Goal: Information Seeking & Learning: Learn about a topic

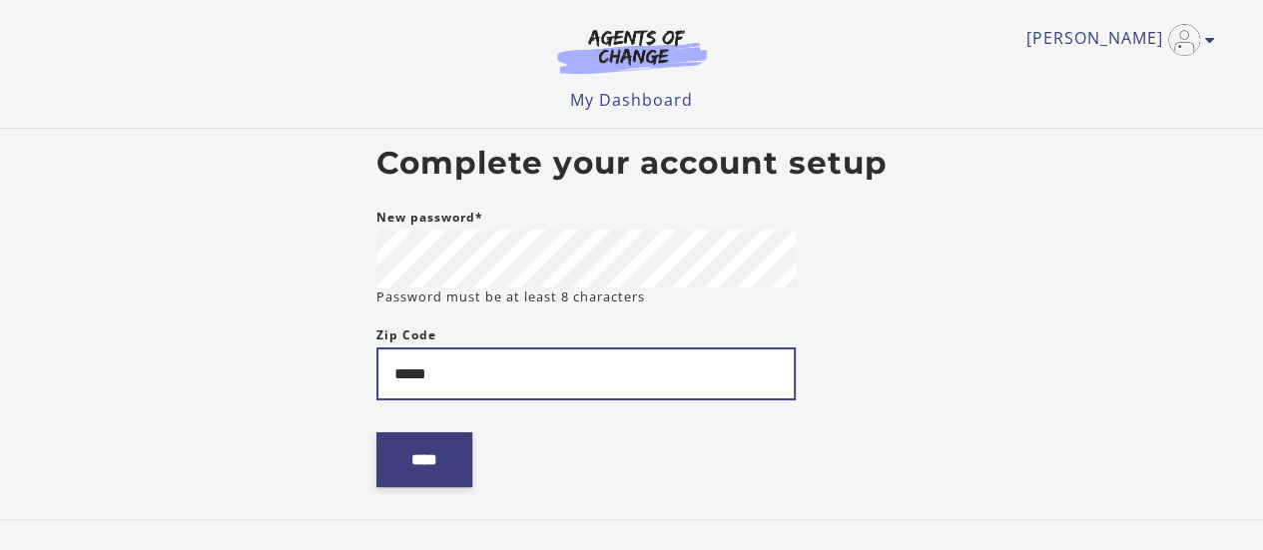
type input "*****"
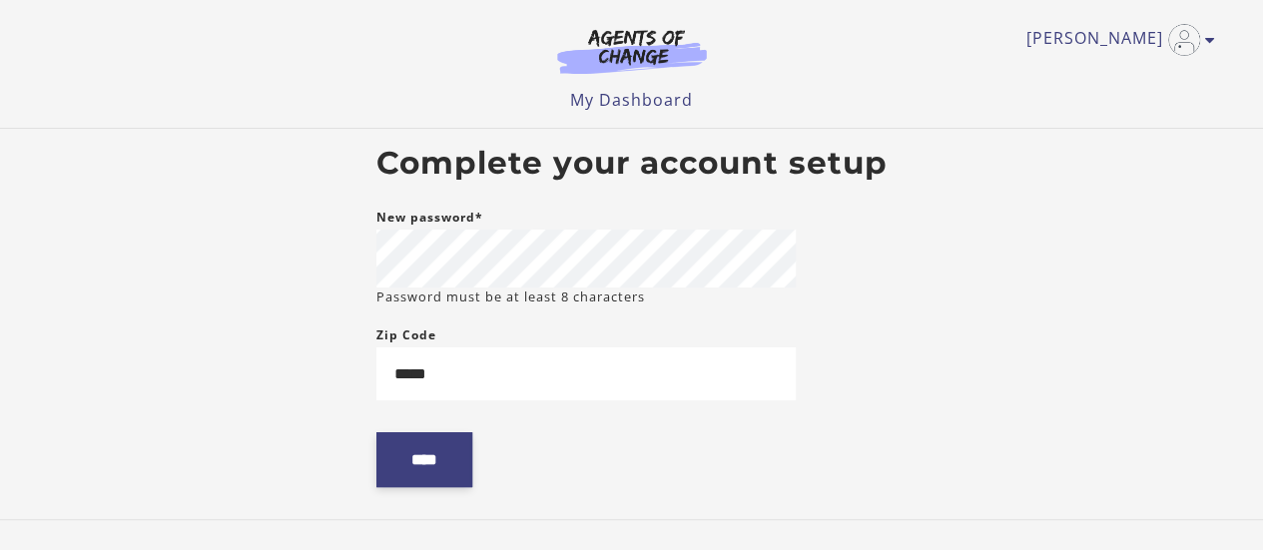
click at [442, 448] on input "****" at bounding box center [424, 459] width 96 height 55
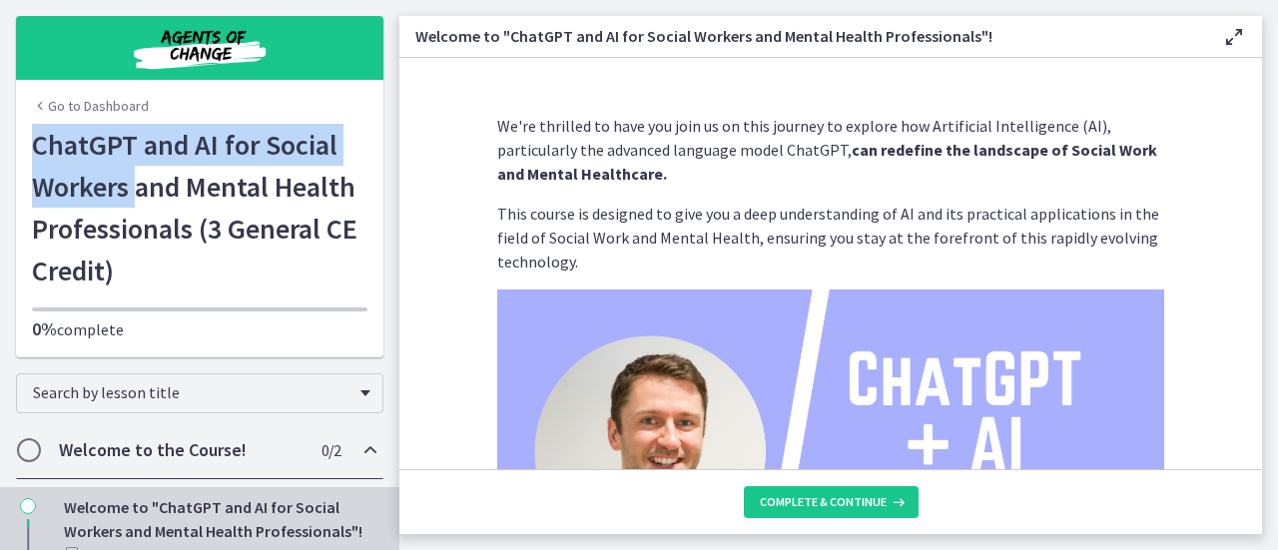
drag, startPoint x: 30, startPoint y: 142, endPoint x: 131, endPoint y: 196, distance: 114.3
click at [131, 196] on h1 "ChatGPT and AI for Social Workers and Mental Health Professionals (3 General CE…" at bounding box center [199, 208] width 335 height 168
copy h1 "ChatGPT and AI for Social Workers"
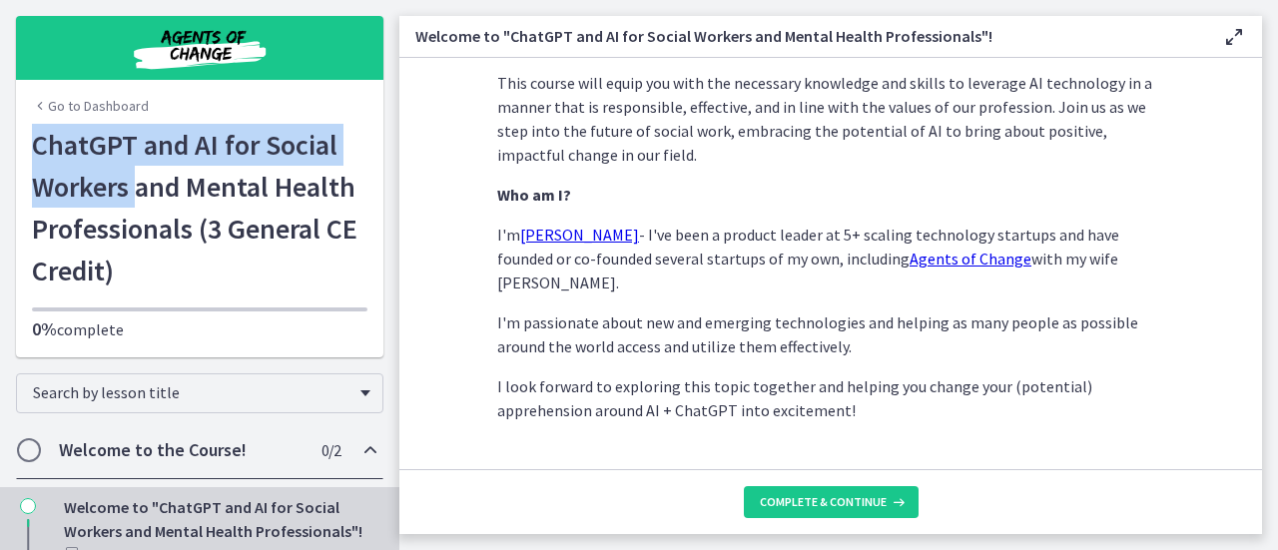
scroll to position [1113, 0]
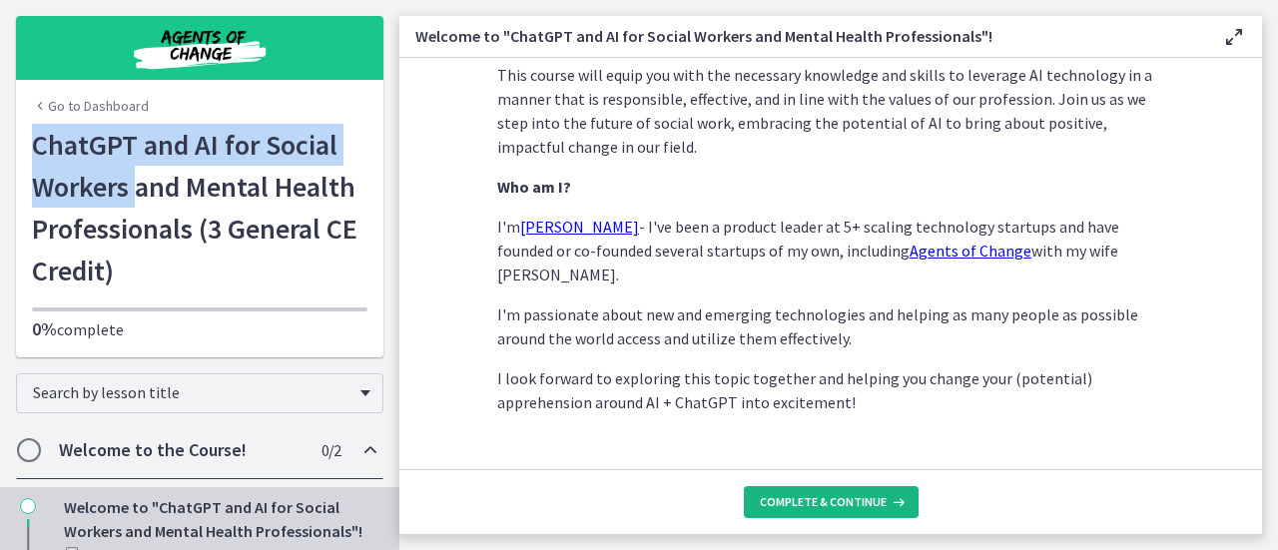
click at [870, 498] on span "Complete & continue" at bounding box center [823, 502] width 127 height 16
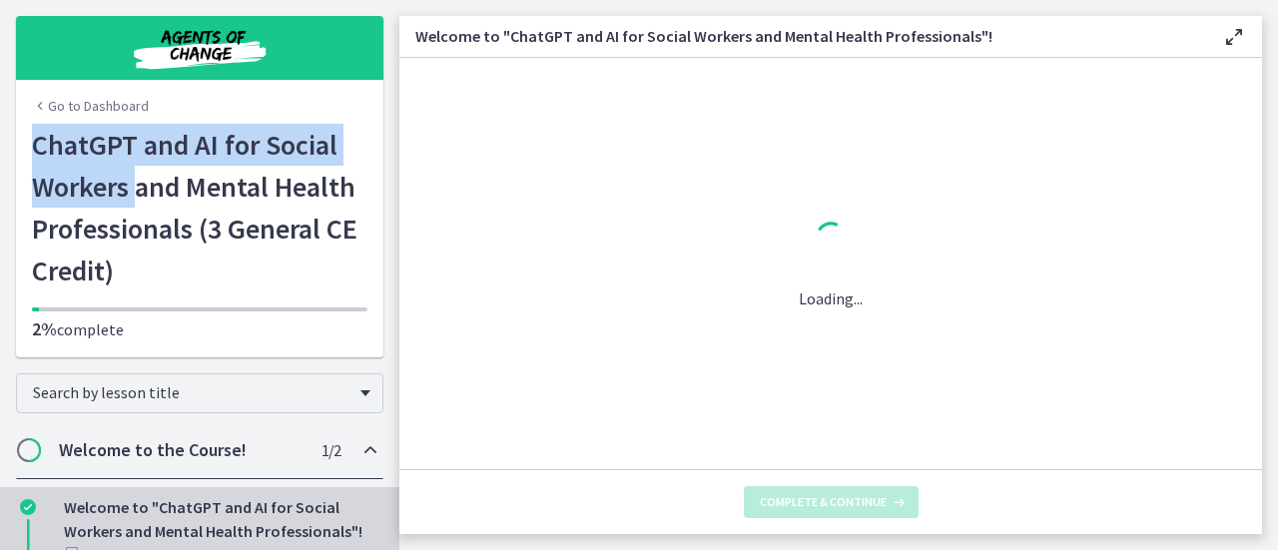
scroll to position [0, 0]
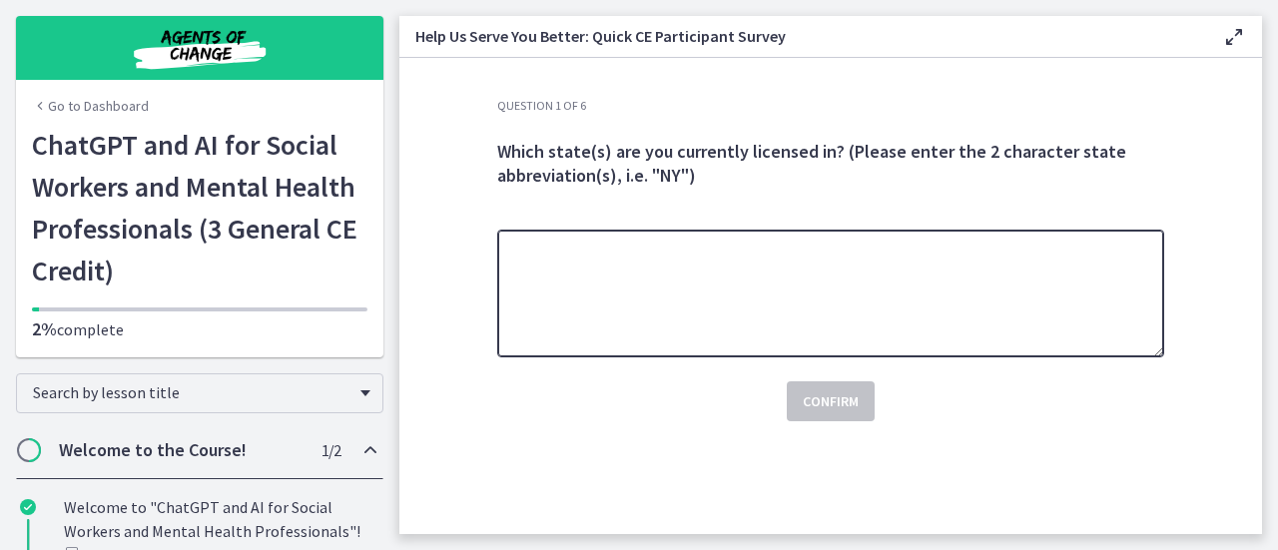
click at [809, 286] on textarea at bounding box center [830, 294] width 667 height 128
type textarea "**"
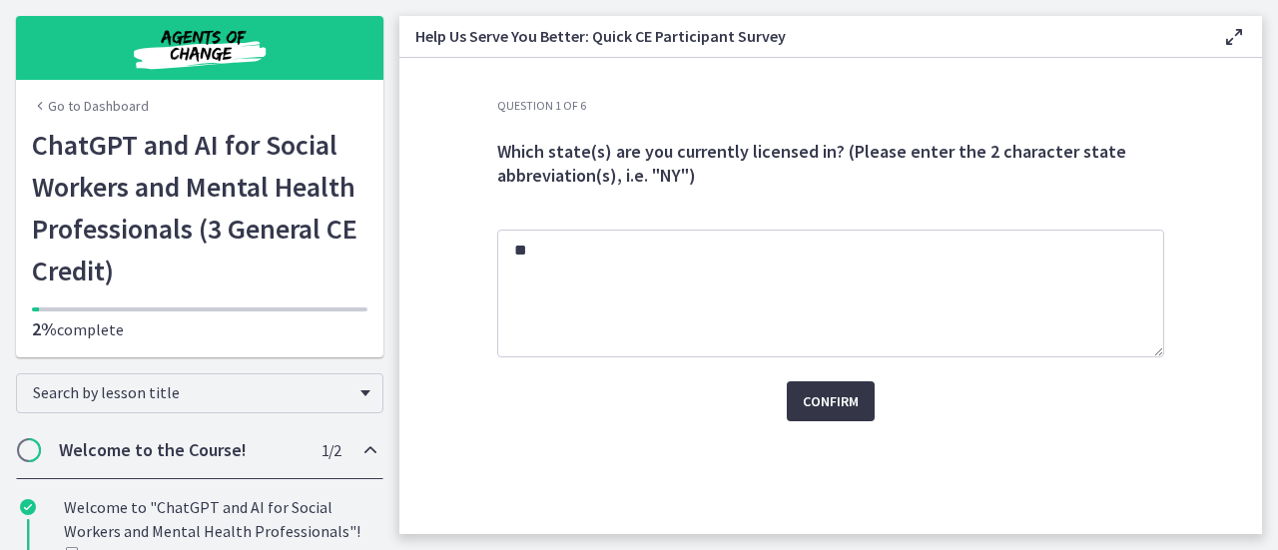
click at [821, 396] on span "Confirm" at bounding box center [831, 401] width 56 height 24
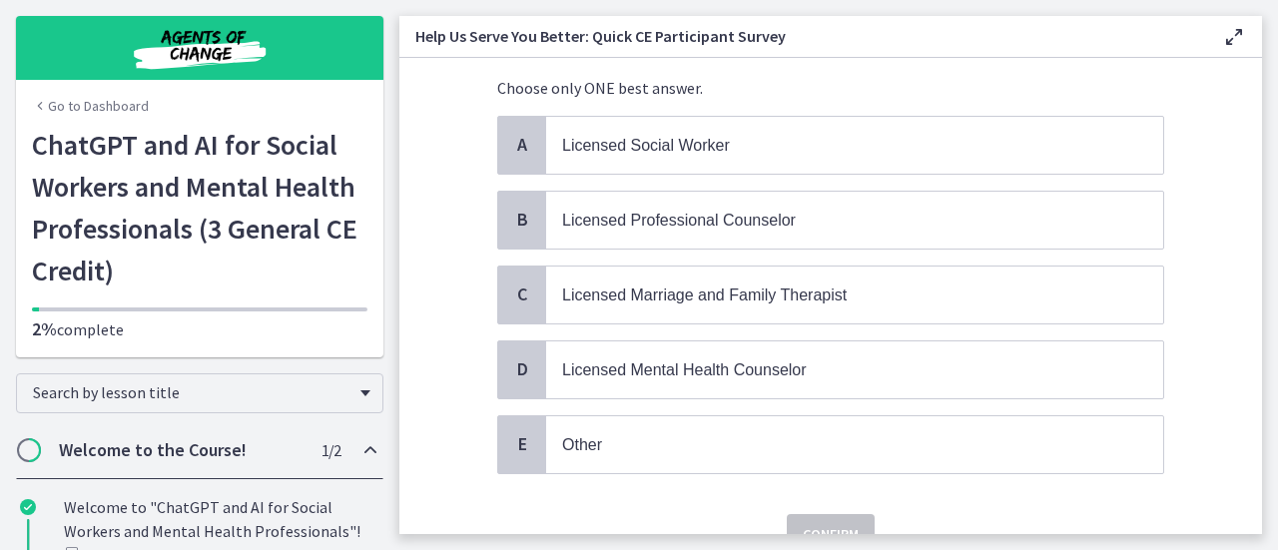
scroll to position [134, 0]
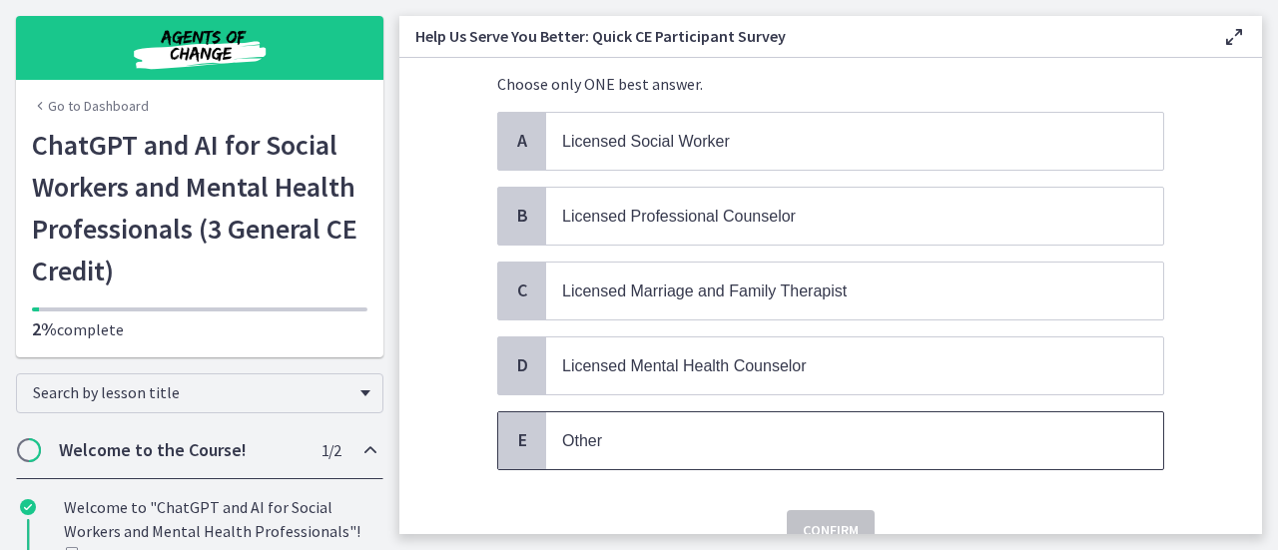
click at [1099, 428] on p "Other" at bounding box center [834, 440] width 545 height 25
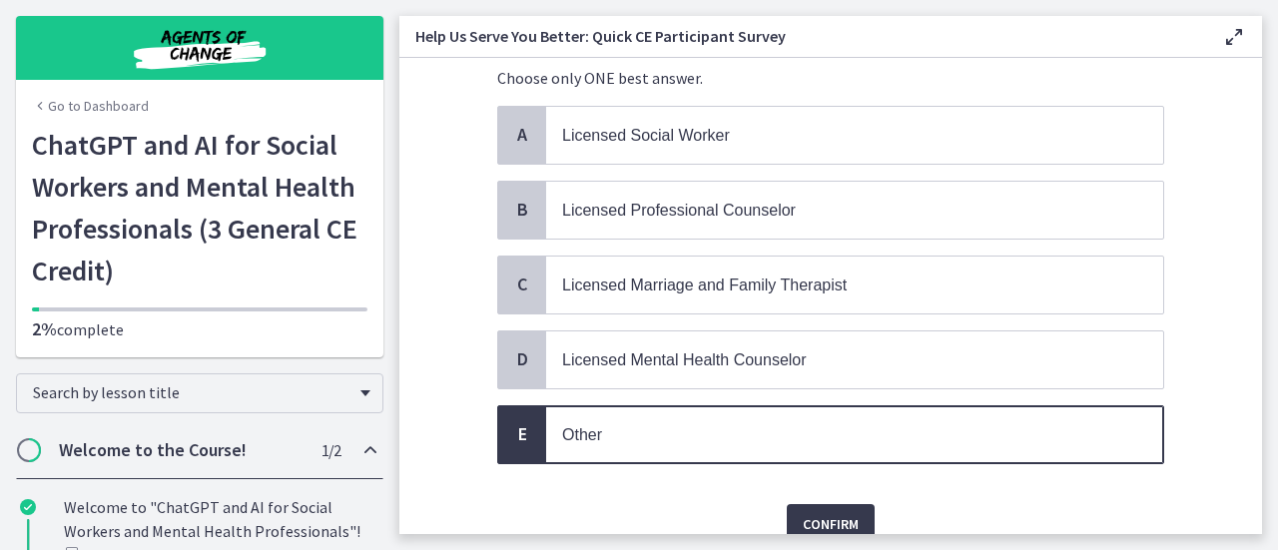
scroll to position [167, 0]
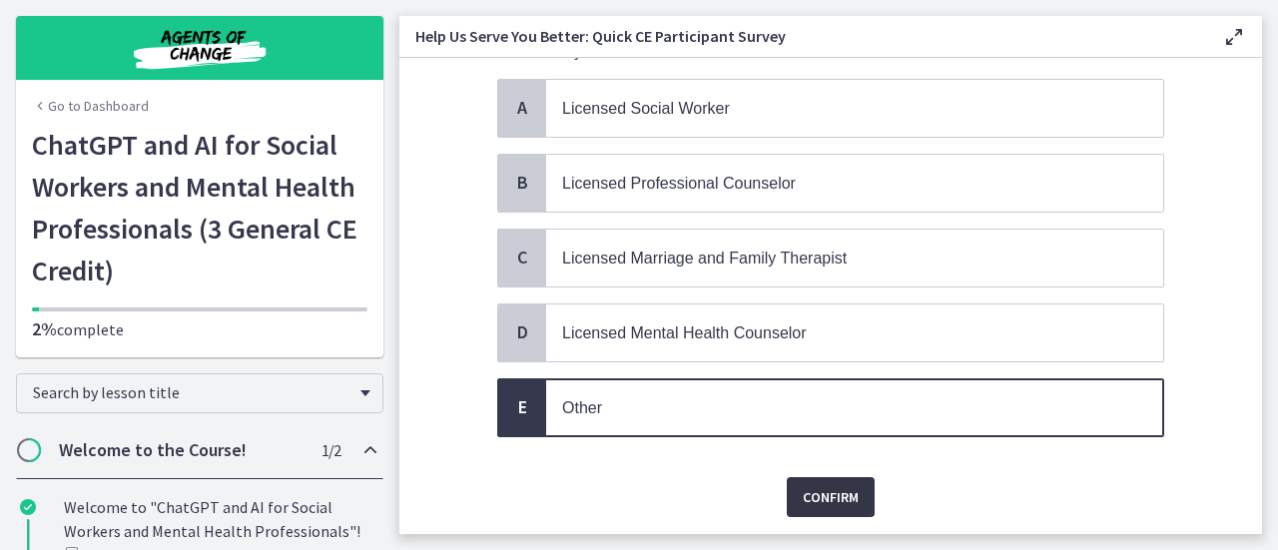
click at [845, 498] on span "Confirm" at bounding box center [831, 497] width 56 height 24
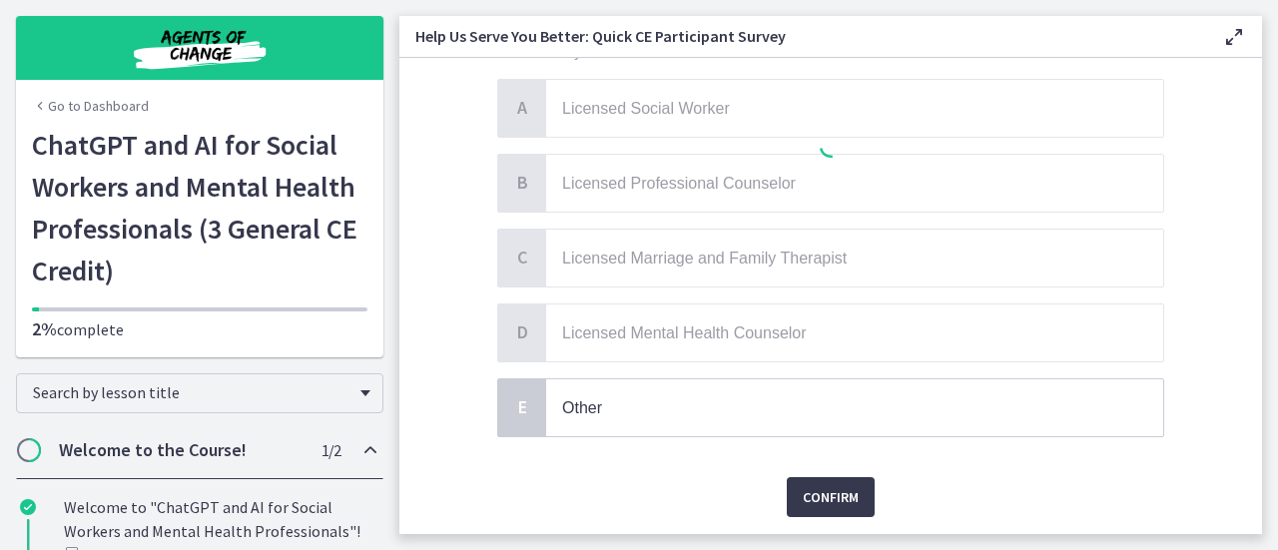
scroll to position [0, 0]
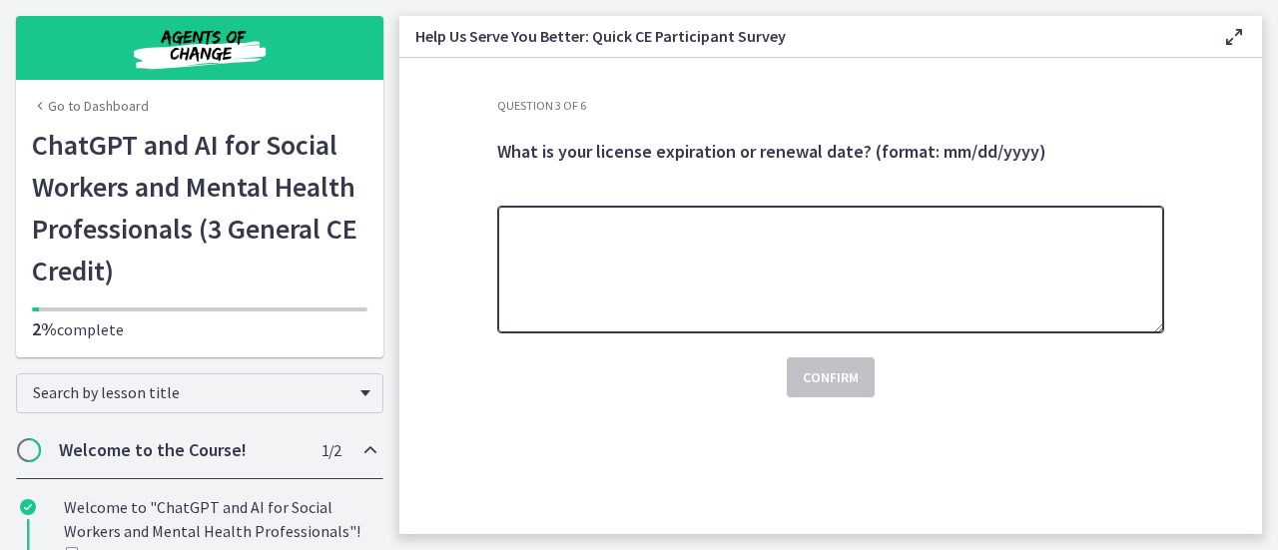
click at [833, 316] on textarea at bounding box center [830, 270] width 667 height 128
type textarea "*"
type textarea "********"
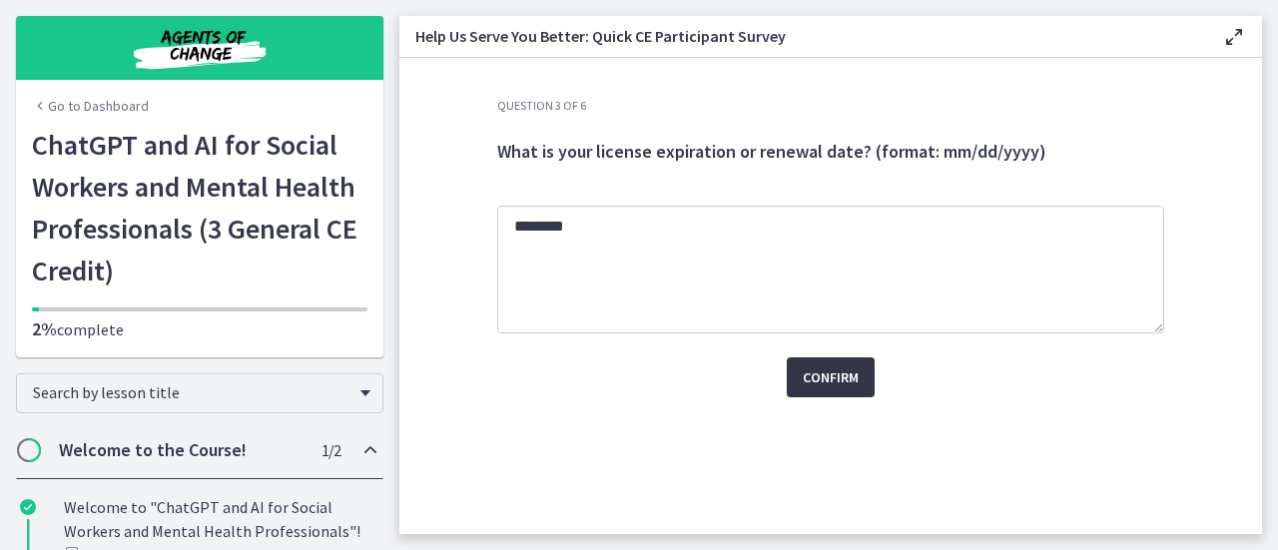
click at [823, 372] on span "Confirm" at bounding box center [831, 377] width 56 height 24
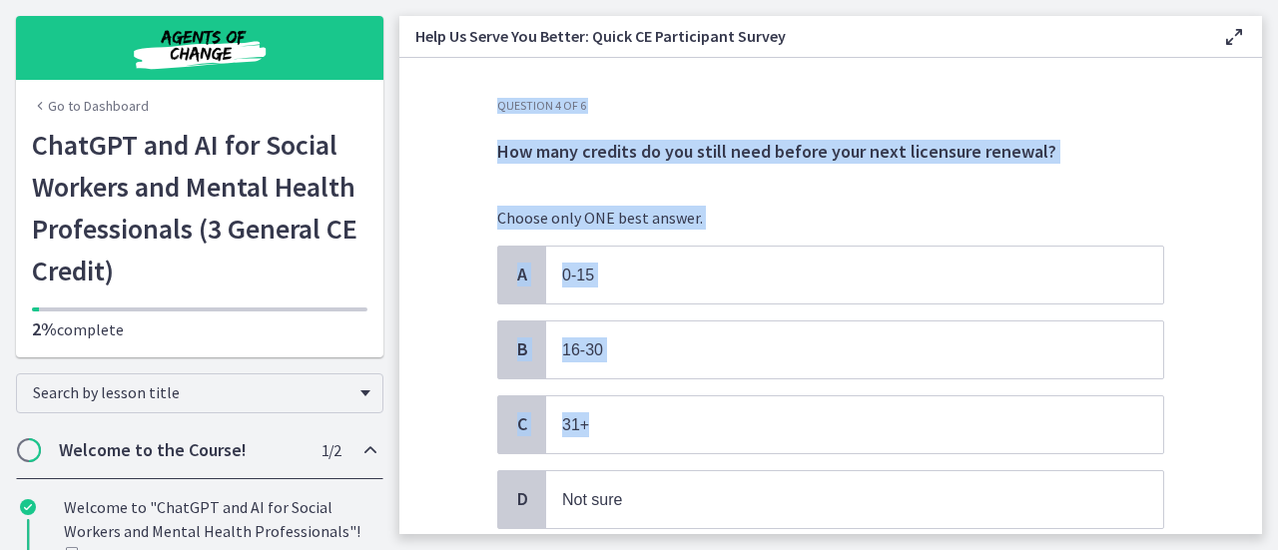
drag, startPoint x: 1270, startPoint y: 348, endPoint x: 1252, endPoint y: 401, distance: 55.9
click at [1254, 394] on main "Help Us Serve You Better: Quick CE Participant Survey Enable fullscreen Questio…" at bounding box center [838, 275] width 878 height 550
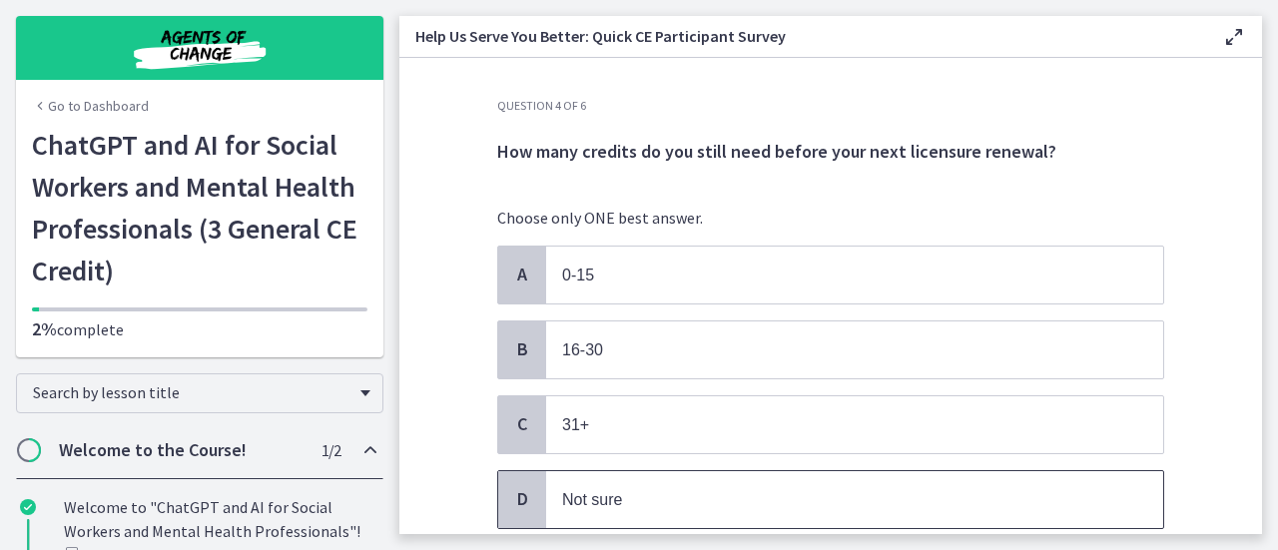
click at [1080, 487] on p "Not sure" at bounding box center [834, 499] width 545 height 25
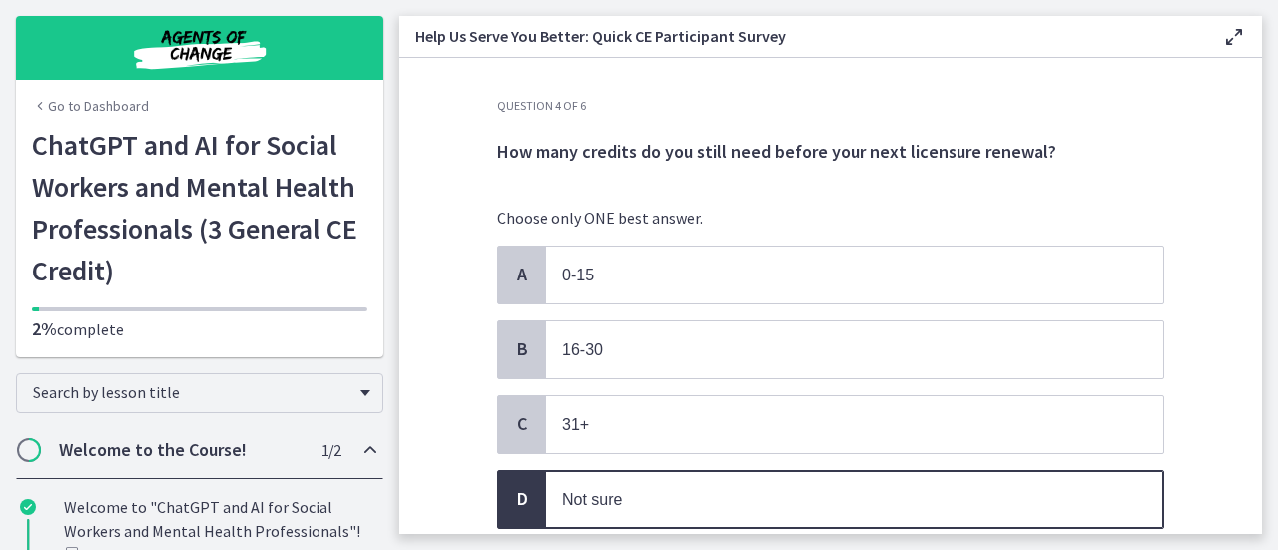
click at [1087, 487] on p "Not sure" at bounding box center [834, 499] width 545 height 25
click at [514, 487] on span "D" at bounding box center [522, 499] width 24 height 24
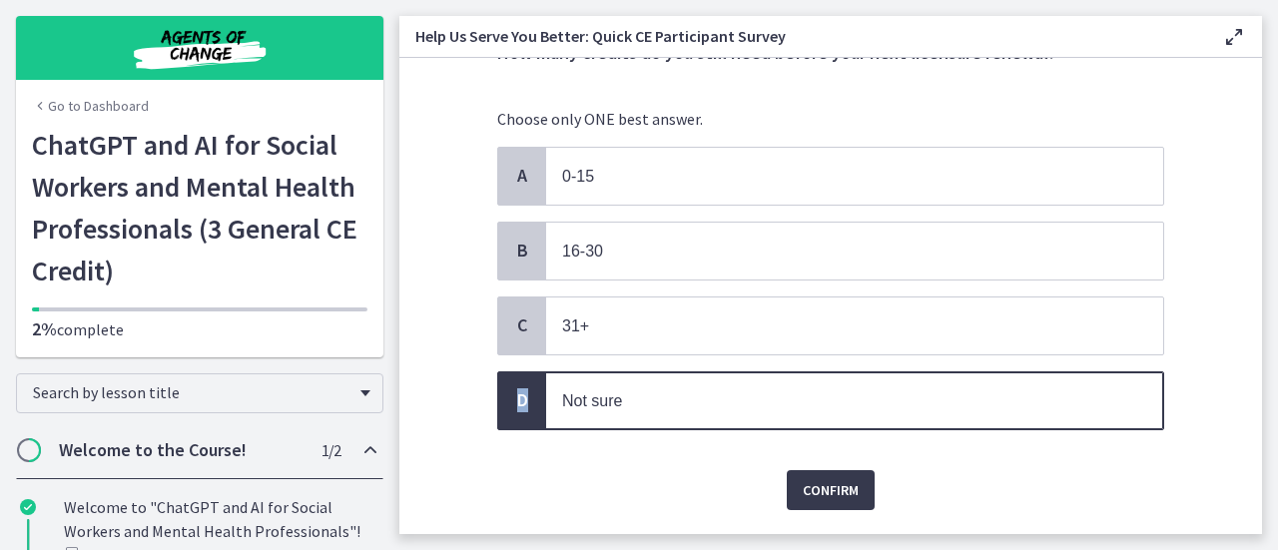
scroll to position [148, 0]
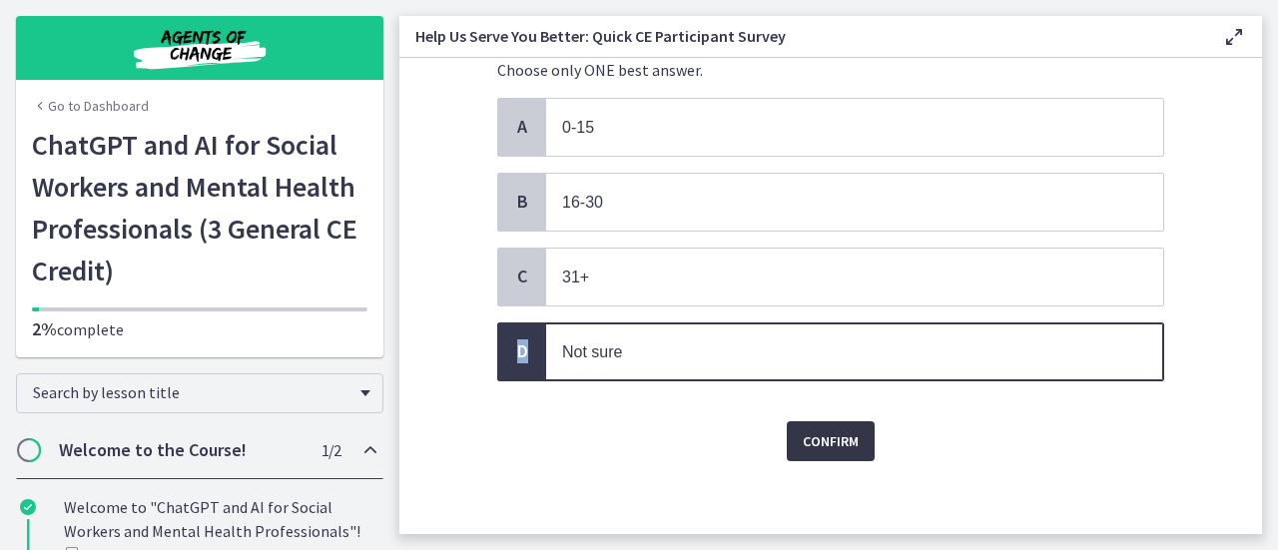
click at [830, 436] on span "Confirm" at bounding box center [831, 441] width 56 height 24
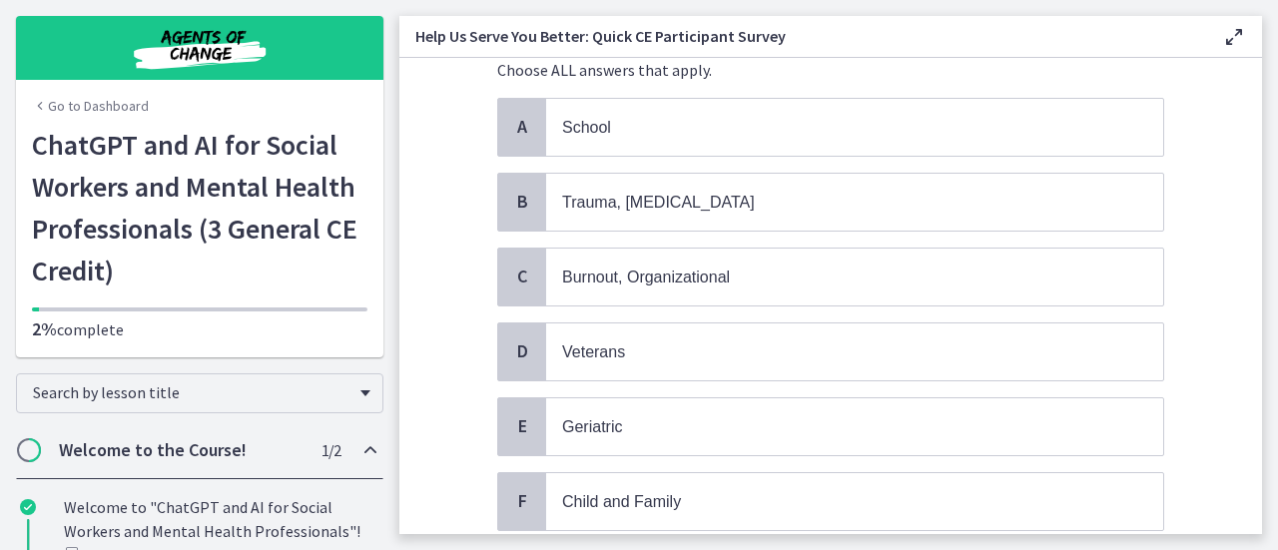
scroll to position [0, 0]
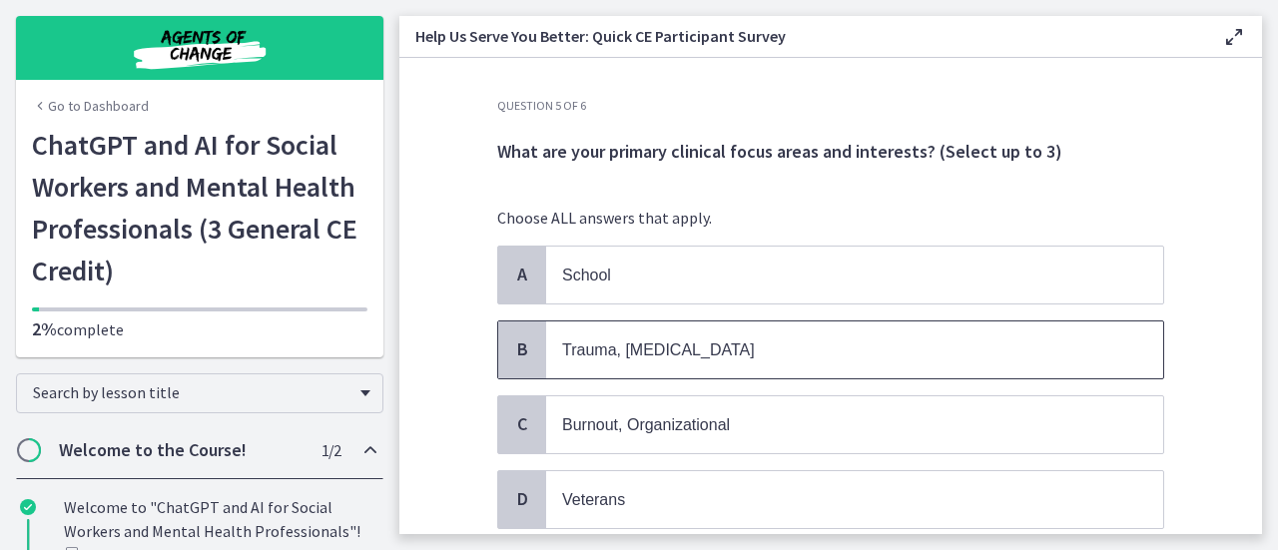
click at [817, 355] on p "Trauma, [MEDICAL_DATA]" at bounding box center [834, 349] width 545 height 25
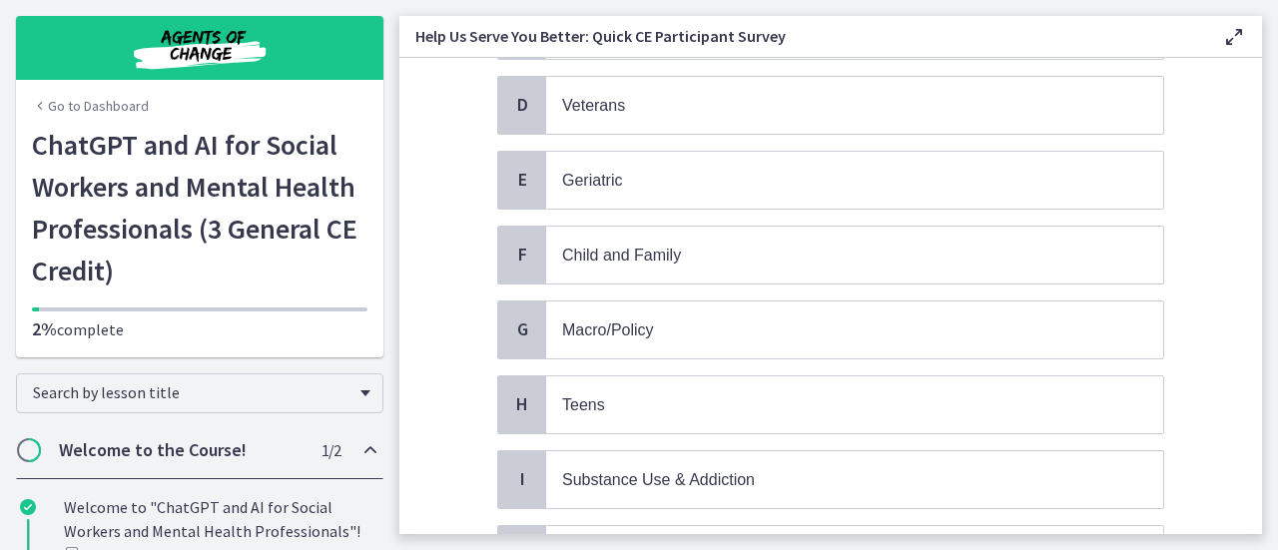
scroll to position [385, 0]
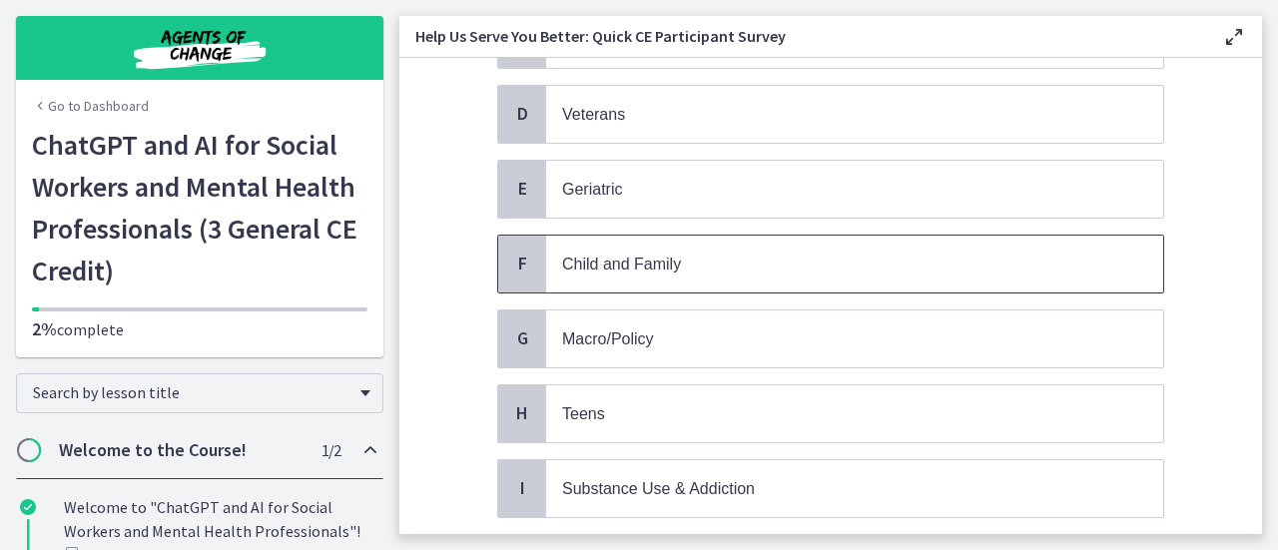
click at [1028, 271] on span "Child and Family" at bounding box center [854, 264] width 617 height 57
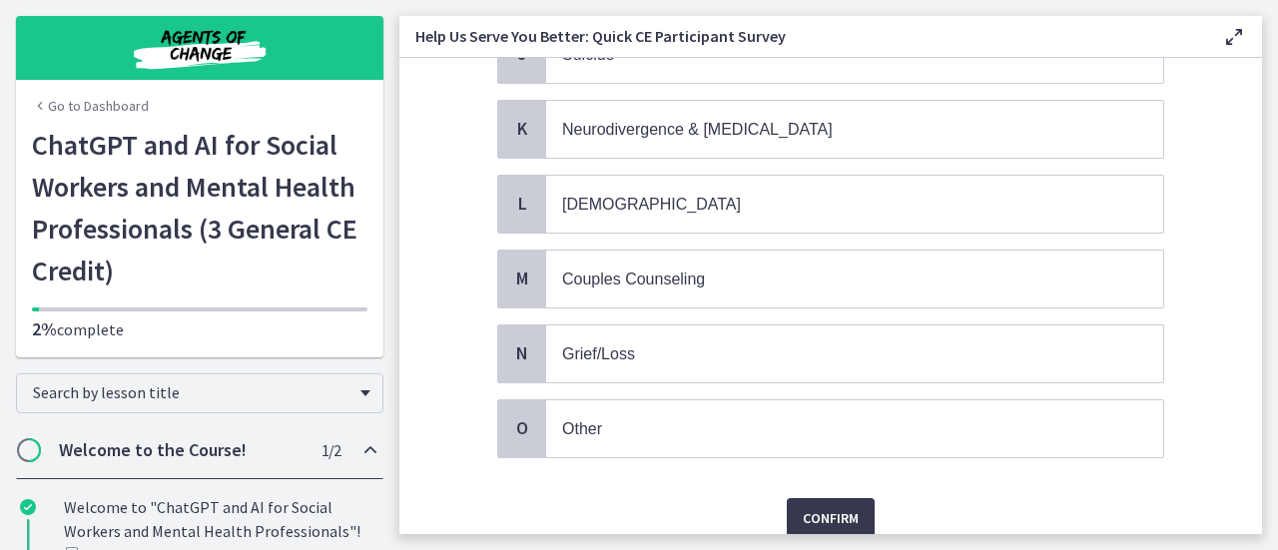
scroll to position [902, 0]
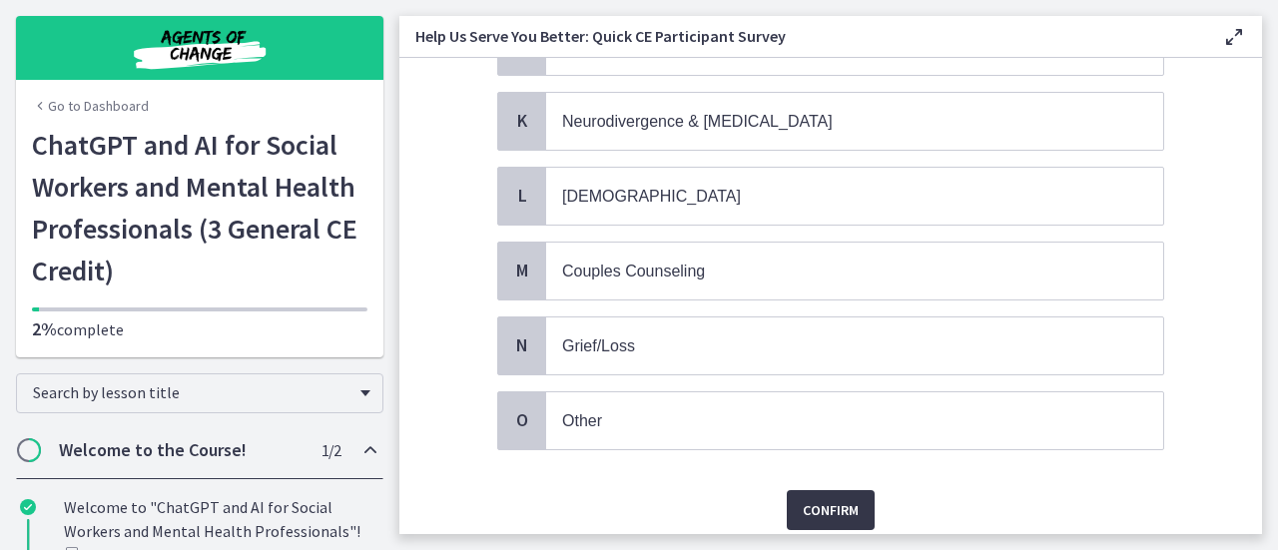
click at [830, 498] on span "Confirm" at bounding box center [831, 510] width 56 height 24
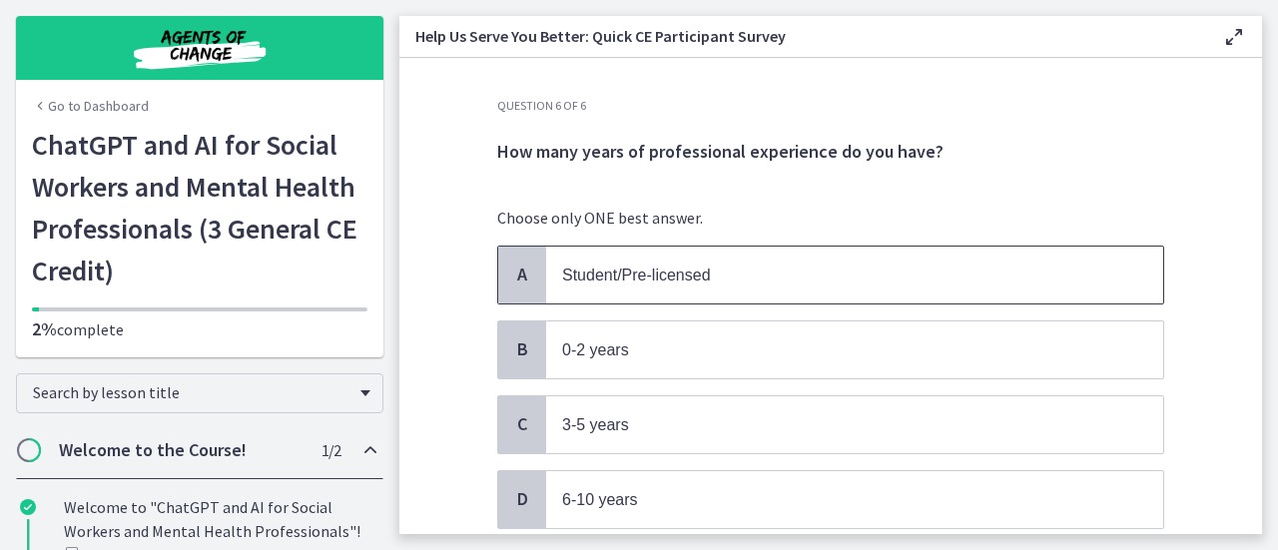
click at [790, 286] on span "Student/Pre-licensed" at bounding box center [854, 275] width 617 height 57
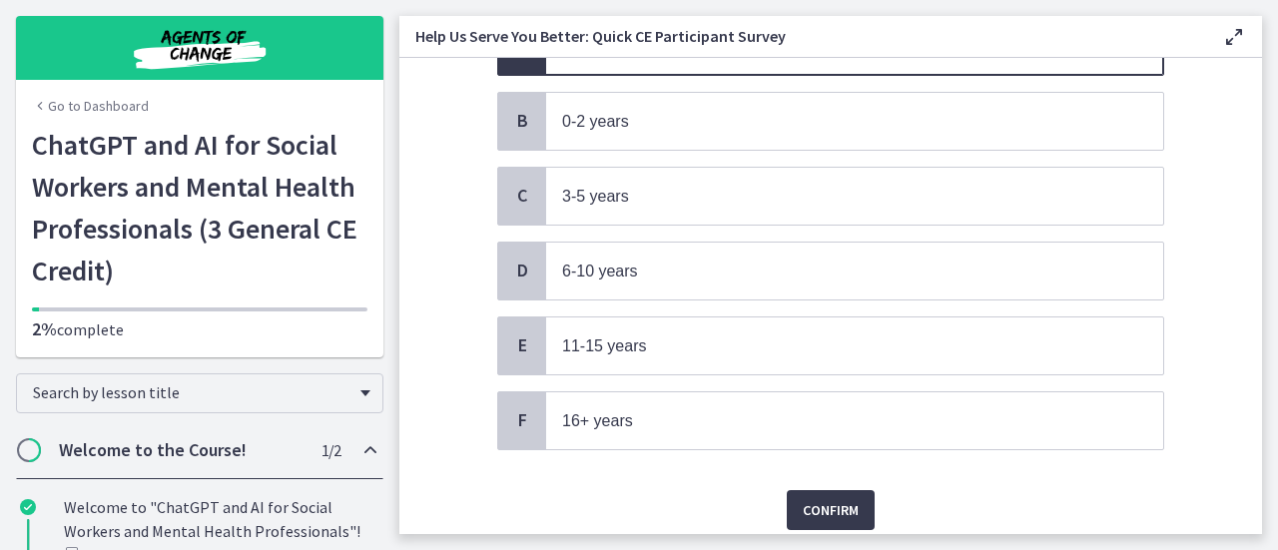
scroll to position [293, 0]
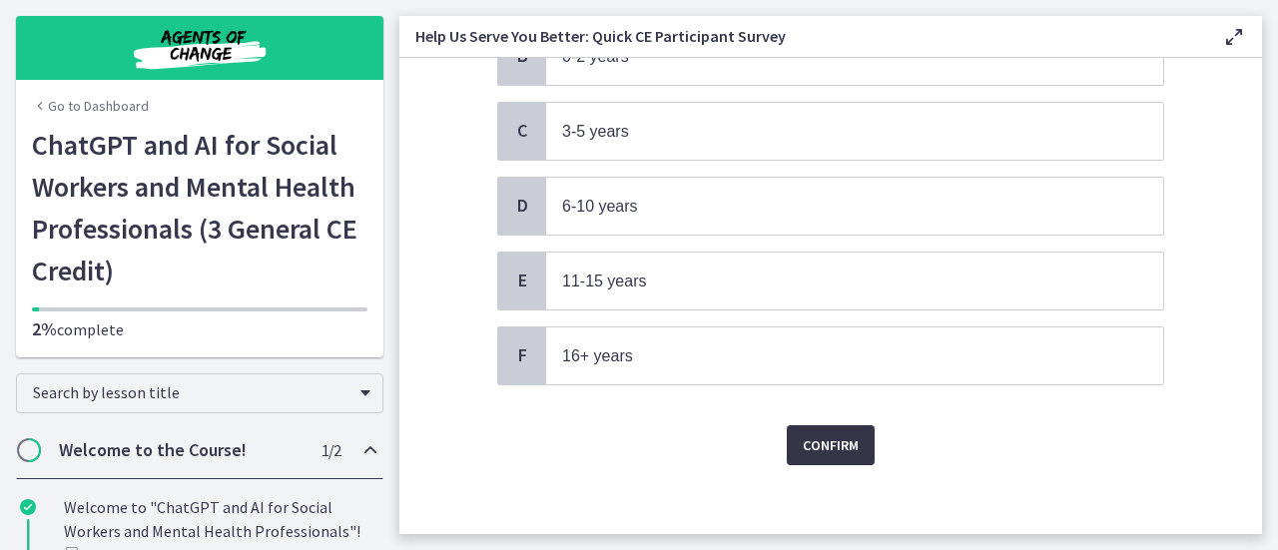
click at [850, 433] on span "Confirm" at bounding box center [831, 445] width 56 height 24
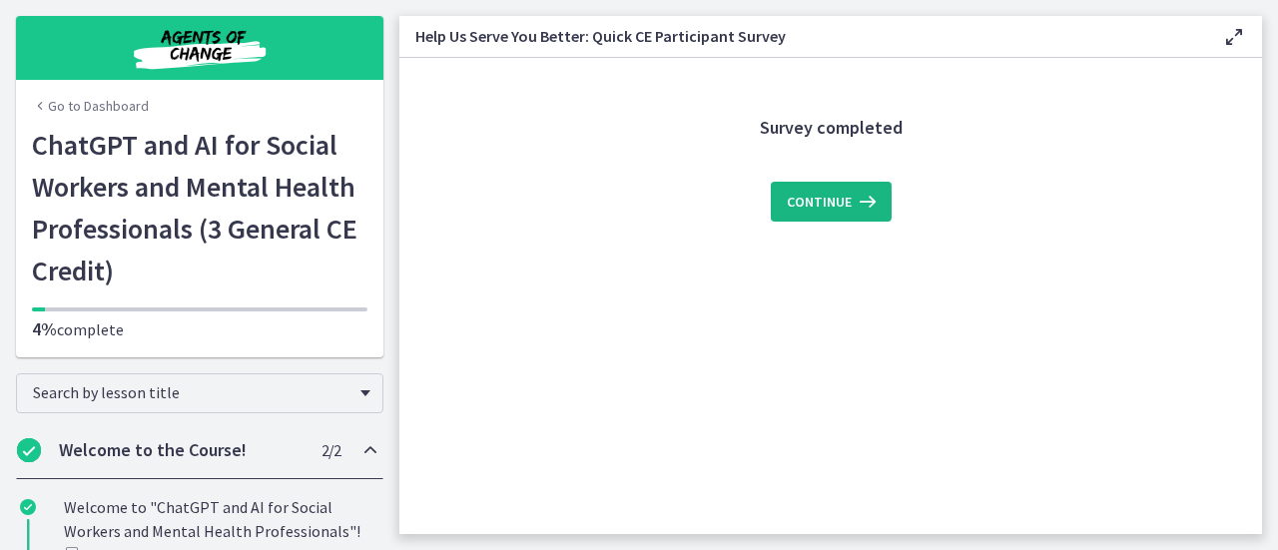
scroll to position [0, 0]
click at [840, 211] on span "Continue" at bounding box center [819, 202] width 65 height 24
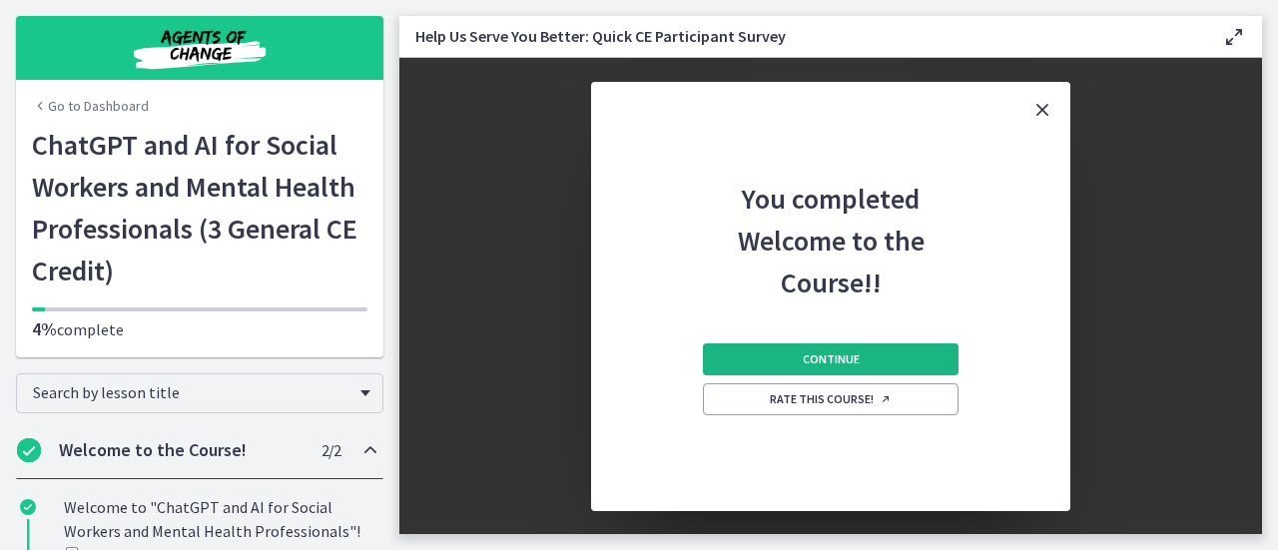
click at [819, 349] on button "Continue" at bounding box center [831, 359] width 256 height 32
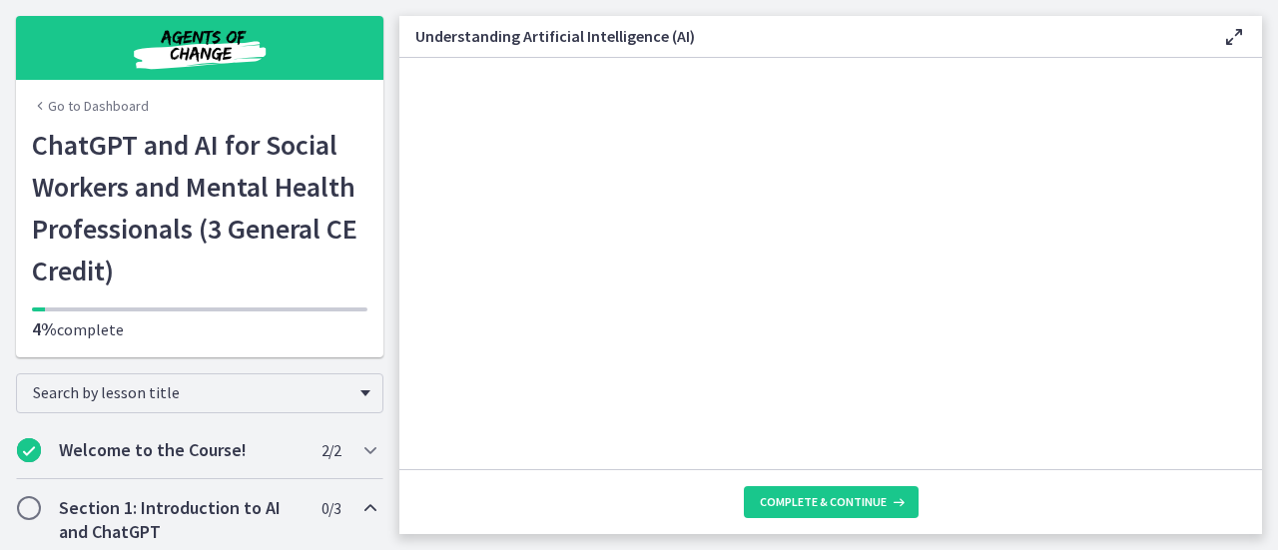
scroll to position [903, 0]
click at [790, 503] on span "Complete & continue" at bounding box center [823, 502] width 127 height 16
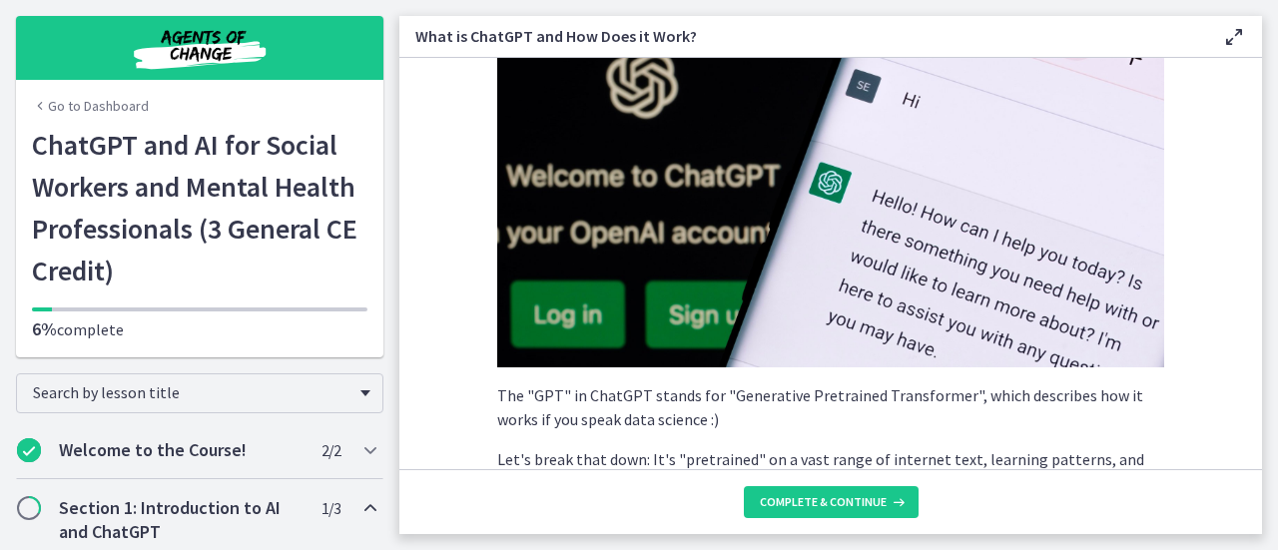
scroll to position [311, 0]
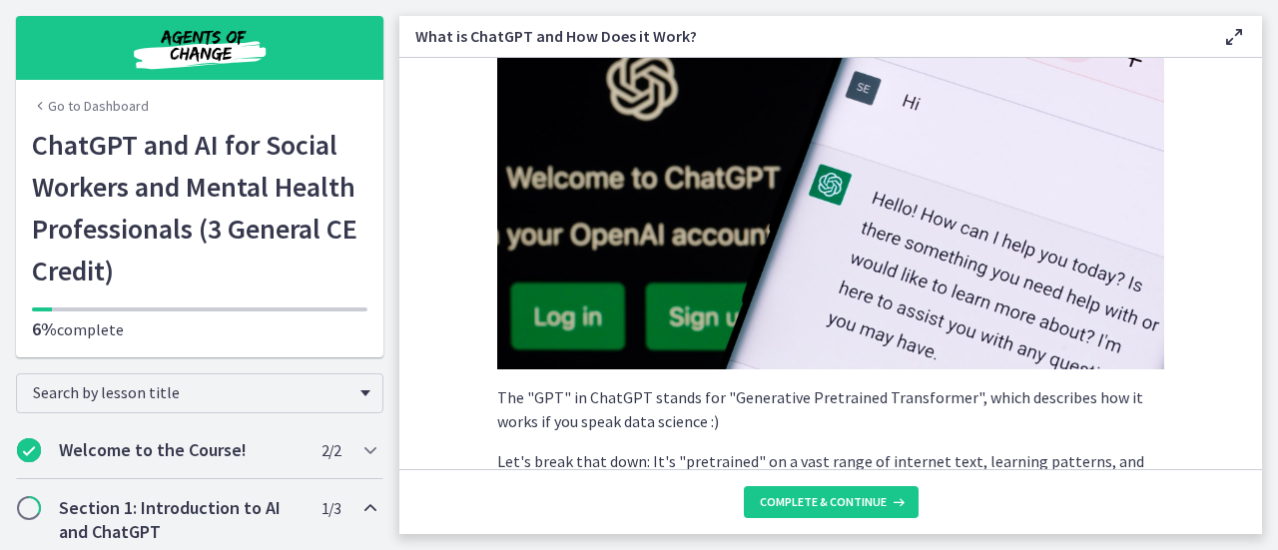
drag, startPoint x: 1267, startPoint y: 218, endPoint x: 1273, endPoint y: 232, distance: 15.2
click at [1273, 232] on main "What is ChatGPT and How Does it Work? Enable fullscreen ChatGPT , developed by …" at bounding box center [838, 275] width 878 height 550
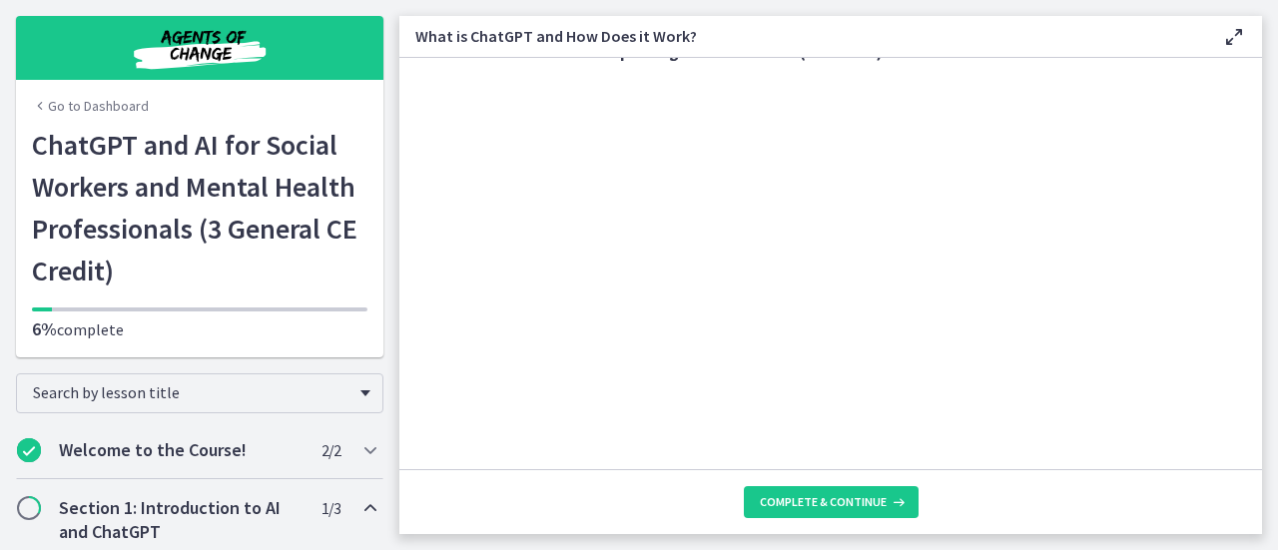
scroll to position [1077, 0]
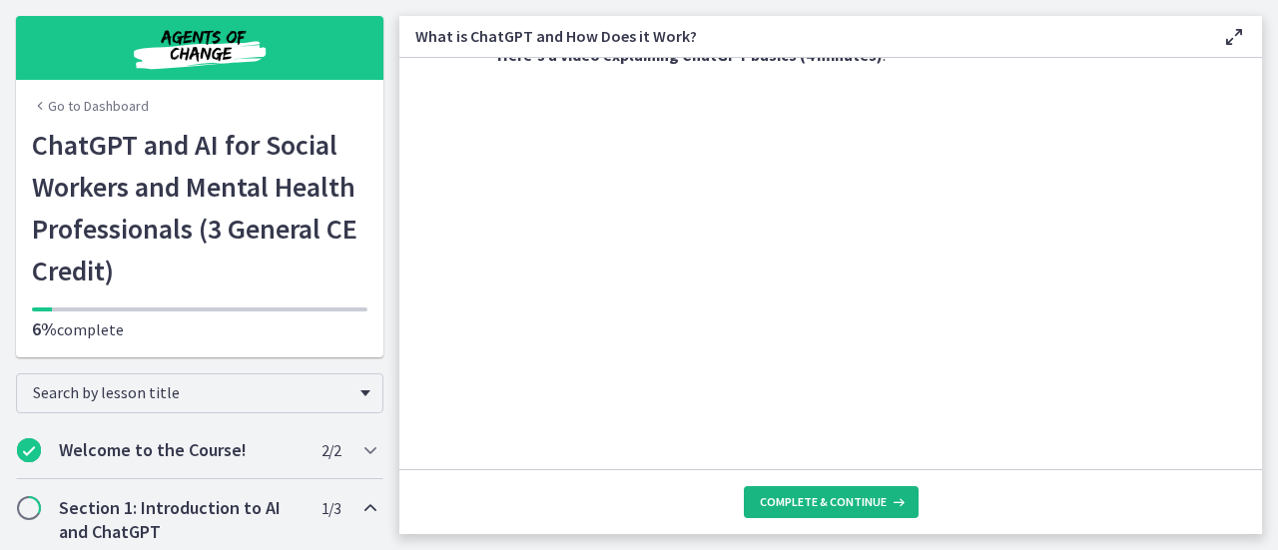
click at [817, 507] on span "Complete & continue" at bounding box center [823, 502] width 127 height 16
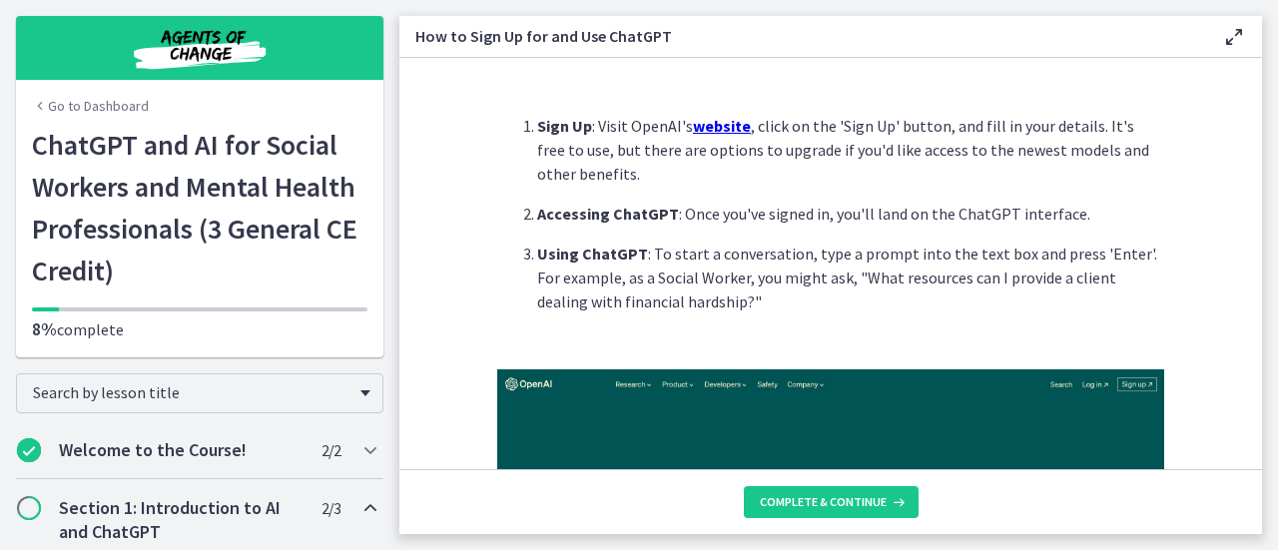
click at [728, 124] on u "website" at bounding box center [722, 126] width 58 height 20
click at [722, 124] on u "website" at bounding box center [722, 126] width 58 height 20
drag, startPoint x: 824, startPoint y: 276, endPoint x: 836, endPoint y: 291, distance: 20.0
click at [836, 291] on p "Using ChatGPT : To start a conversation, type a prompt into the text box and pr…" at bounding box center [850, 278] width 627 height 72
copy p ""What resources can I provide a client dealing with financial hardship?""
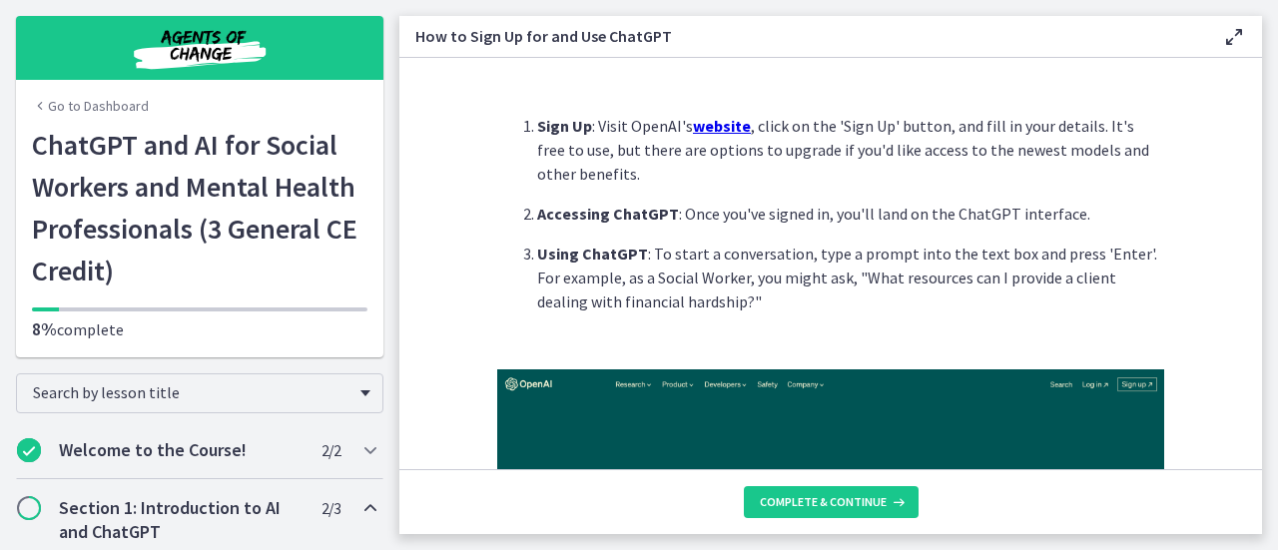
click at [711, 126] on u "website" at bounding box center [722, 126] width 58 height 20
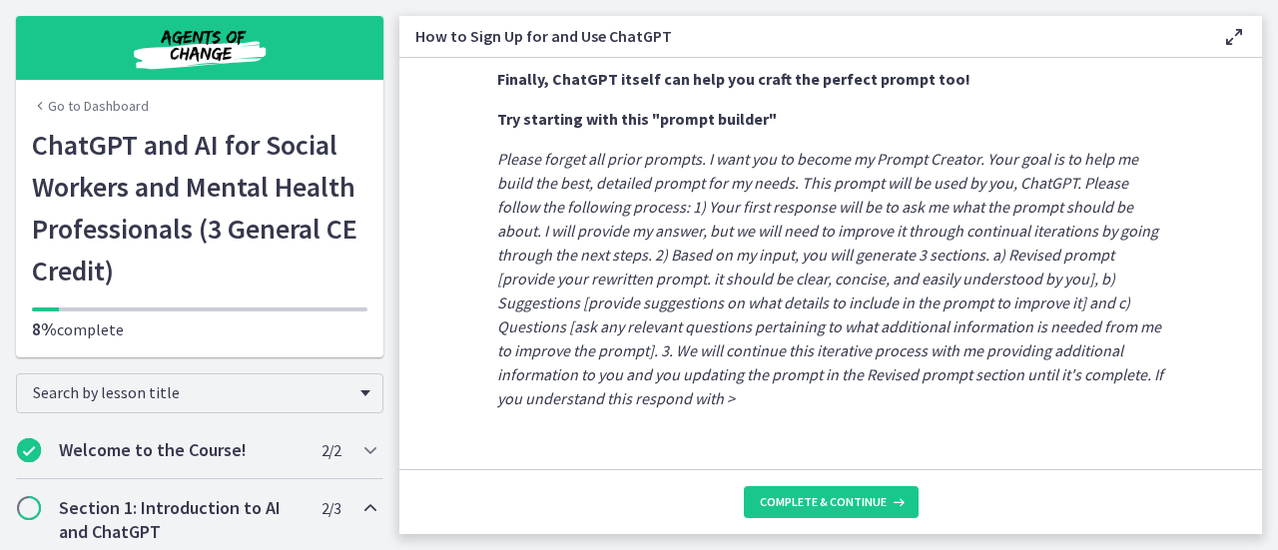
scroll to position [1251, 0]
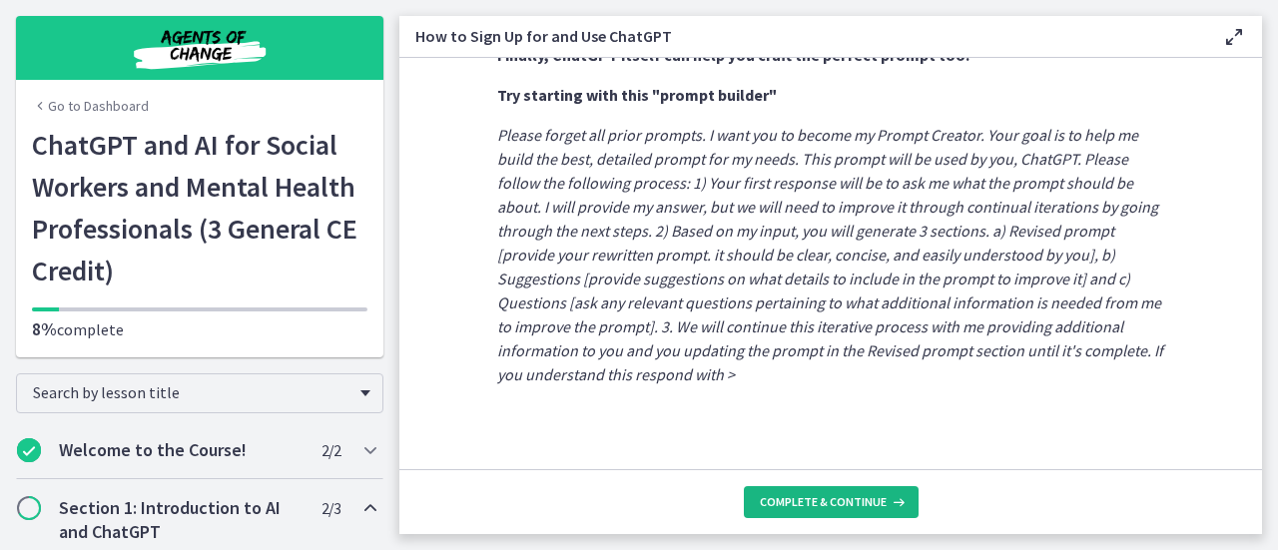
click at [849, 504] on span "Complete & continue" at bounding box center [823, 502] width 127 height 16
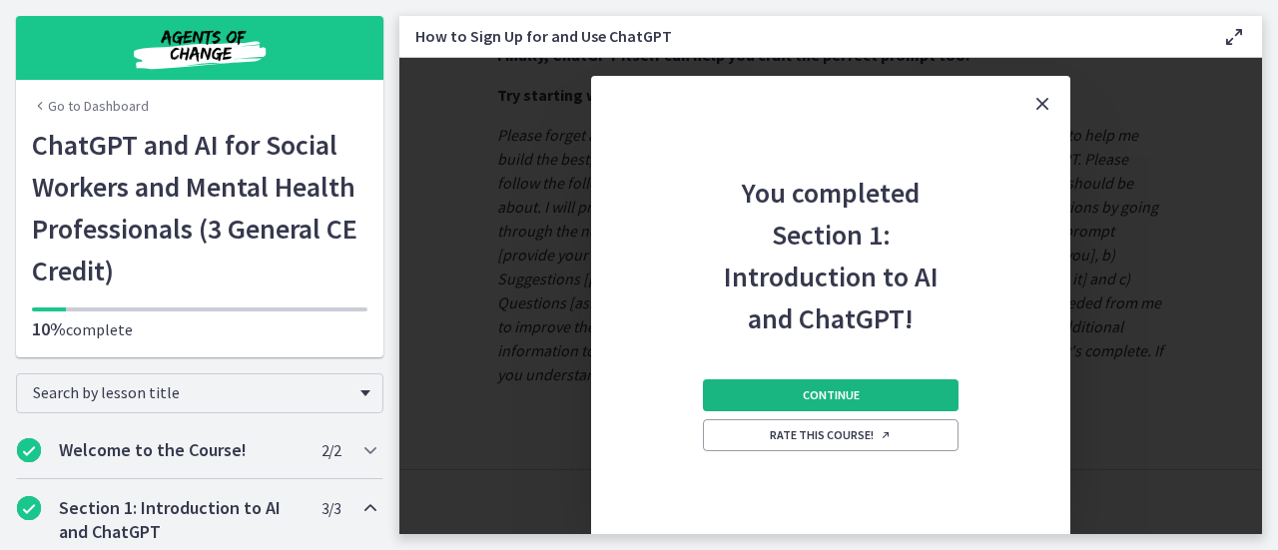
click at [839, 396] on span "Continue" at bounding box center [831, 395] width 57 height 16
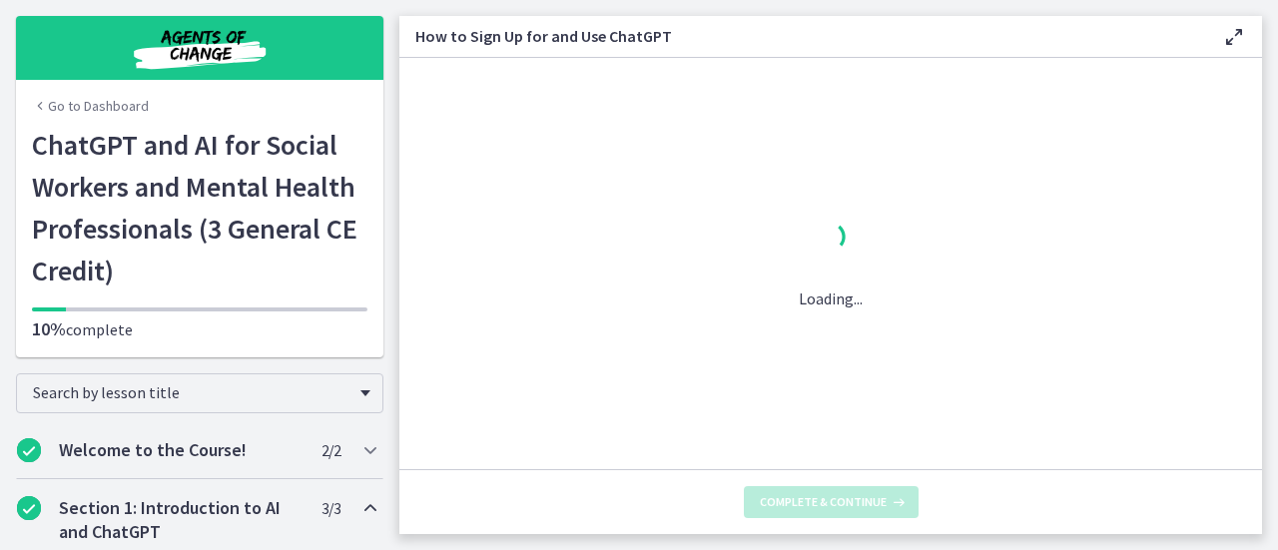
scroll to position [0, 0]
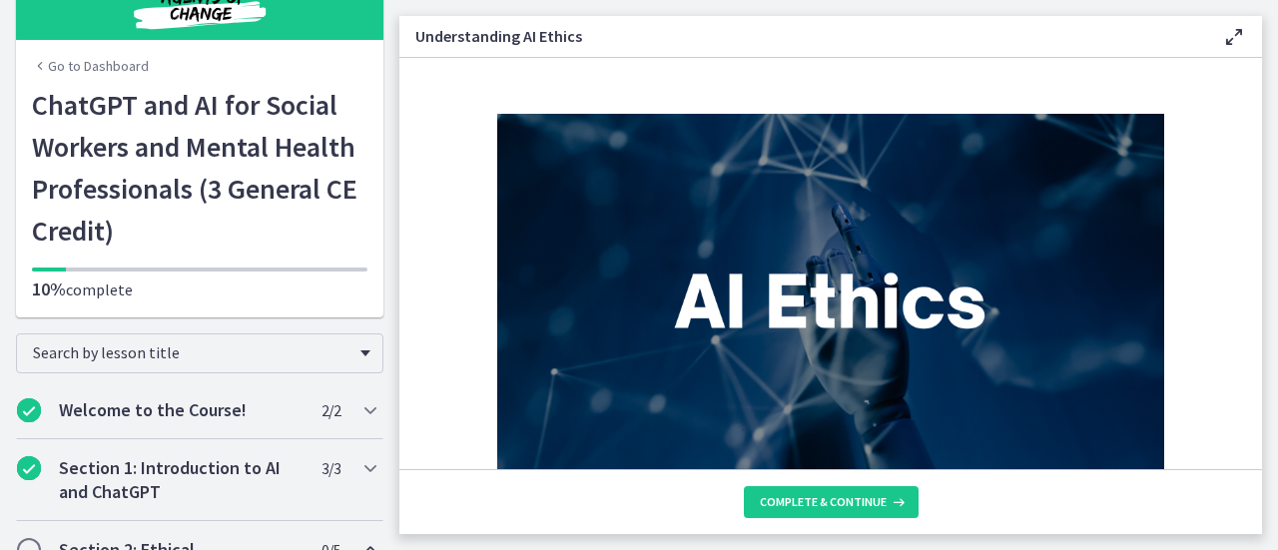
scroll to position [15, 0]
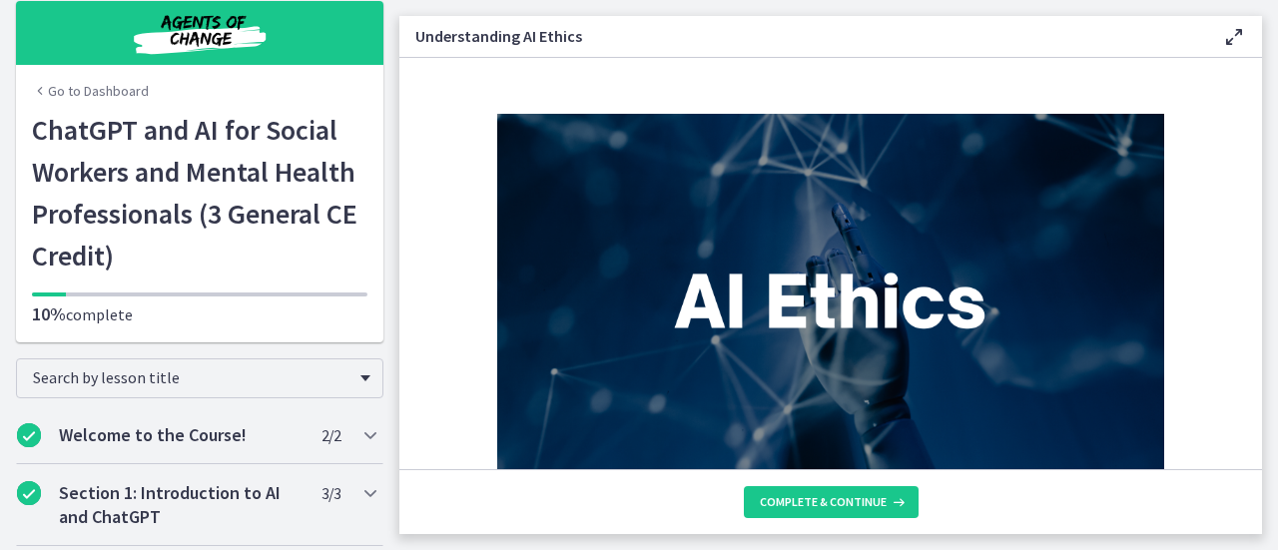
drag, startPoint x: 1263, startPoint y: 141, endPoint x: 1258, endPoint y: 170, distance: 29.4
click at [1259, 171] on main "Understanding AI Ethics Enable fullscreen Artificial Intelligence has transform…" at bounding box center [838, 275] width 878 height 550
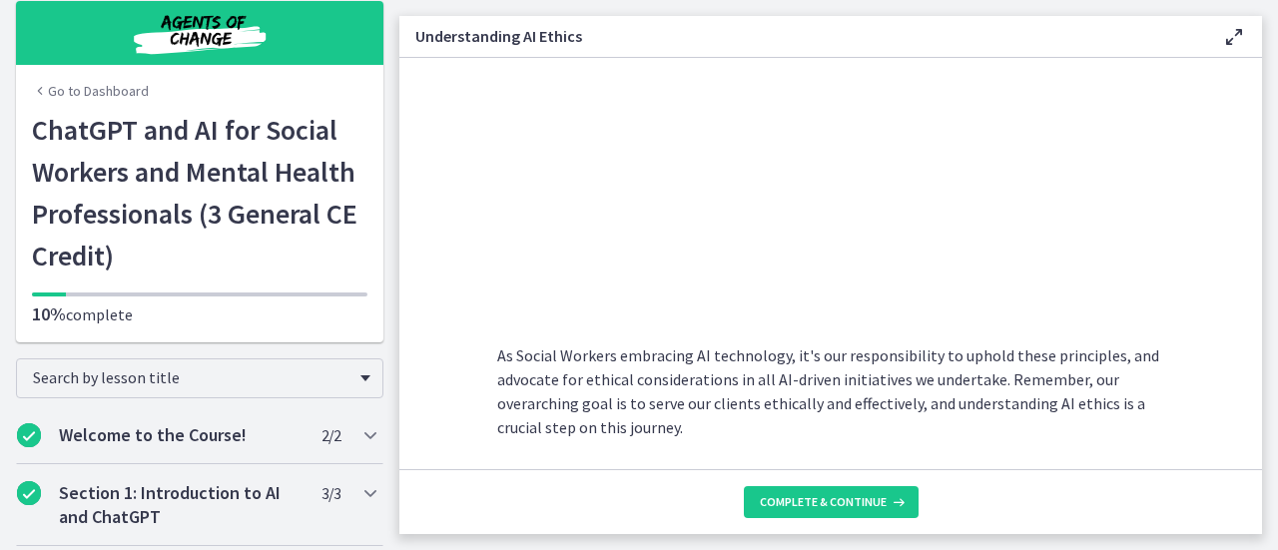
scroll to position [1184, 0]
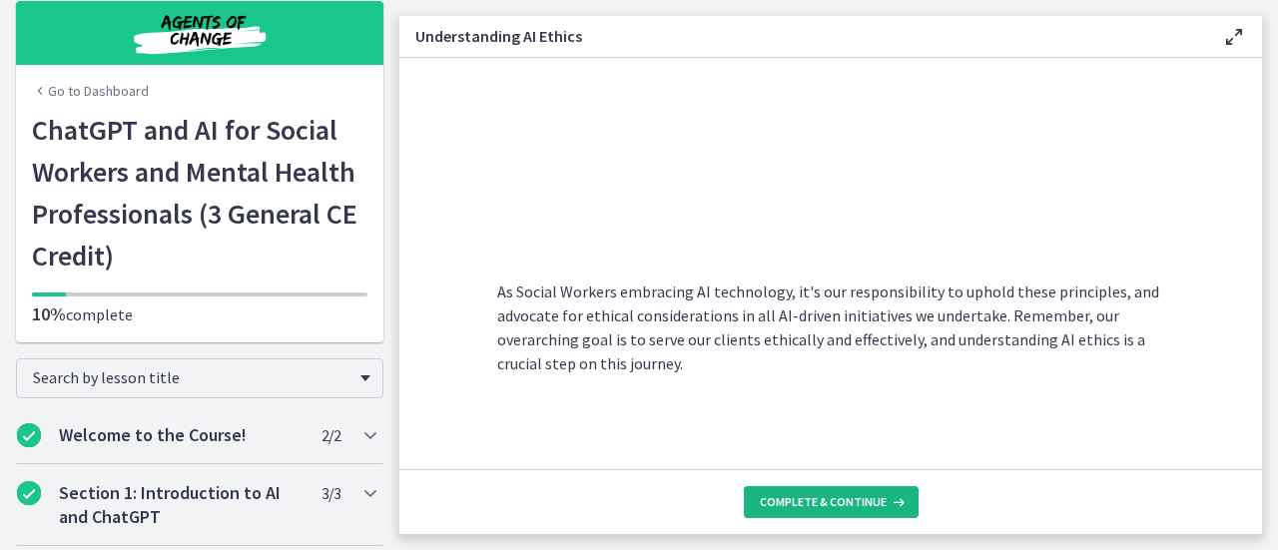
click at [827, 498] on span "Complete & continue" at bounding box center [823, 502] width 127 height 16
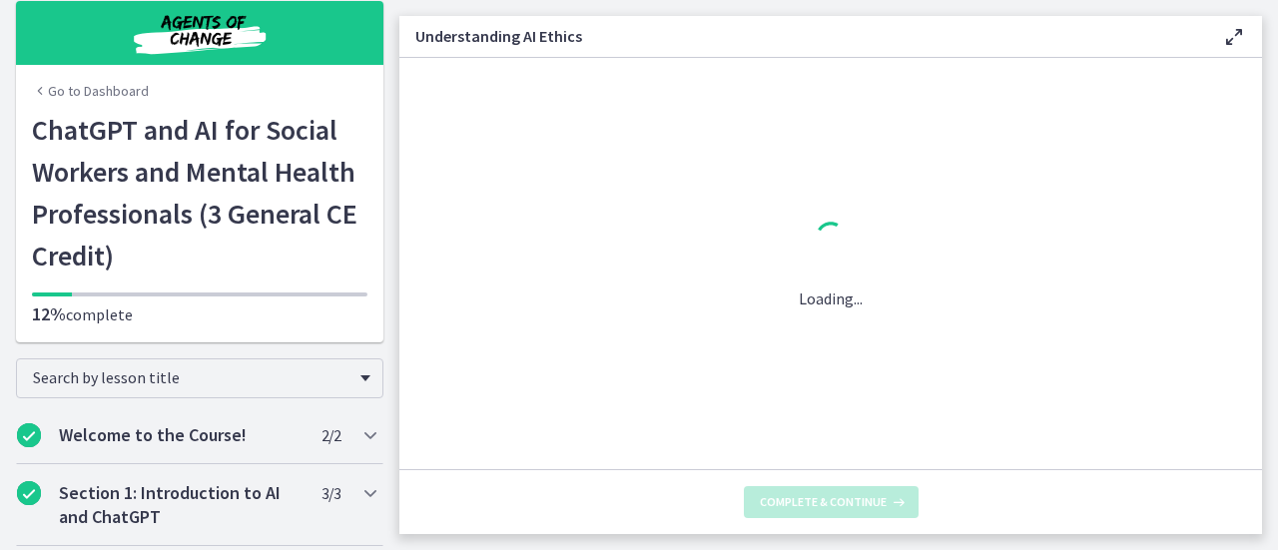
scroll to position [0, 0]
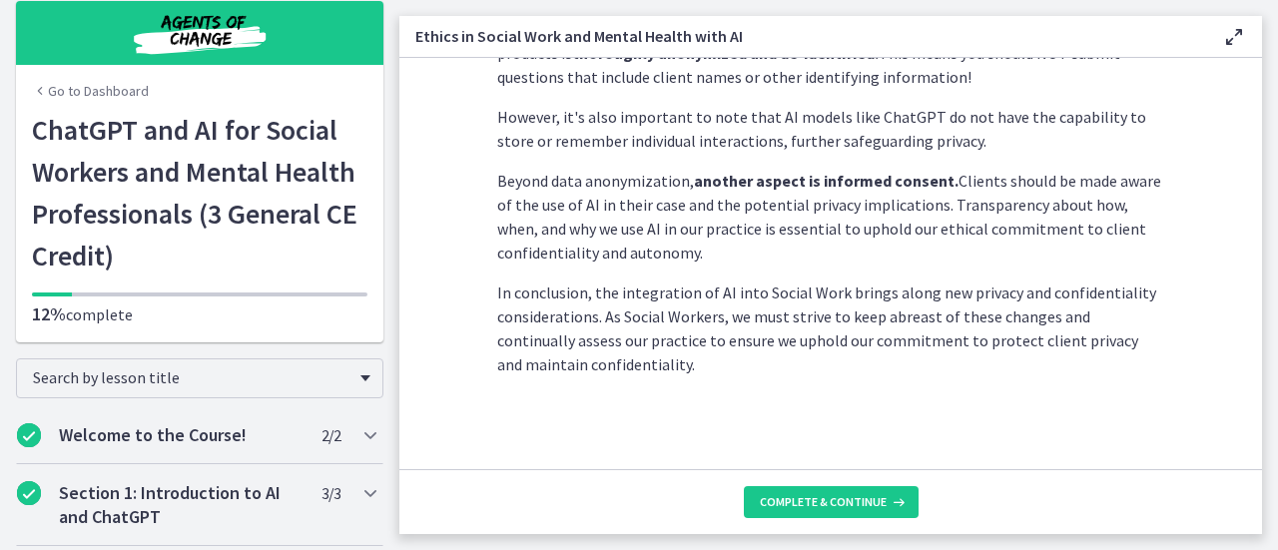
scroll to position [690, 0]
click at [850, 505] on span "Complete & continue" at bounding box center [823, 502] width 127 height 16
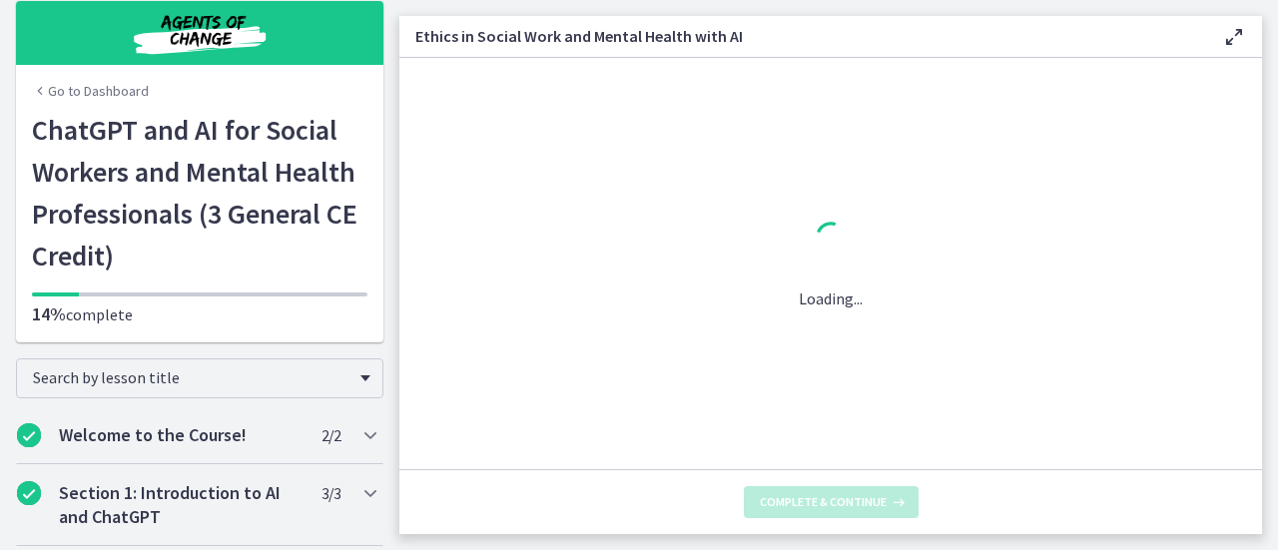
scroll to position [0, 0]
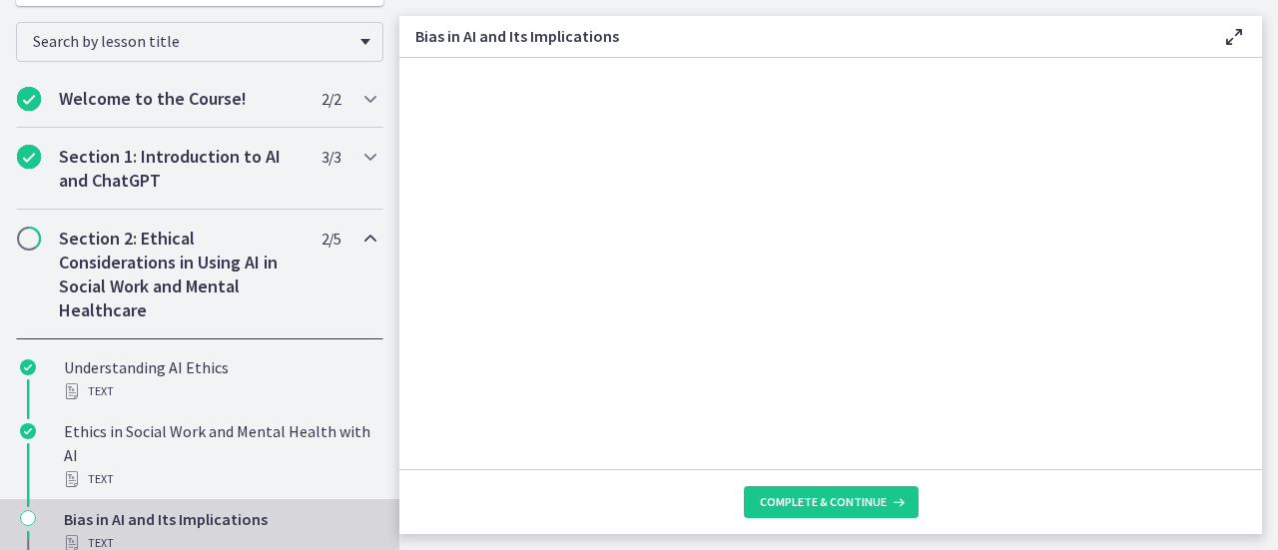
scroll to position [355, 0]
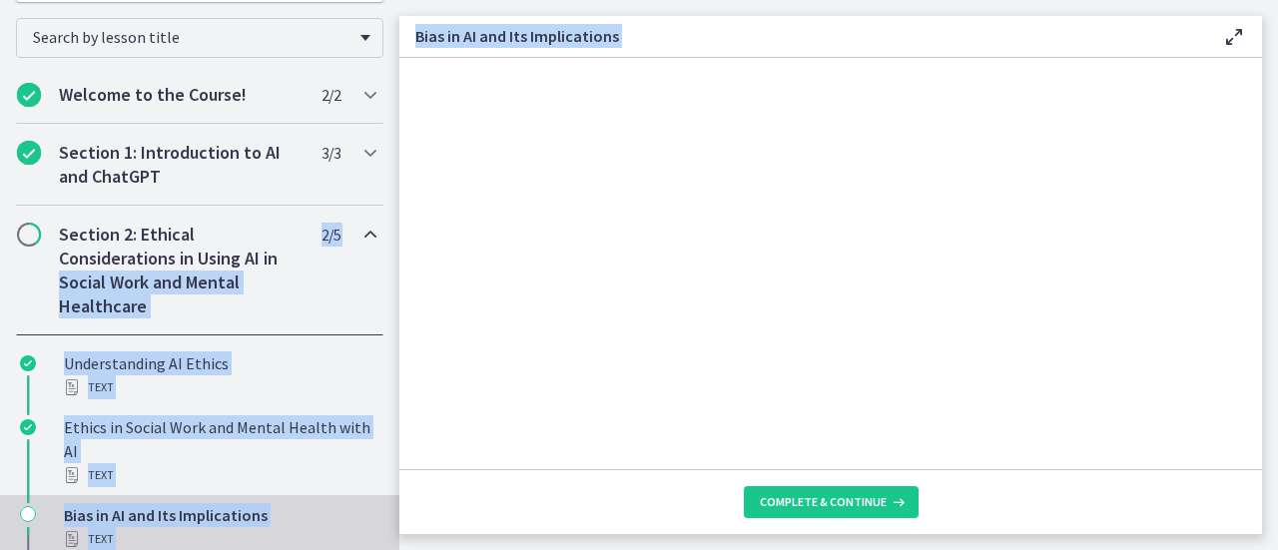
drag, startPoint x: 399, startPoint y: 227, endPoint x: 395, endPoint y: 256, distance: 29.2
click at [395, 256] on div "Go to Dashboard Go to Dashboard ChatGPT and AI for Social Workers and Mental He…" at bounding box center [639, 275] width 1278 height 550
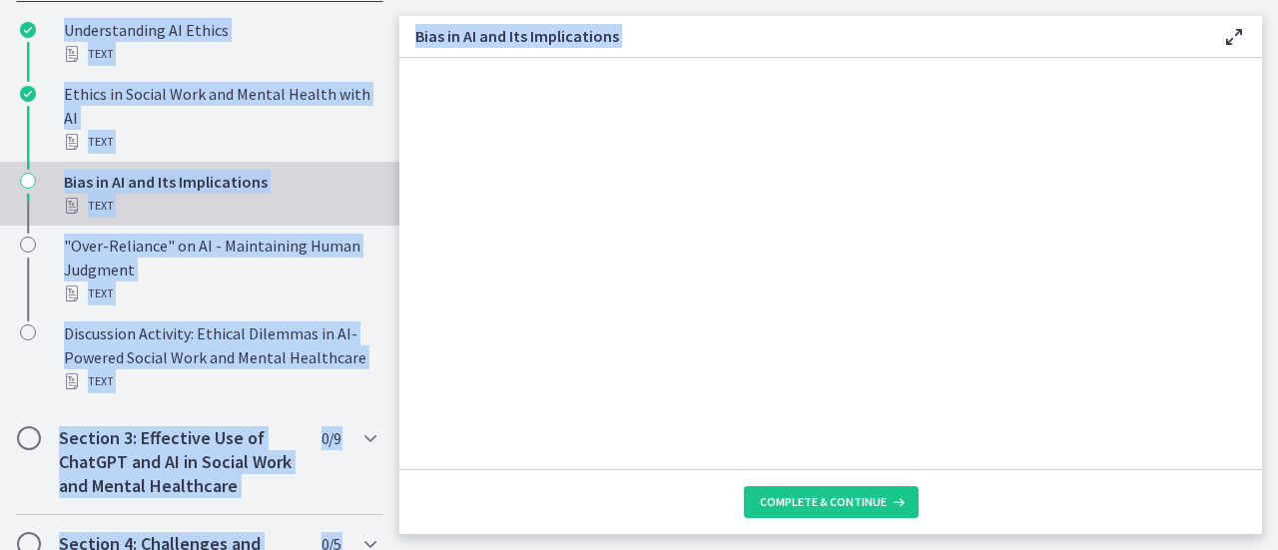
scroll to position [681, 0]
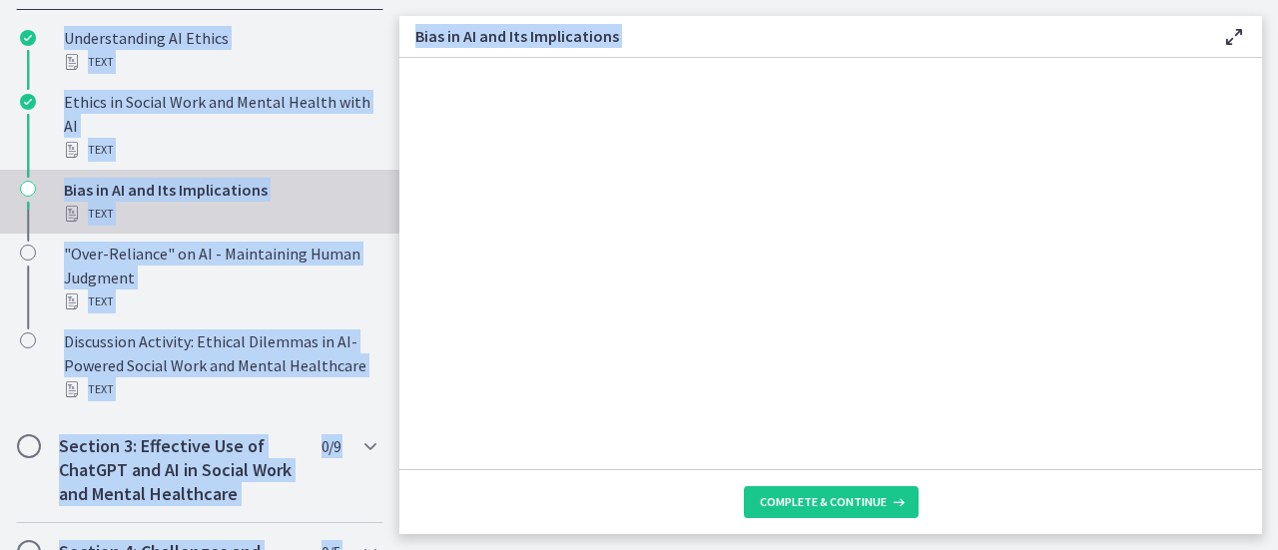
click at [430, 336] on section "AI systems like ChatGPT learn from vast amounts of data. If this data contains …" at bounding box center [830, 263] width 862 height 411
click at [430, 338] on section "AI systems like ChatGPT learn from vast amounts of data. If this data contains …" at bounding box center [830, 263] width 862 height 411
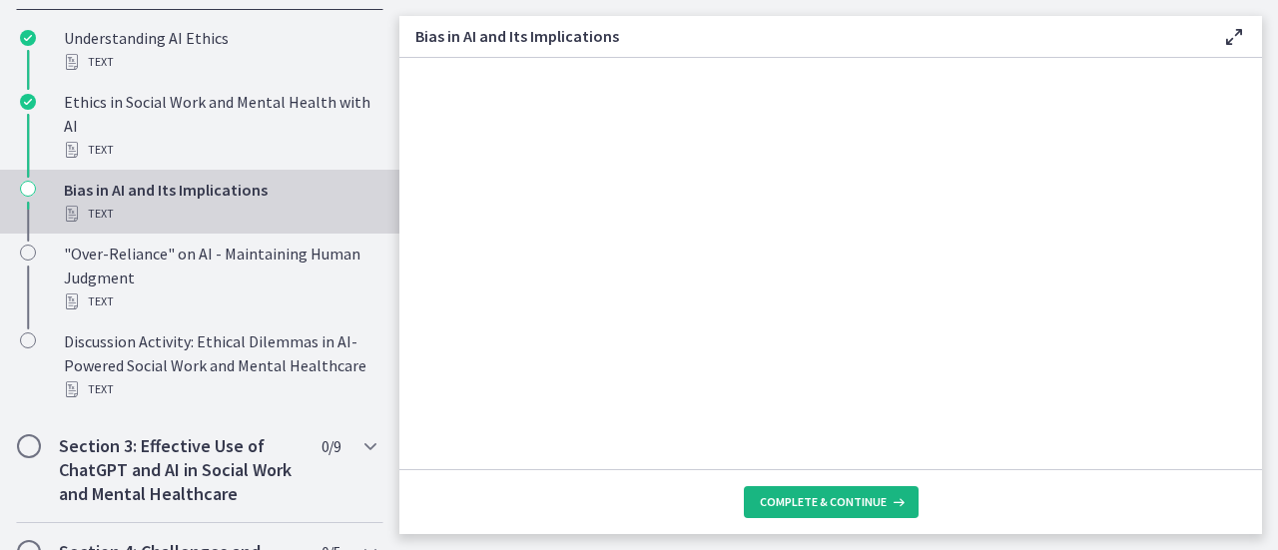
click at [799, 509] on span "Complete & continue" at bounding box center [823, 502] width 127 height 16
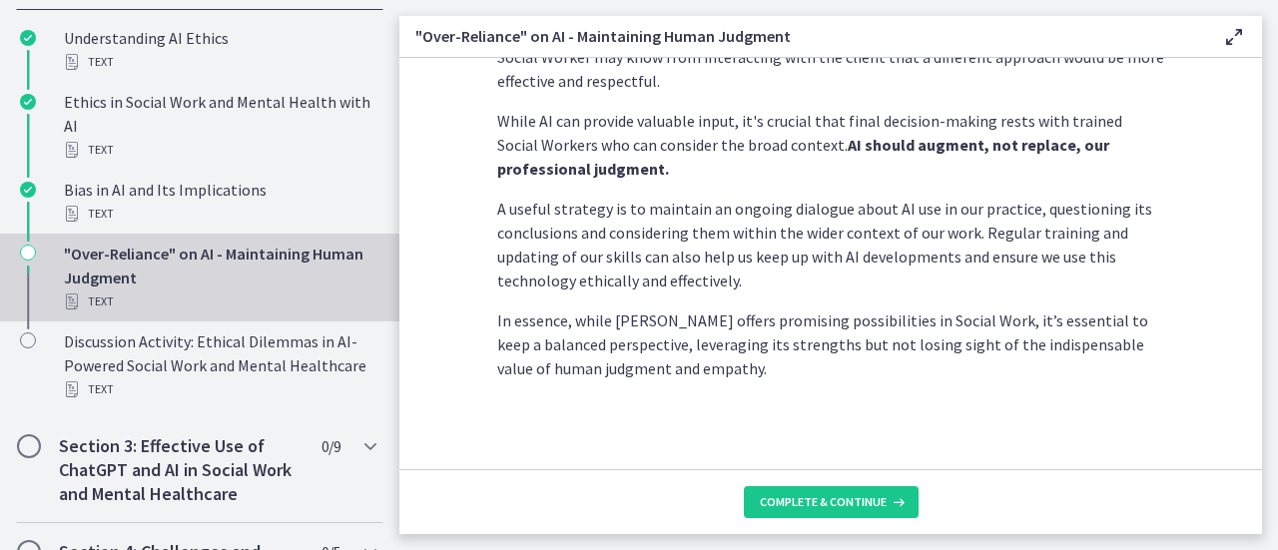
scroll to position [679, 0]
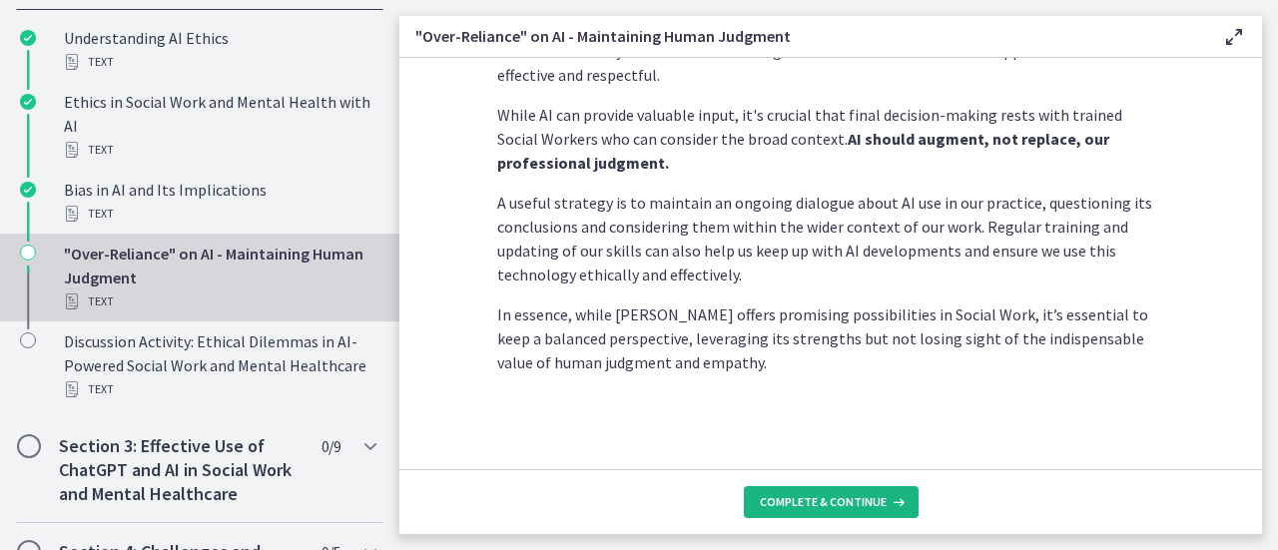
click at [849, 505] on span "Complete & continue" at bounding box center [823, 502] width 127 height 16
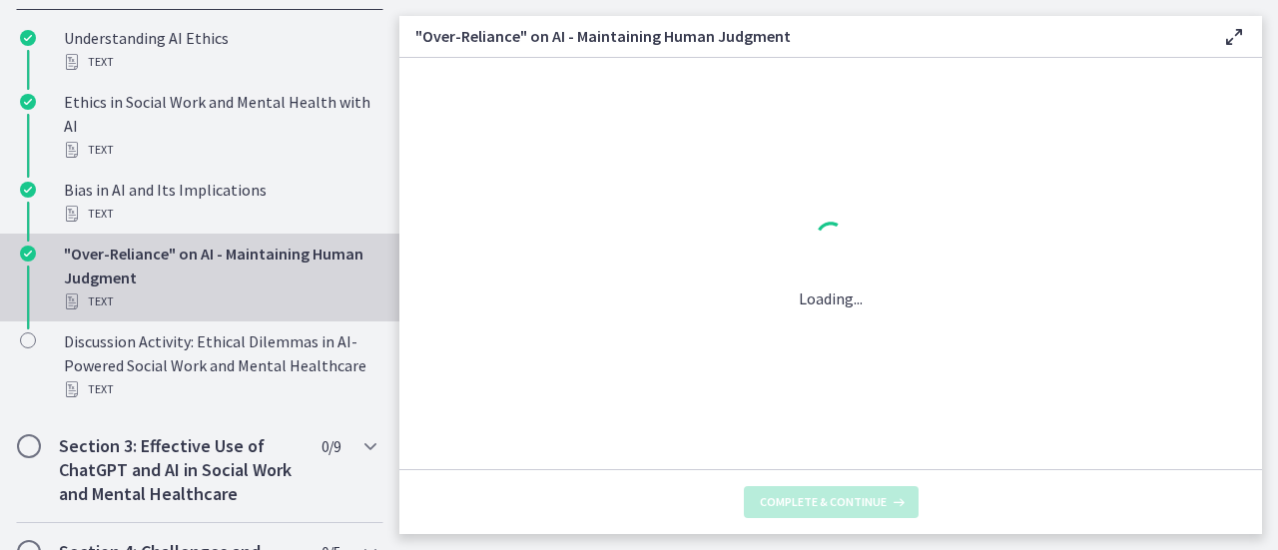
scroll to position [0, 0]
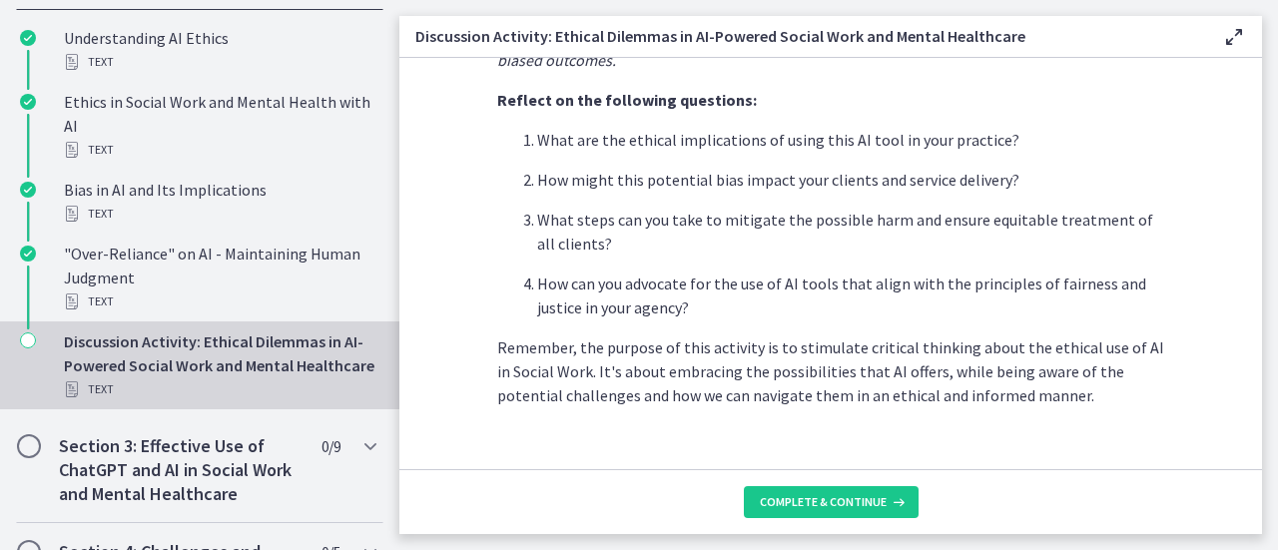
scroll to position [649, 0]
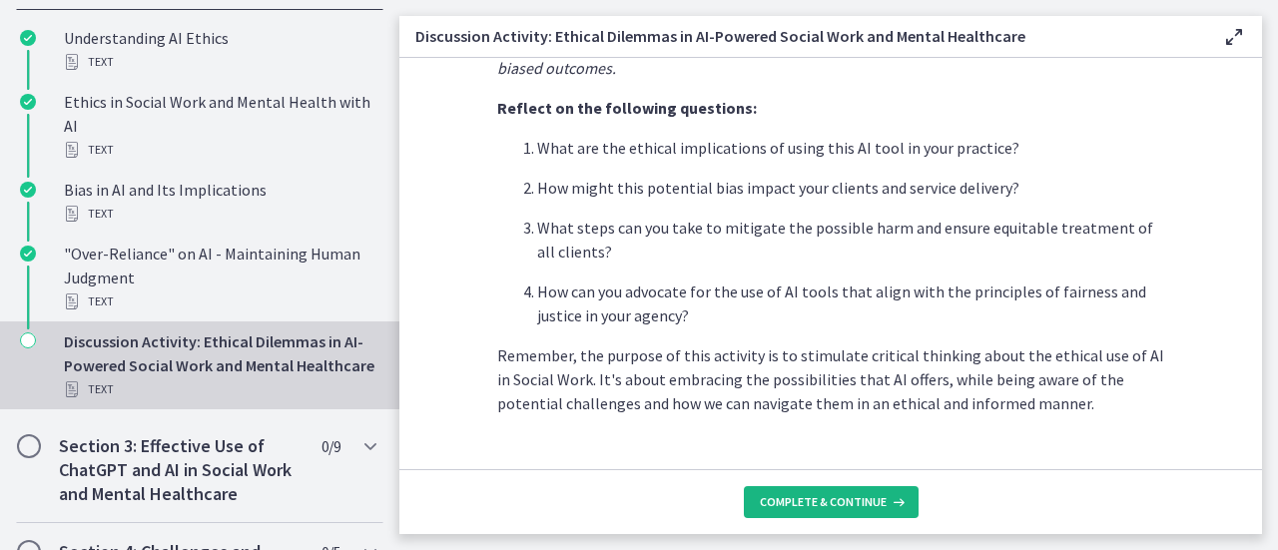
click at [860, 491] on button "Complete & continue" at bounding box center [831, 502] width 175 height 32
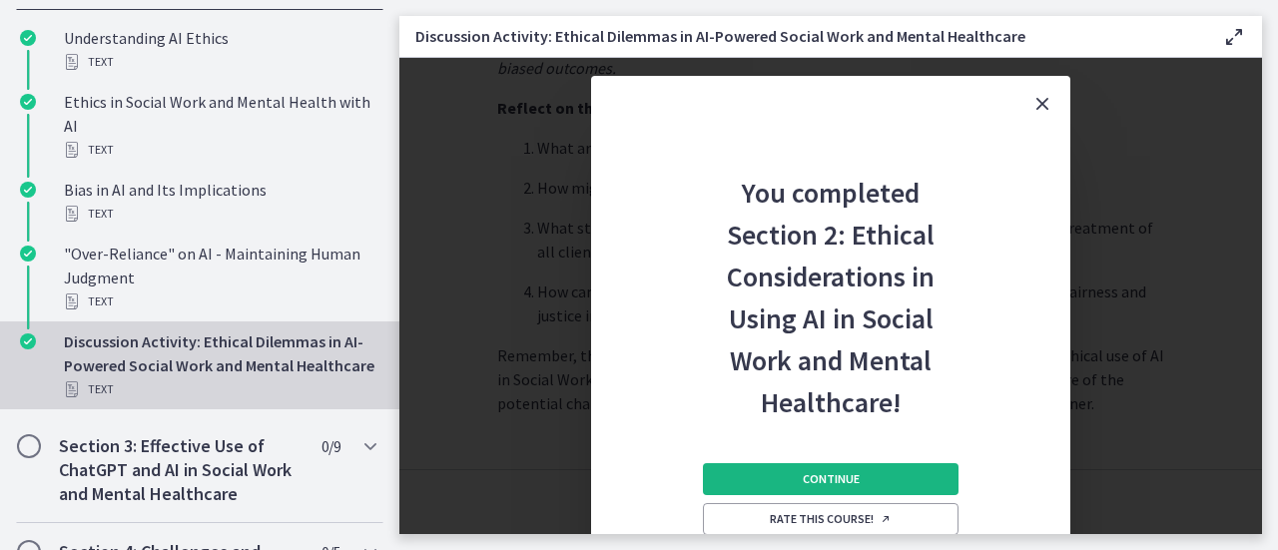
click at [880, 477] on button "Continue" at bounding box center [831, 479] width 256 height 32
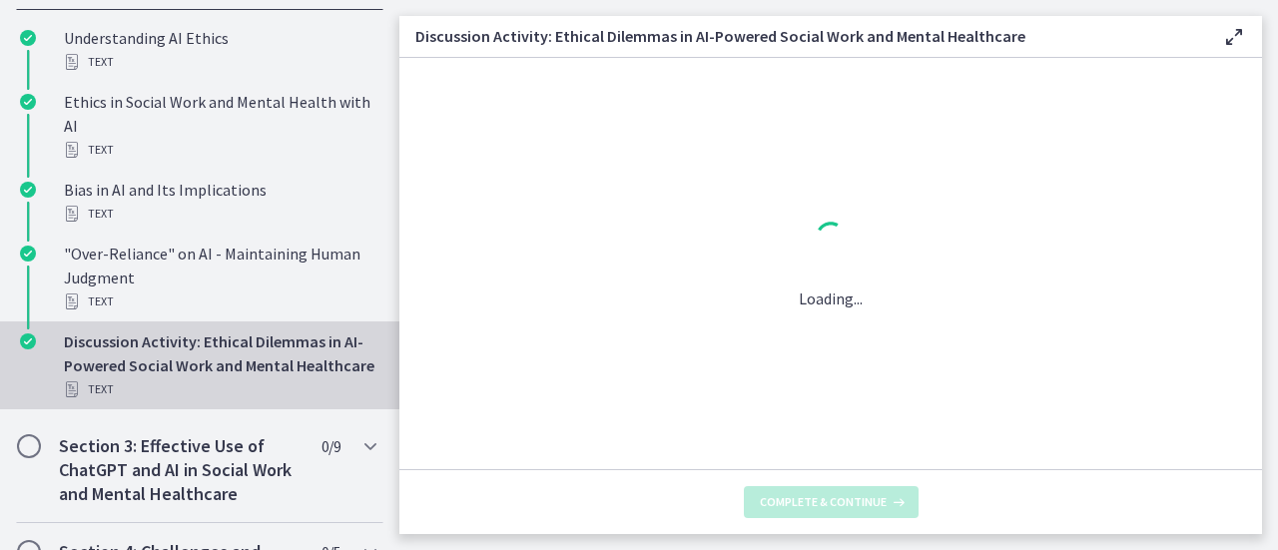
scroll to position [0, 0]
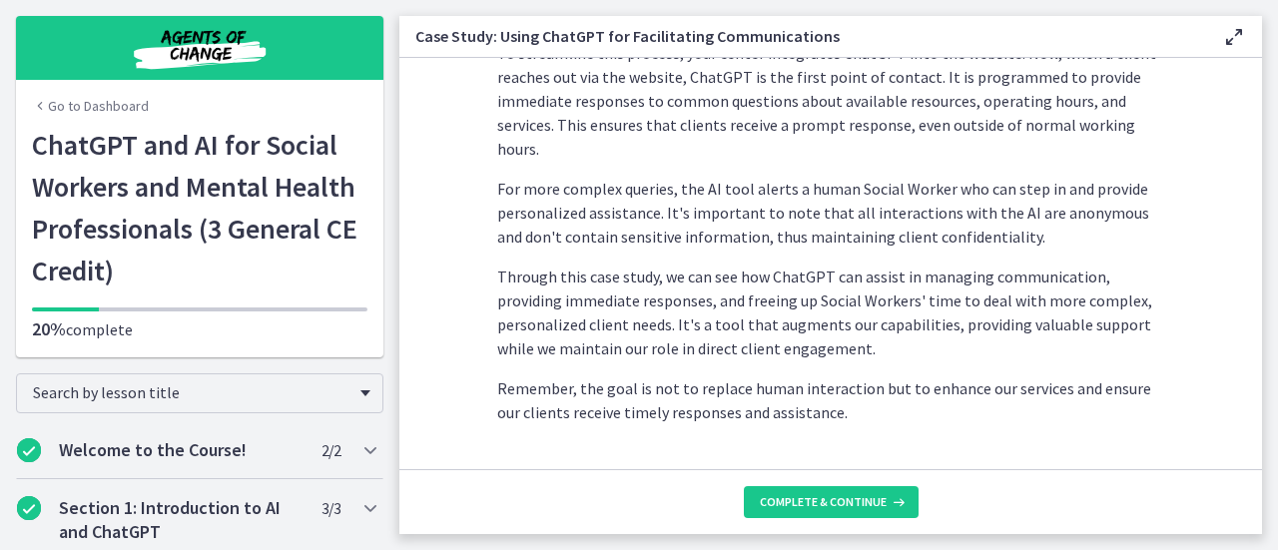
scroll to position [695, 0]
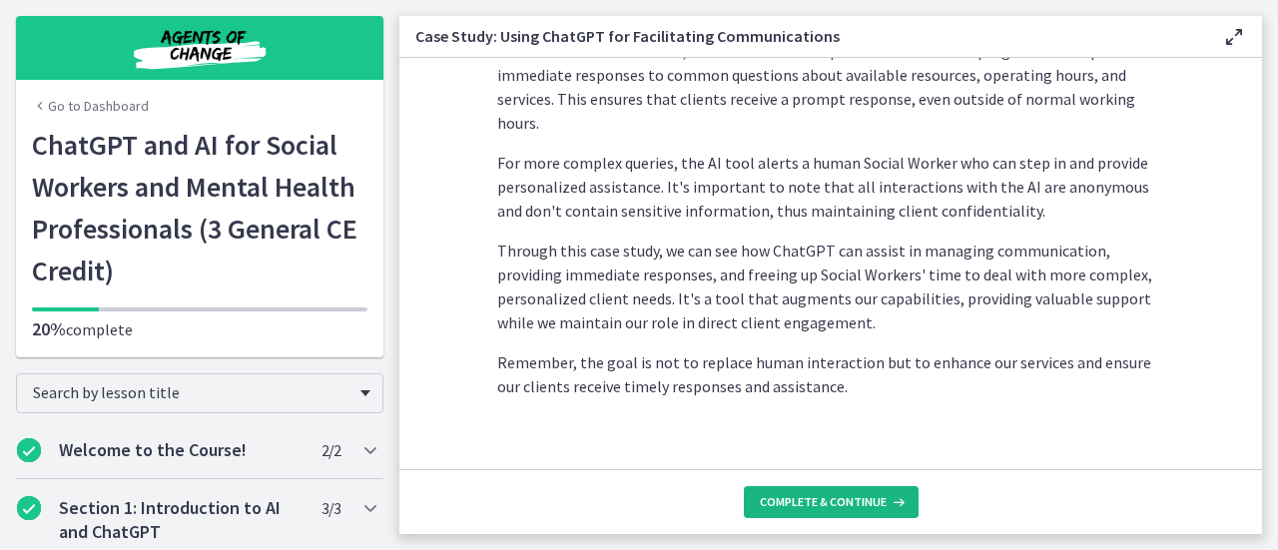
click at [813, 491] on button "Complete & continue" at bounding box center [831, 502] width 175 height 32
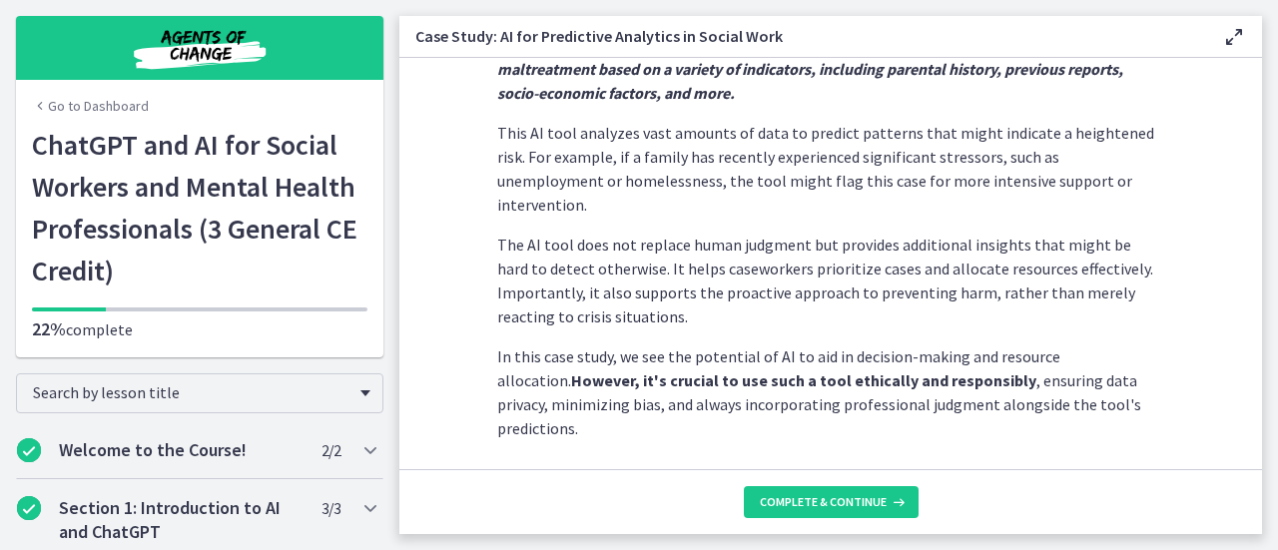
scroll to position [642, 0]
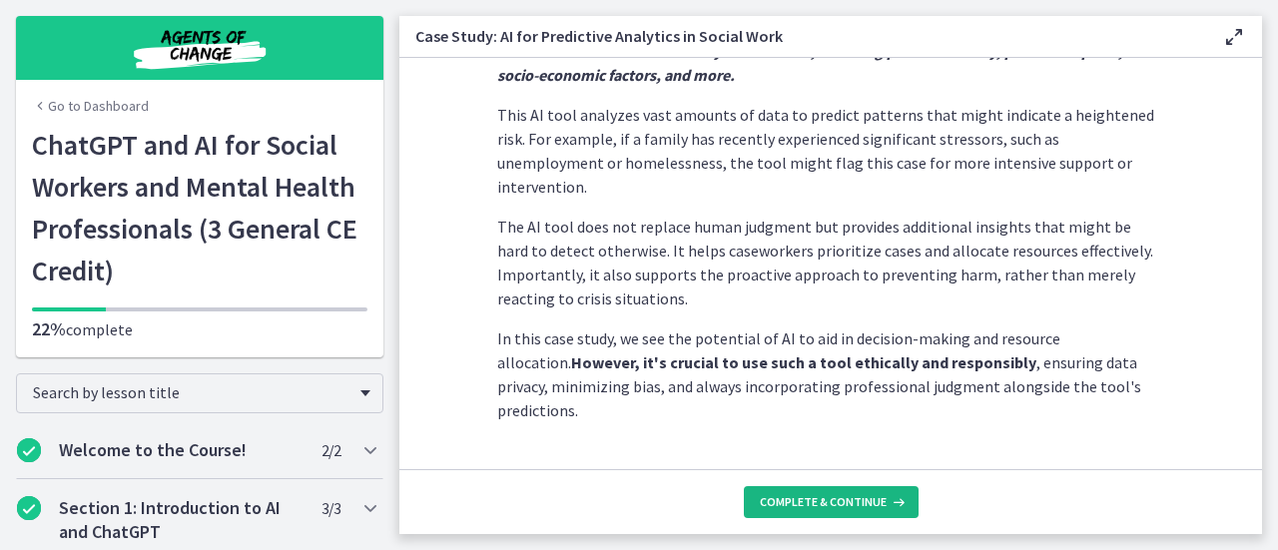
click at [873, 496] on span "Complete & continue" at bounding box center [823, 502] width 127 height 16
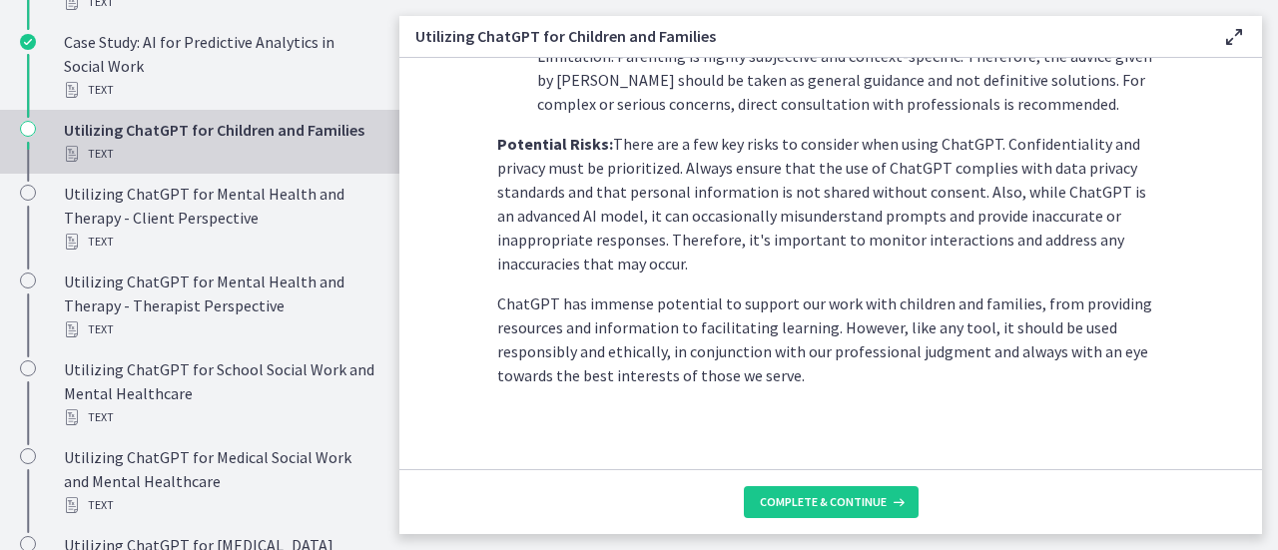
scroll to position [1057, 0]
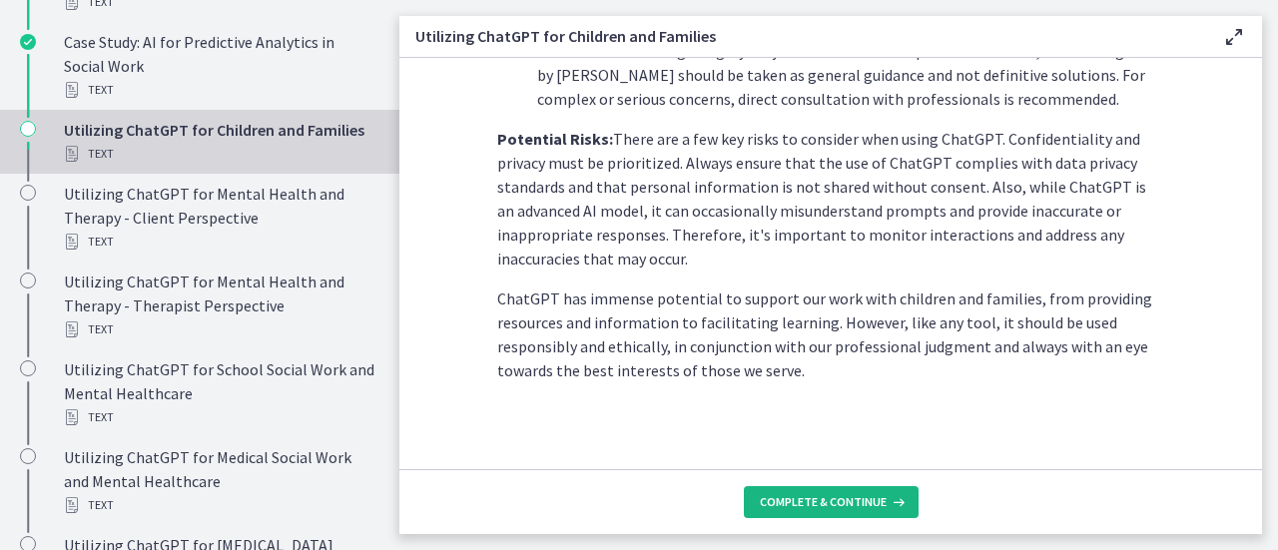
click at [868, 504] on span "Complete & continue" at bounding box center [823, 502] width 127 height 16
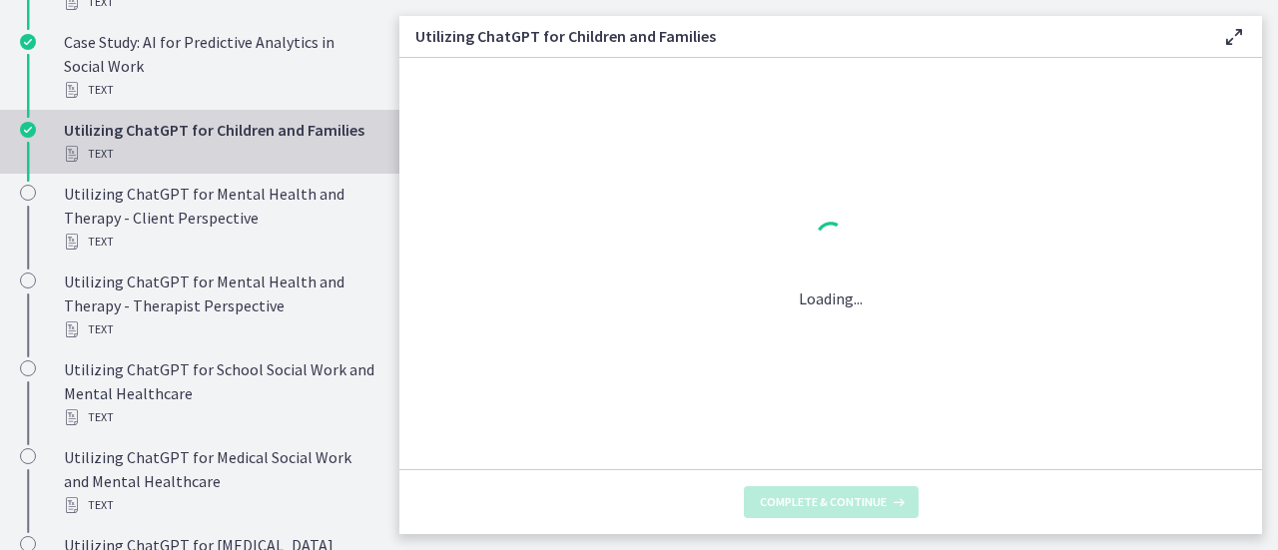
scroll to position [0, 0]
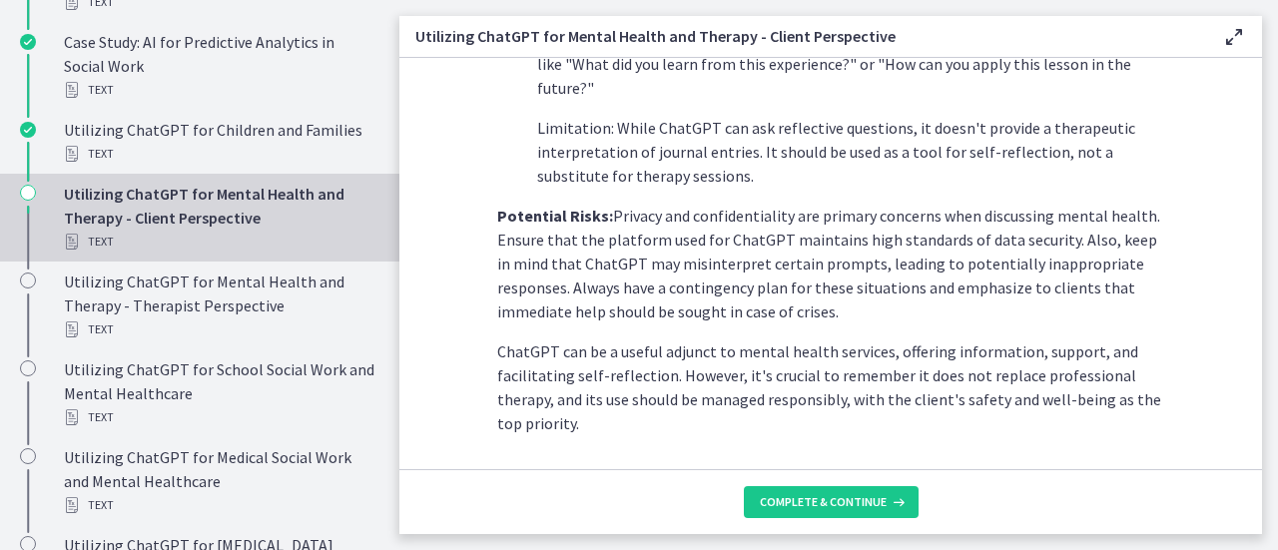
scroll to position [1025, 0]
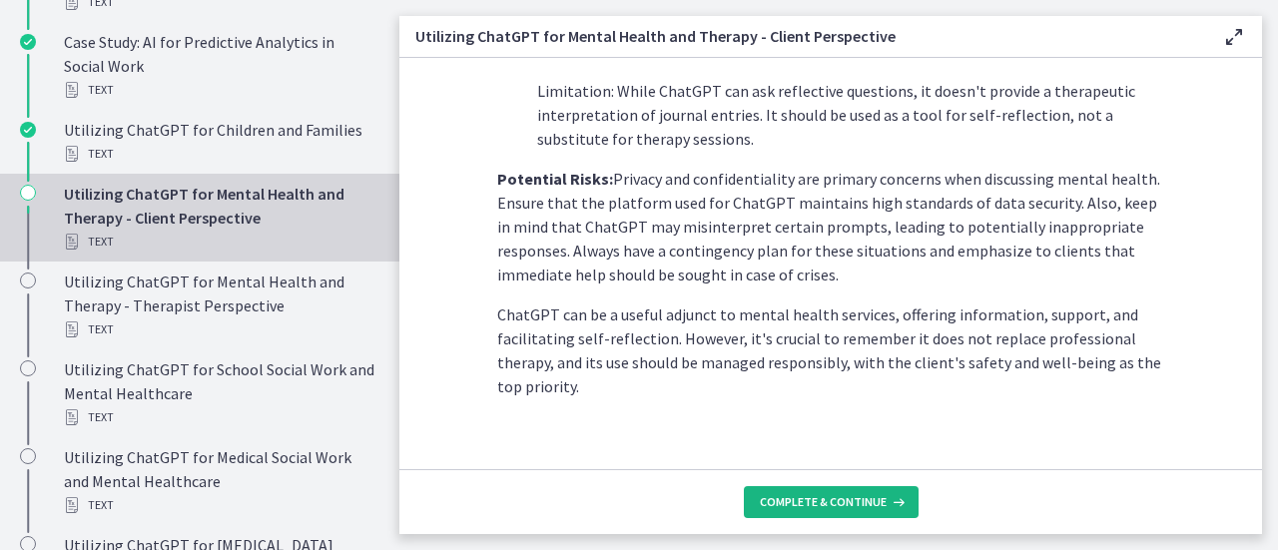
click at [860, 498] on span "Complete & continue" at bounding box center [823, 502] width 127 height 16
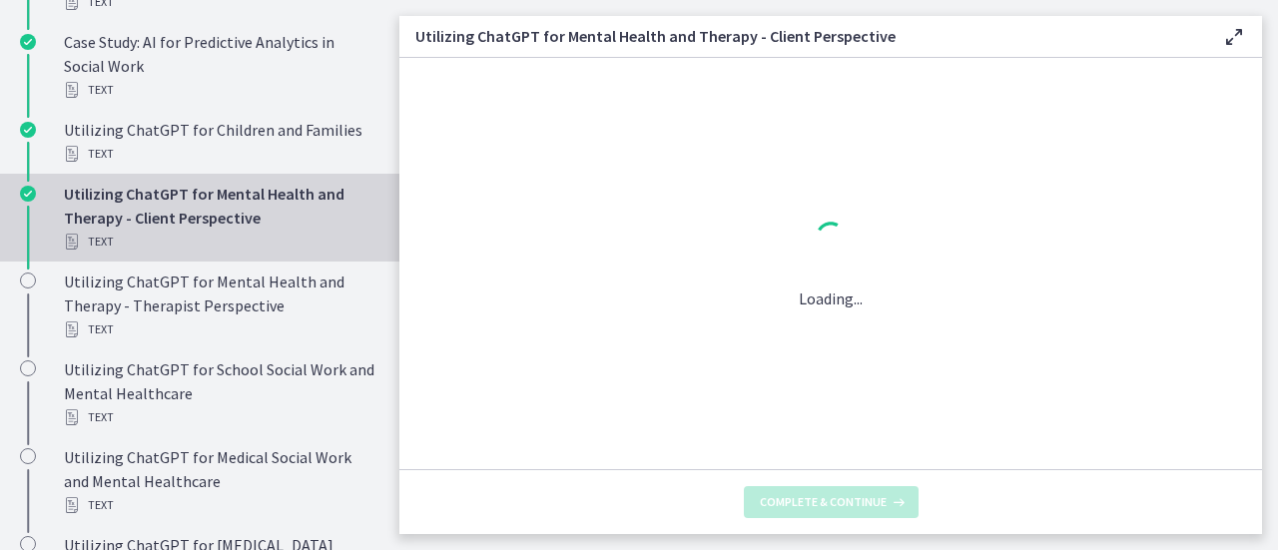
scroll to position [0, 0]
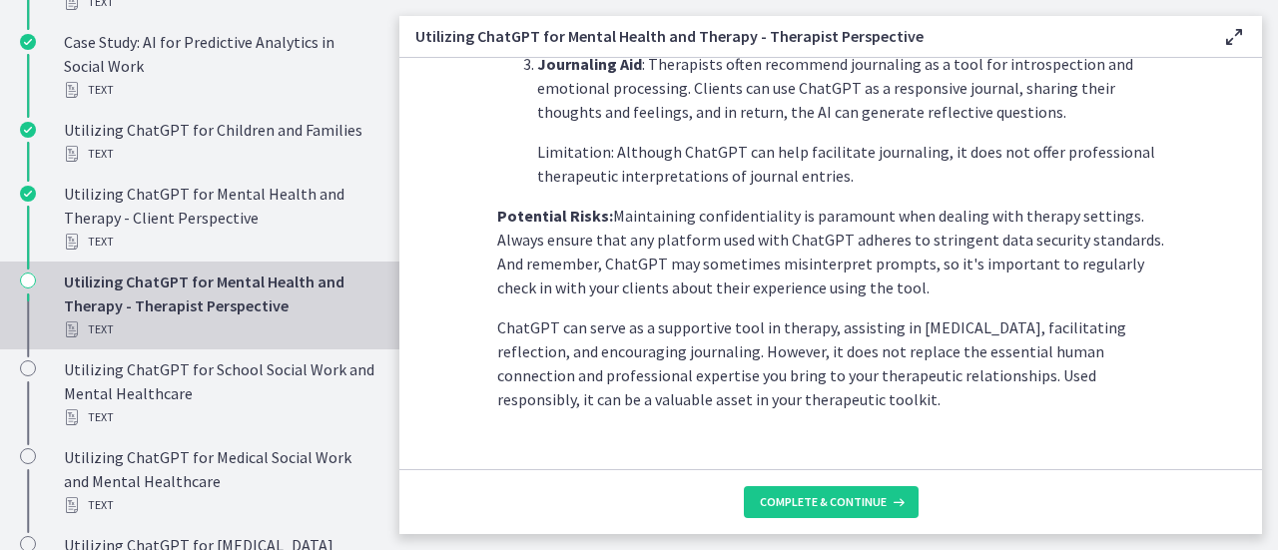
scroll to position [977, 0]
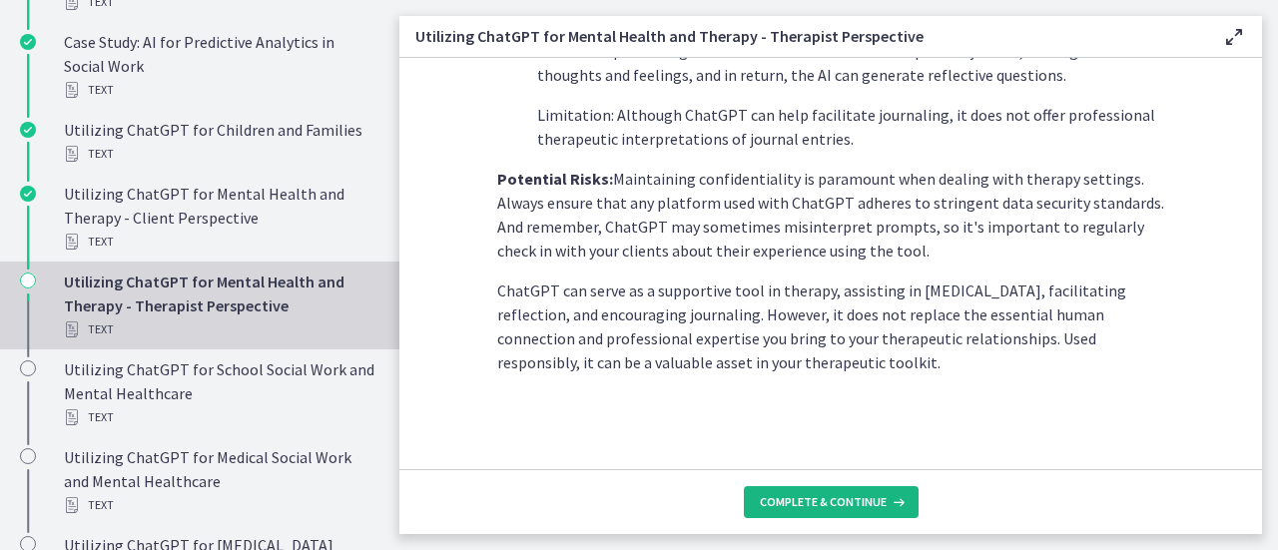
click at [851, 489] on button "Complete & continue" at bounding box center [831, 502] width 175 height 32
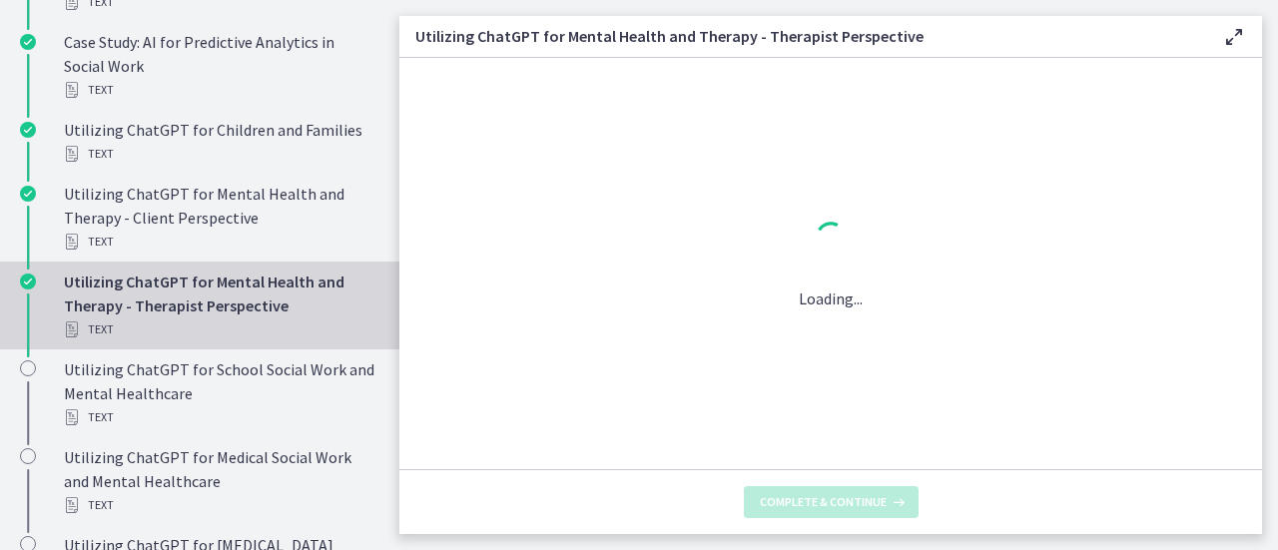
scroll to position [0, 0]
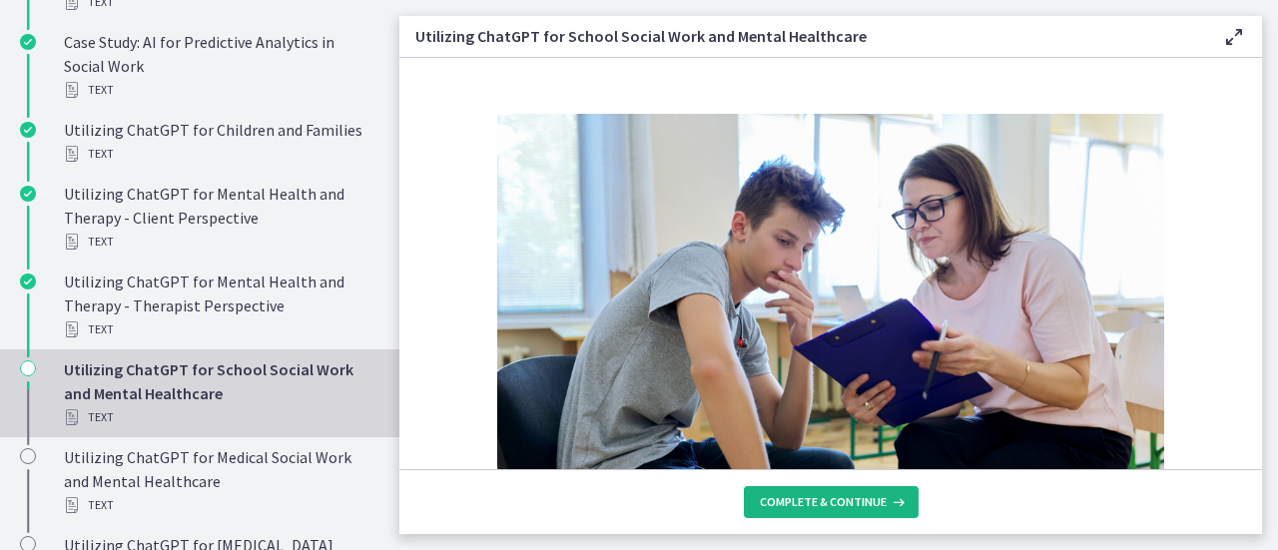
click at [895, 509] on icon at bounding box center [896, 502] width 20 height 16
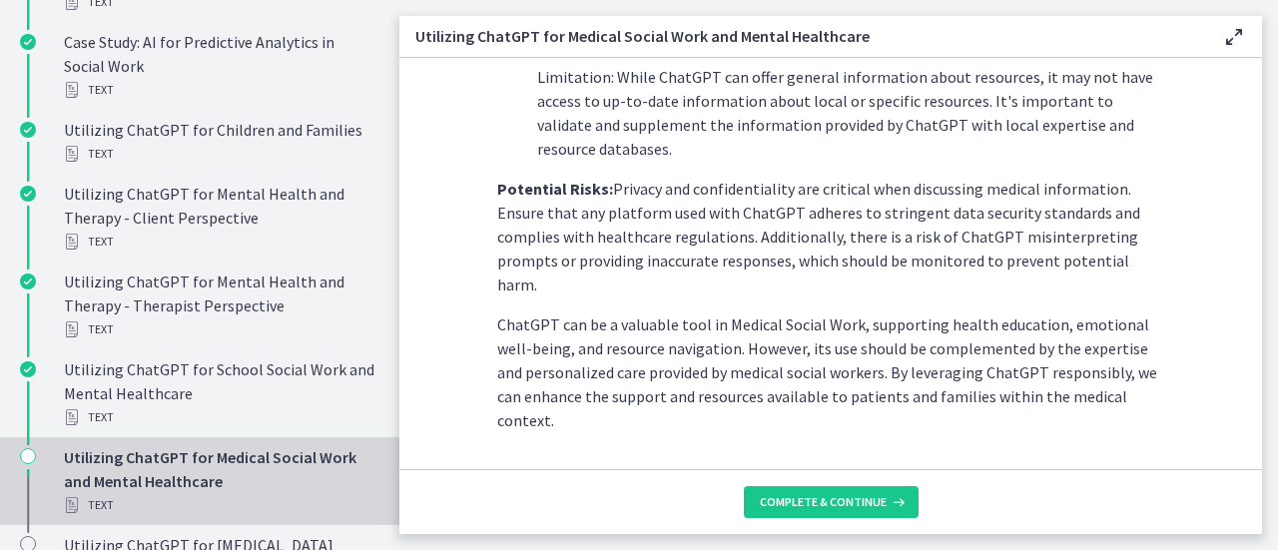
scroll to position [988, 0]
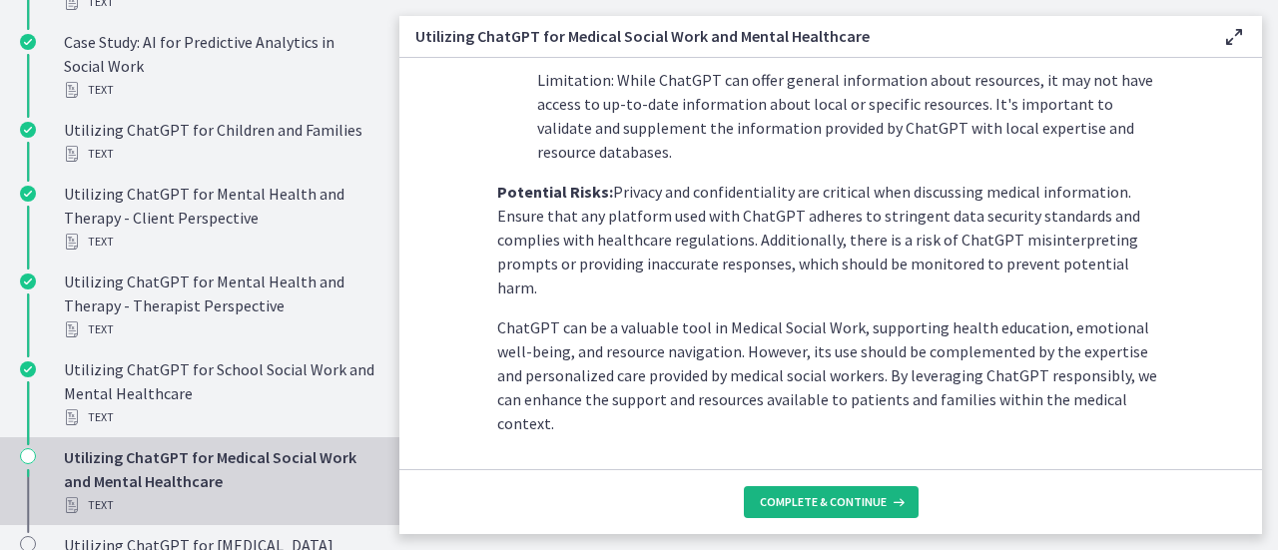
click at [892, 503] on icon at bounding box center [896, 502] width 20 height 16
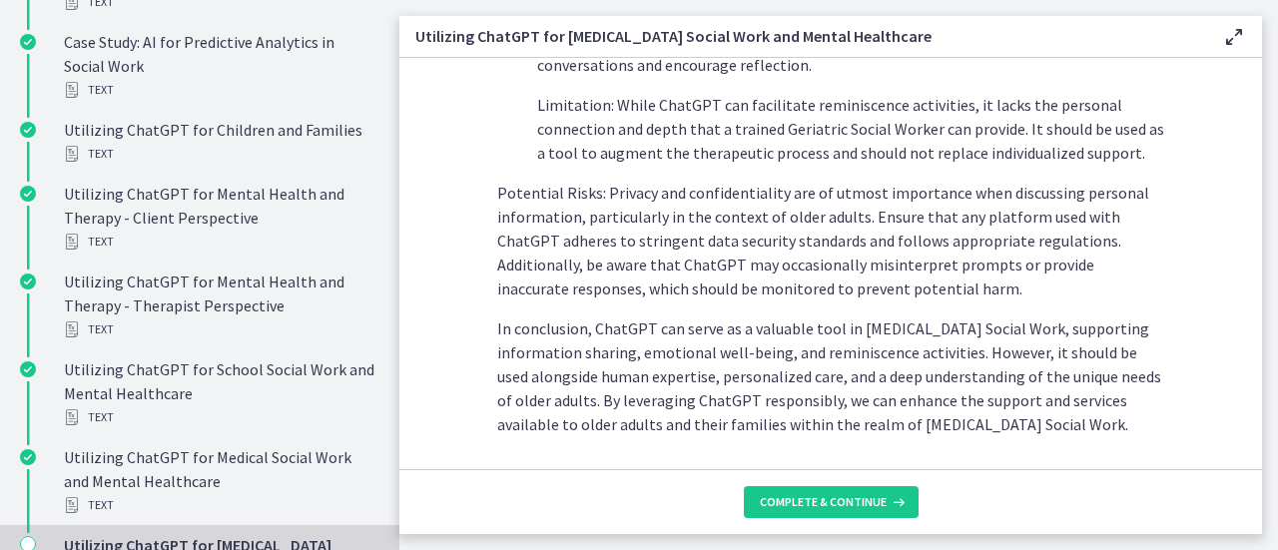
scroll to position [1056, 0]
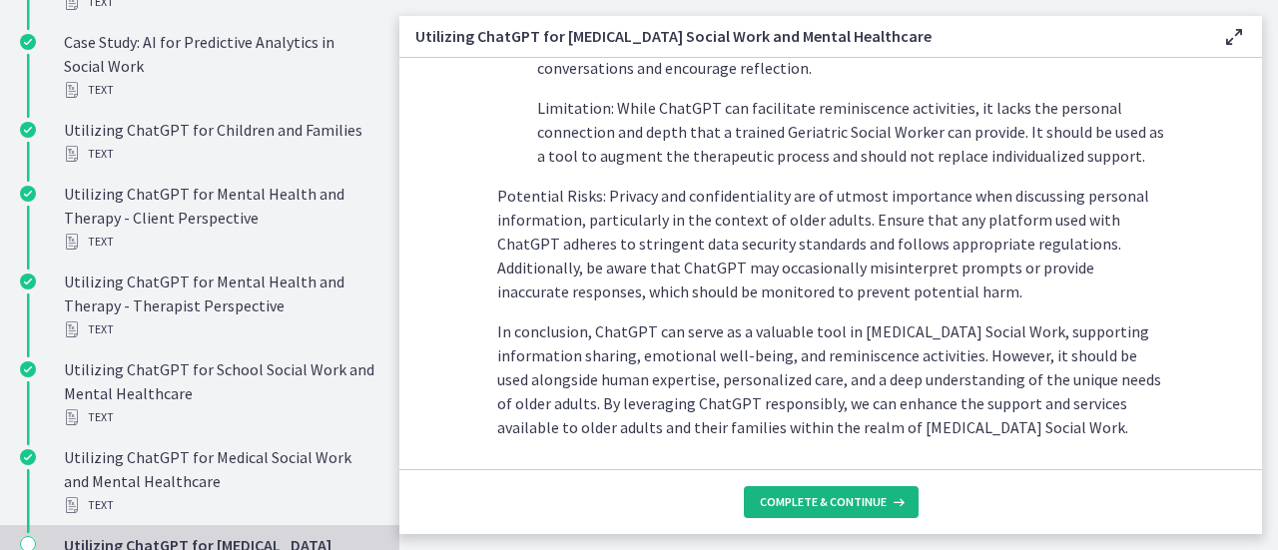
click at [851, 500] on span "Complete & continue" at bounding box center [823, 502] width 127 height 16
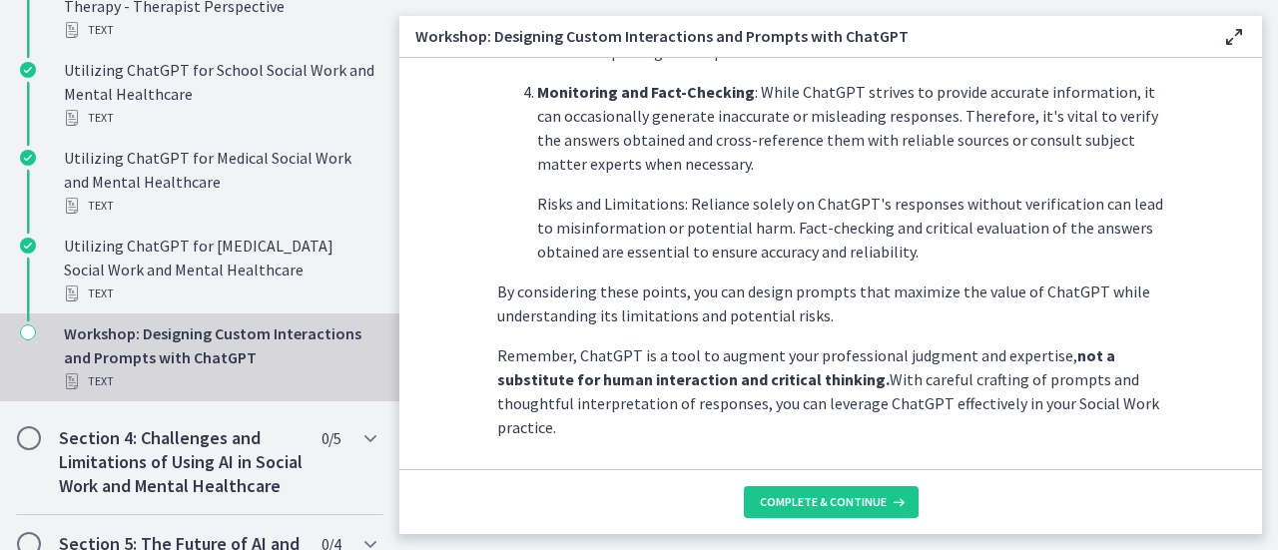
scroll to position [1265, 0]
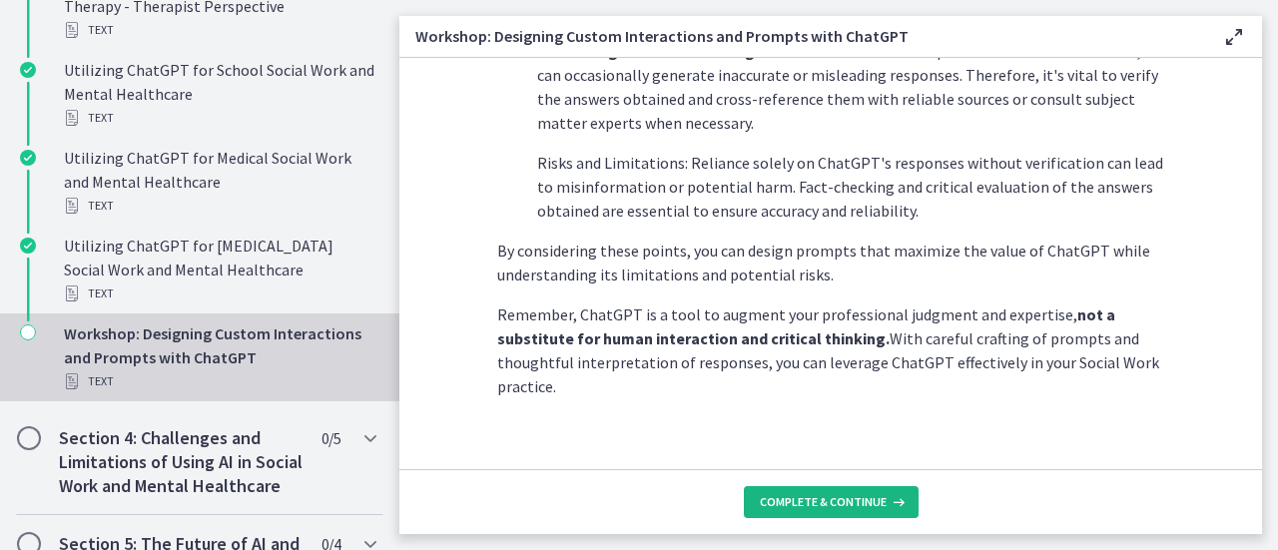
click at [793, 507] on span "Complete & continue" at bounding box center [823, 502] width 127 height 16
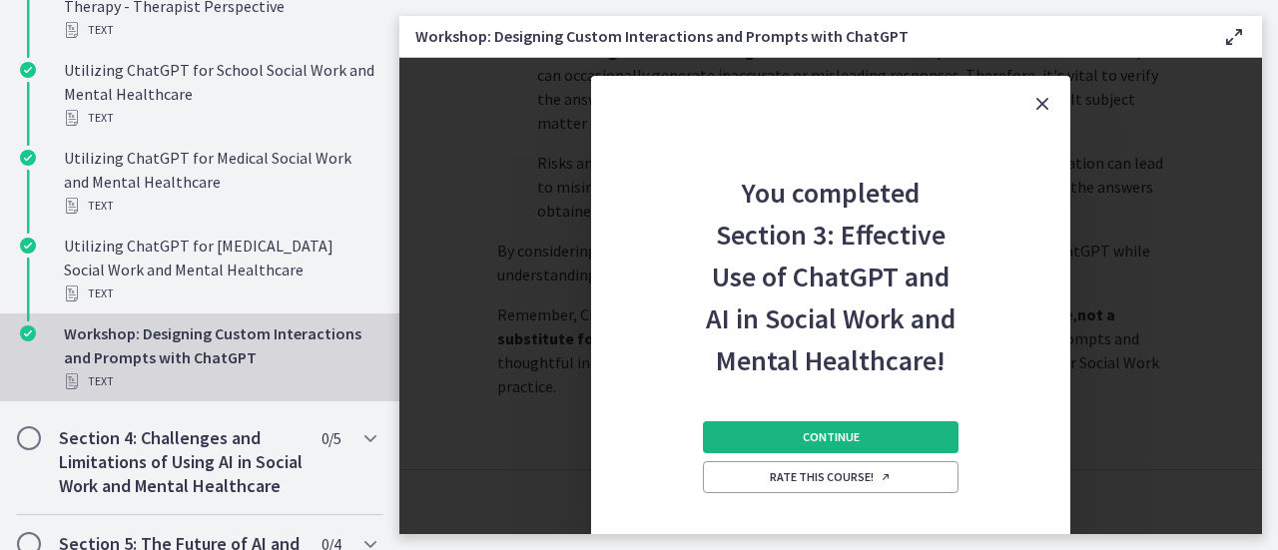
click at [807, 436] on span "Continue" at bounding box center [831, 437] width 57 height 16
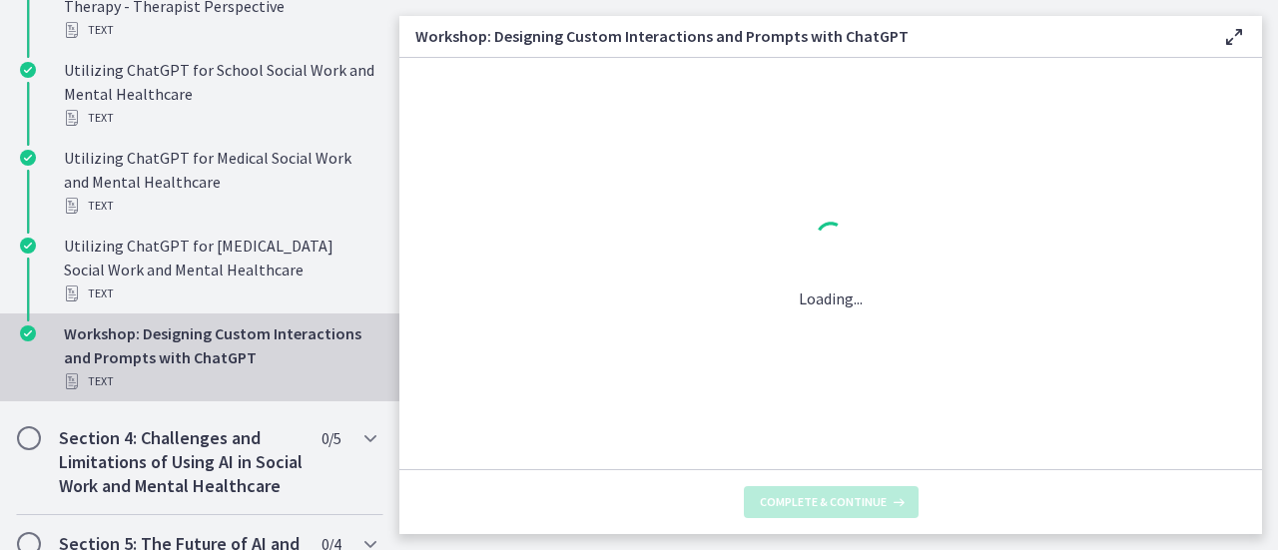
scroll to position [0, 0]
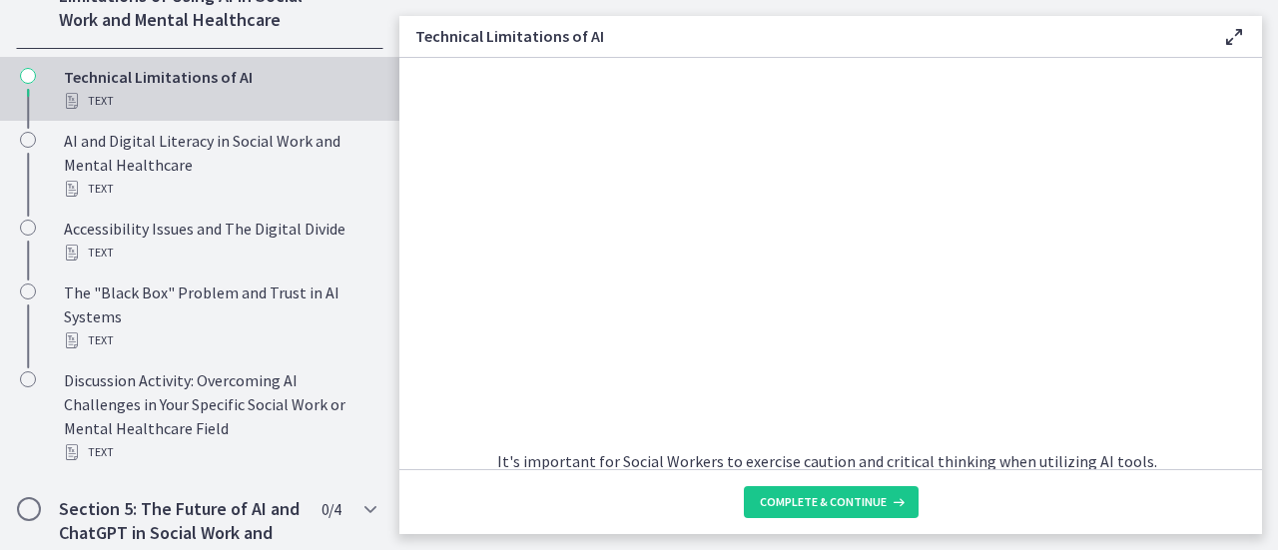
scroll to position [1342, 0]
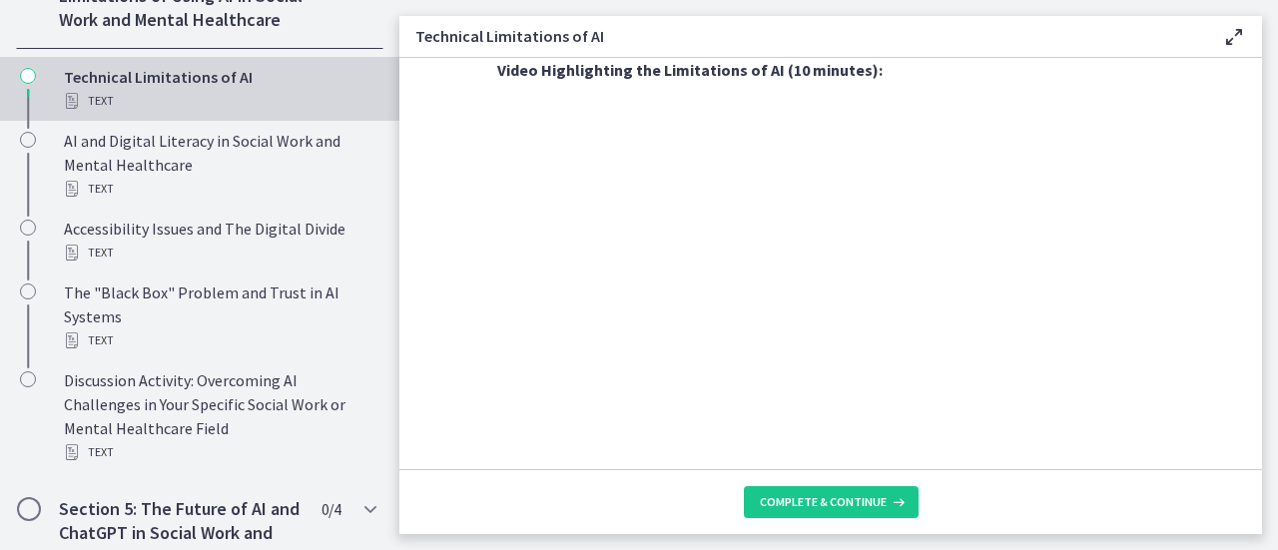
drag, startPoint x: 1242, startPoint y: 383, endPoint x: 1246, endPoint y: 419, distance: 36.2
click at [1246, 419] on section "As Social Workers, understanding these limitations is crucial to effectively ut…" at bounding box center [830, 263] width 862 height 411
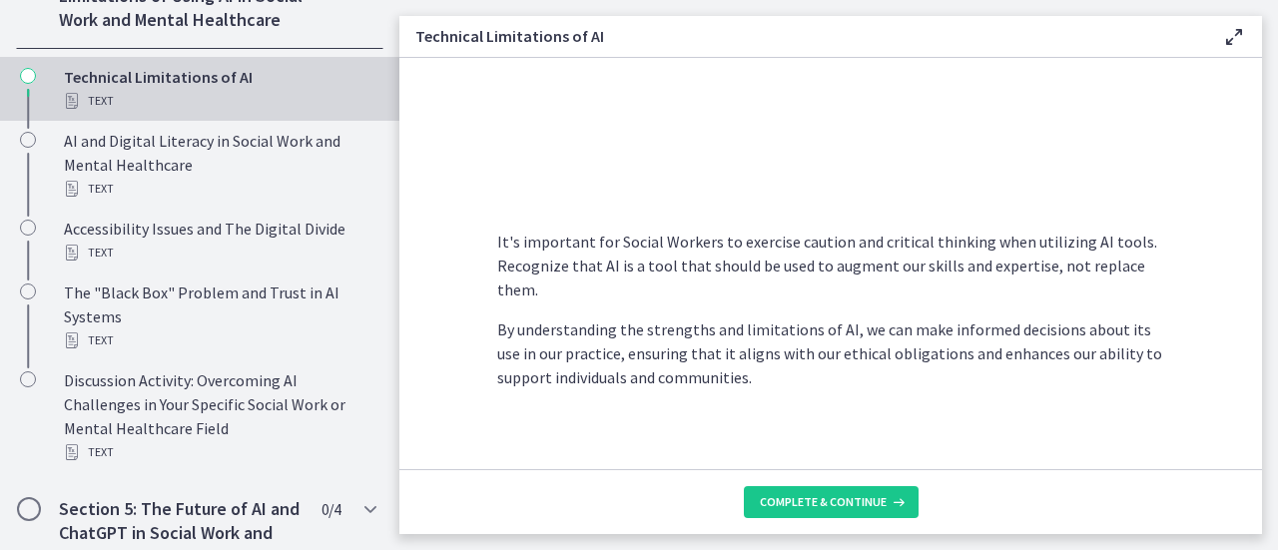
scroll to position [1607, 0]
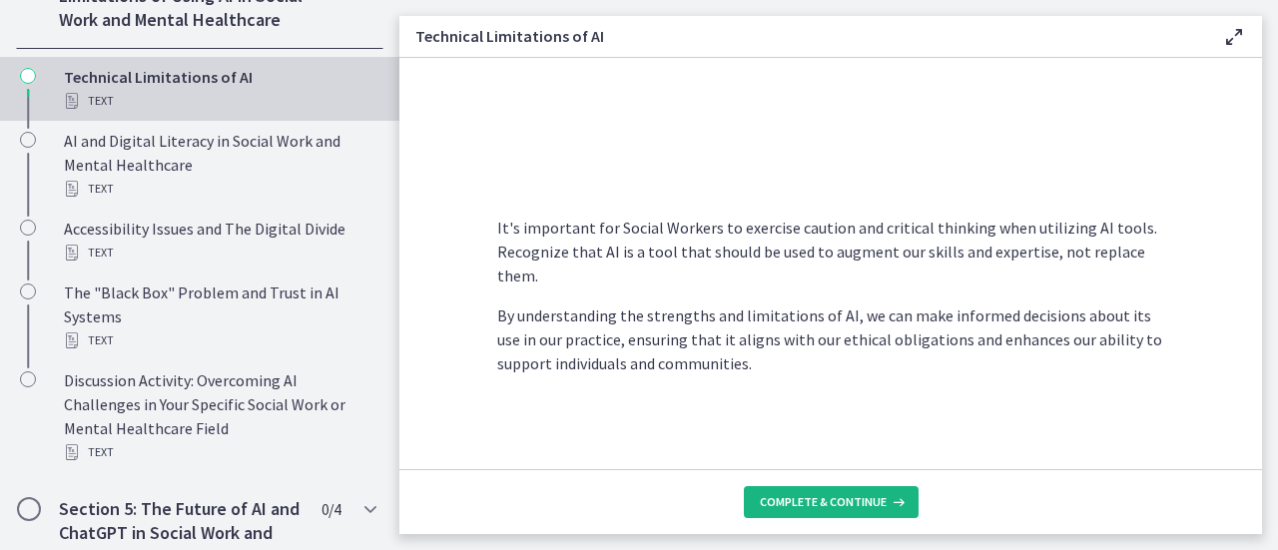
click at [842, 498] on span "Complete & continue" at bounding box center [823, 502] width 127 height 16
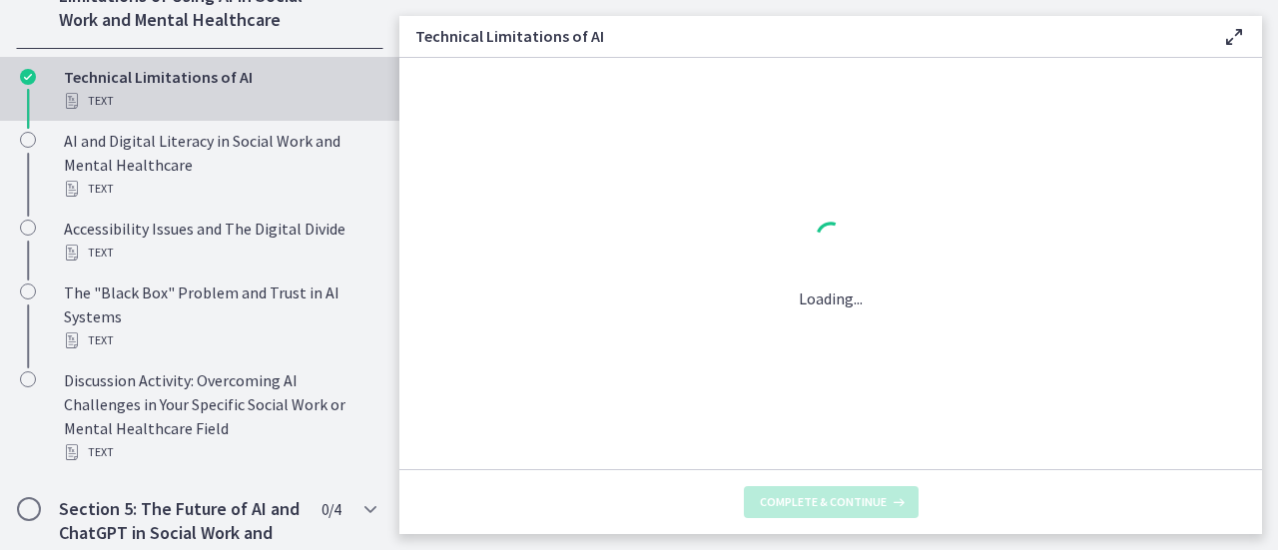
scroll to position [0, 0]
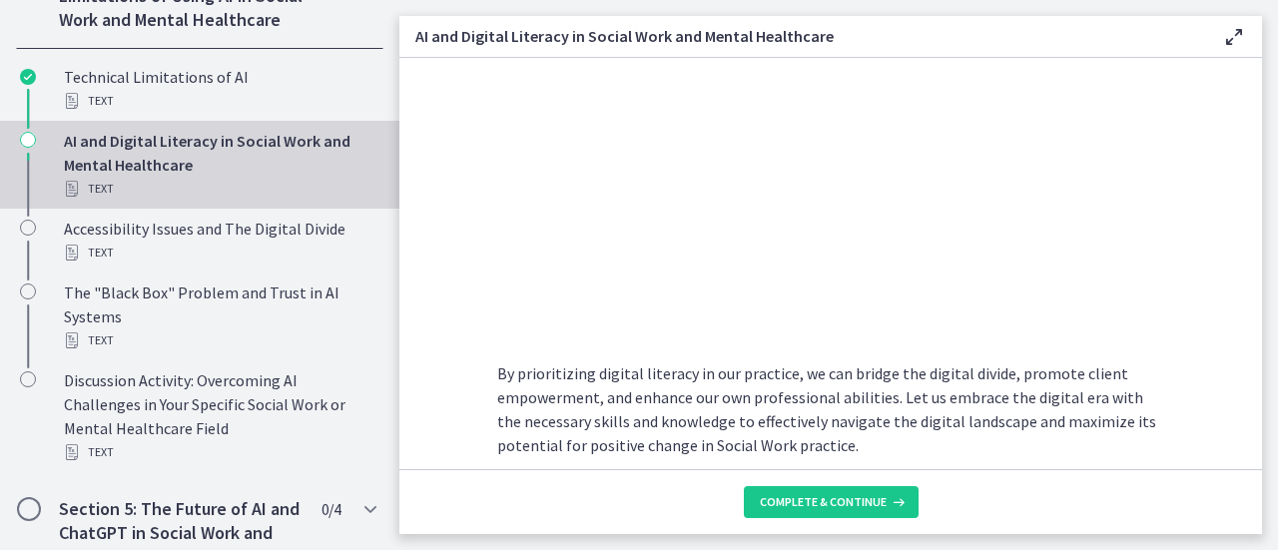
scroll to position [1879, 0]
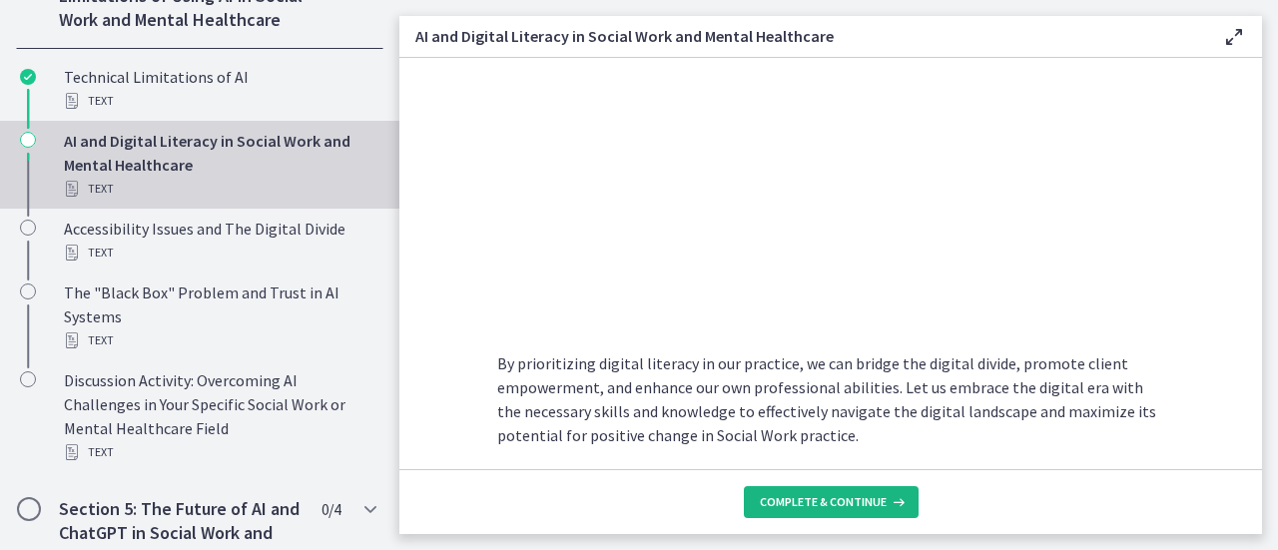
click at [843, 494] on span "Complete & continue" at bounding box center [823, 502] width 127 height 16
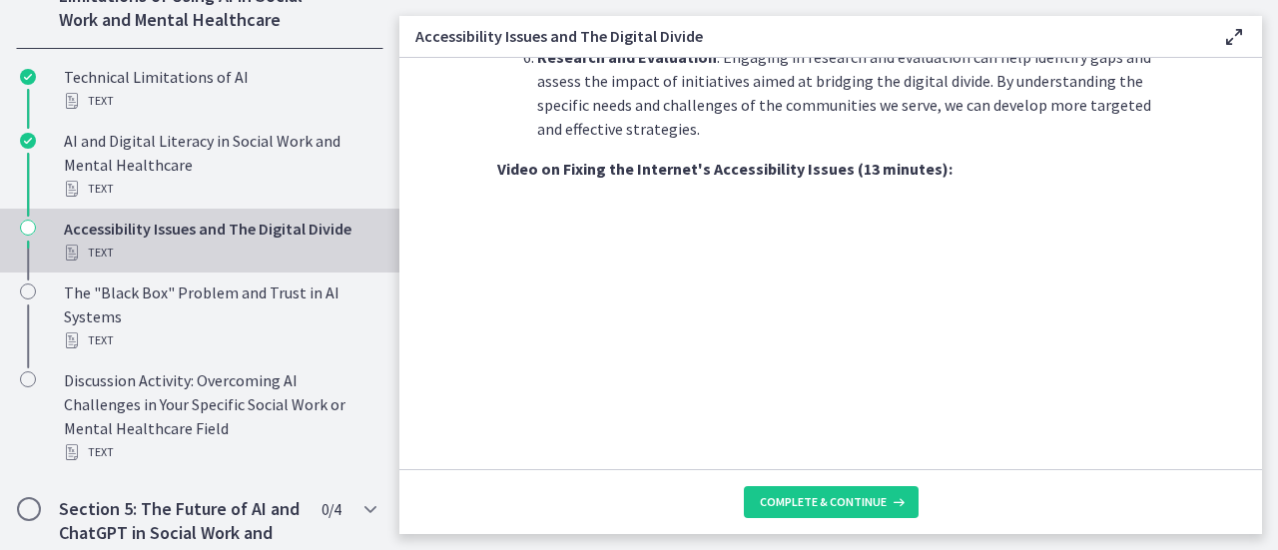
scroll to position [1887, 0]
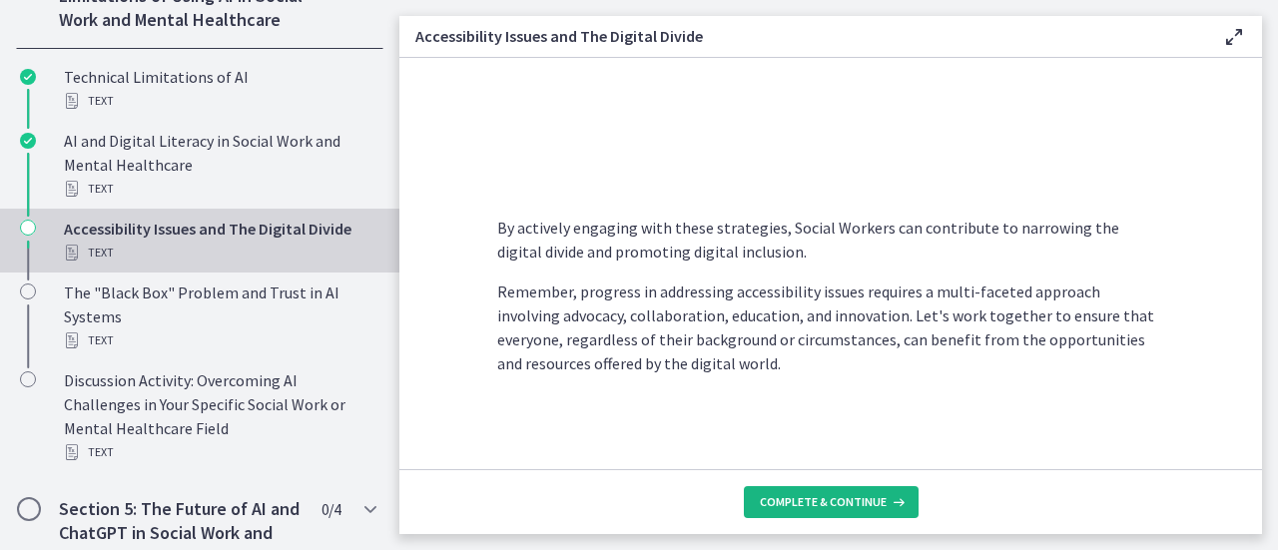
click at [833, 506] on span "Complete & continue" at bounding box center [823, 502] width 127 height 16
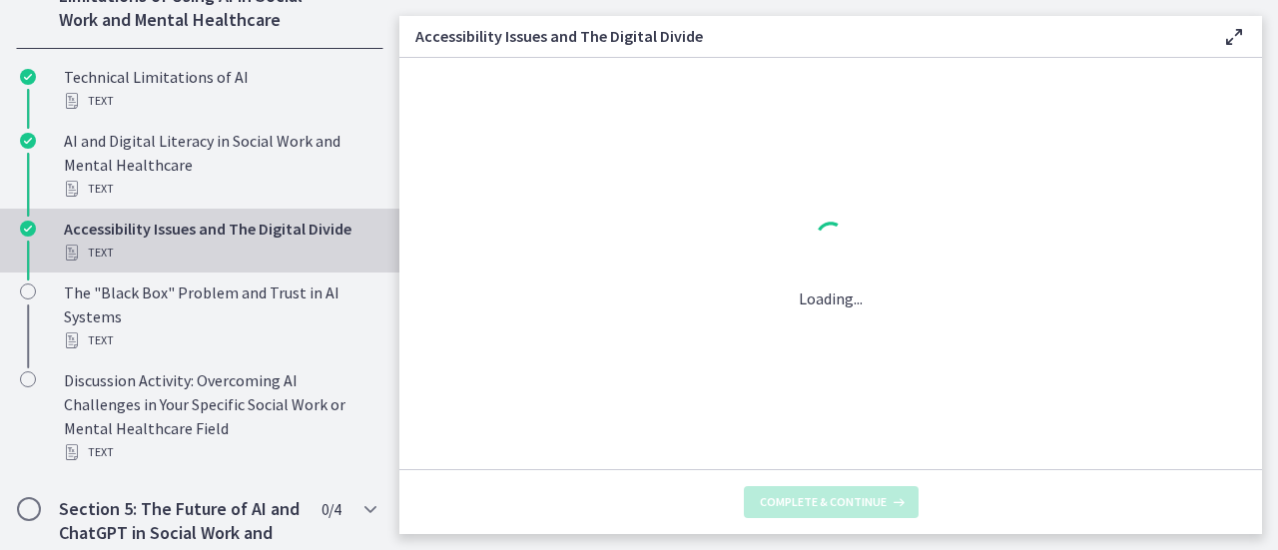
scroll to position [0, 0]
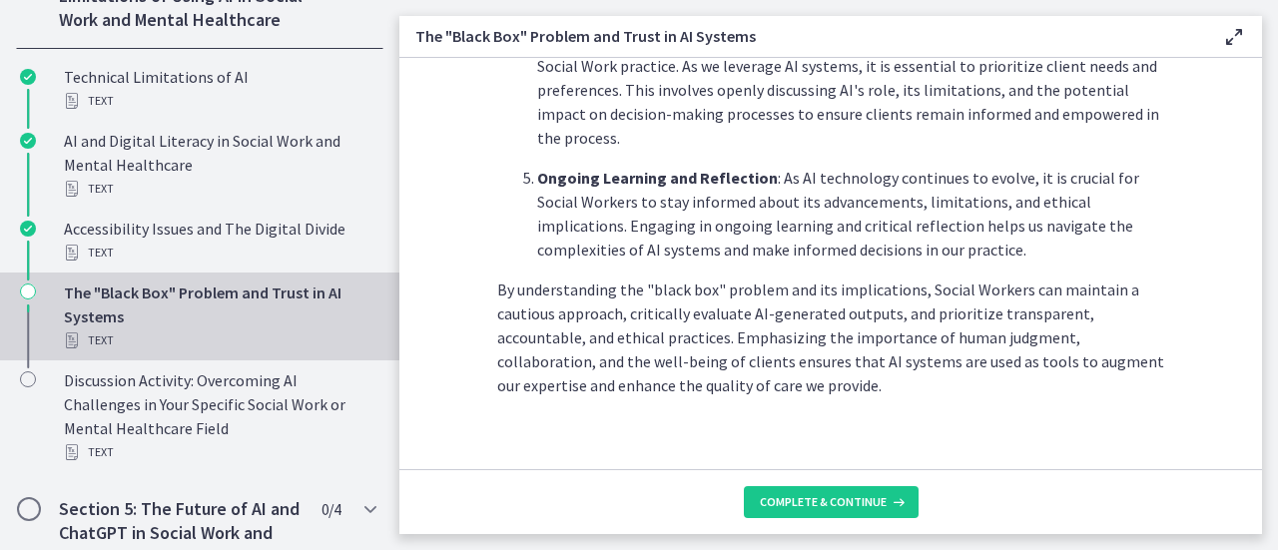
scroll to position [1169, 0]
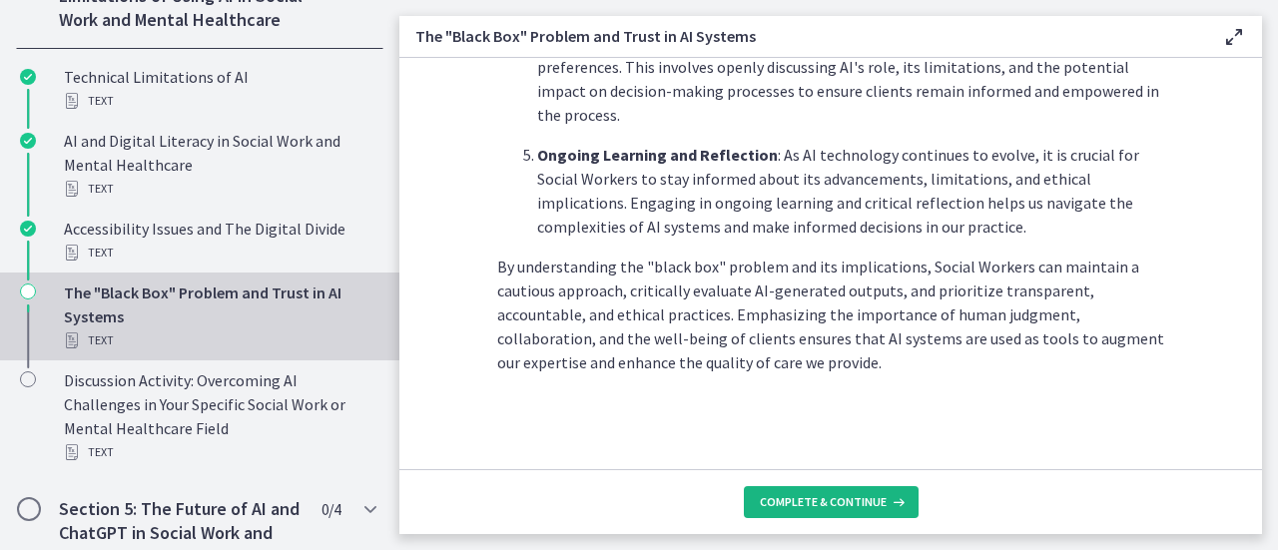
click at [843, 497] on span "Complete & continue" at bounding box center [823, 502] width 127 height 16
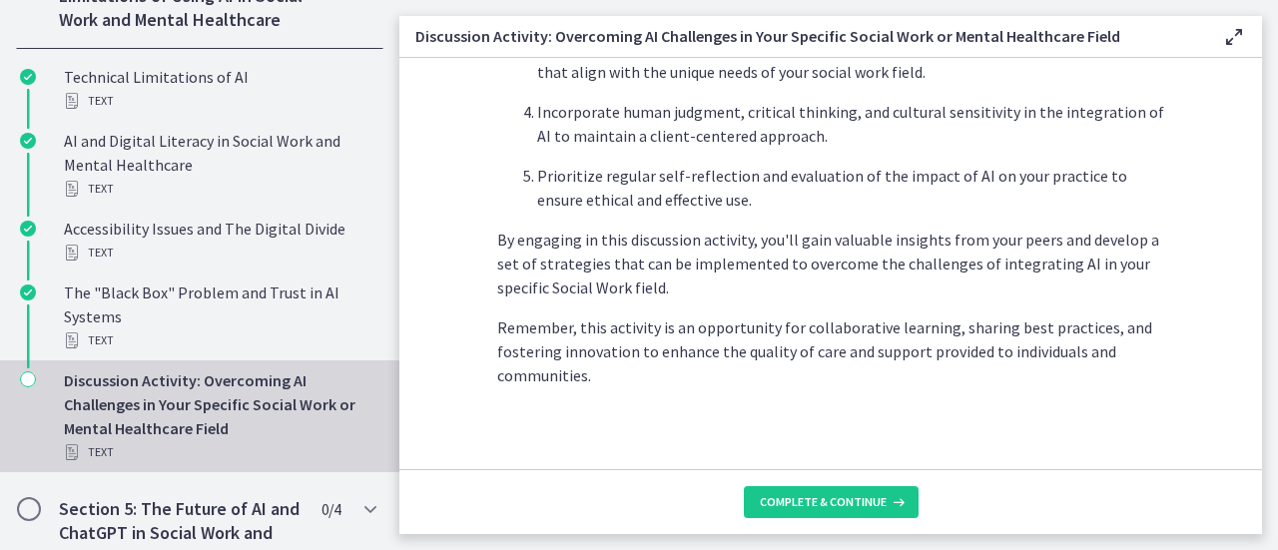
scroll to position [1367, 0]
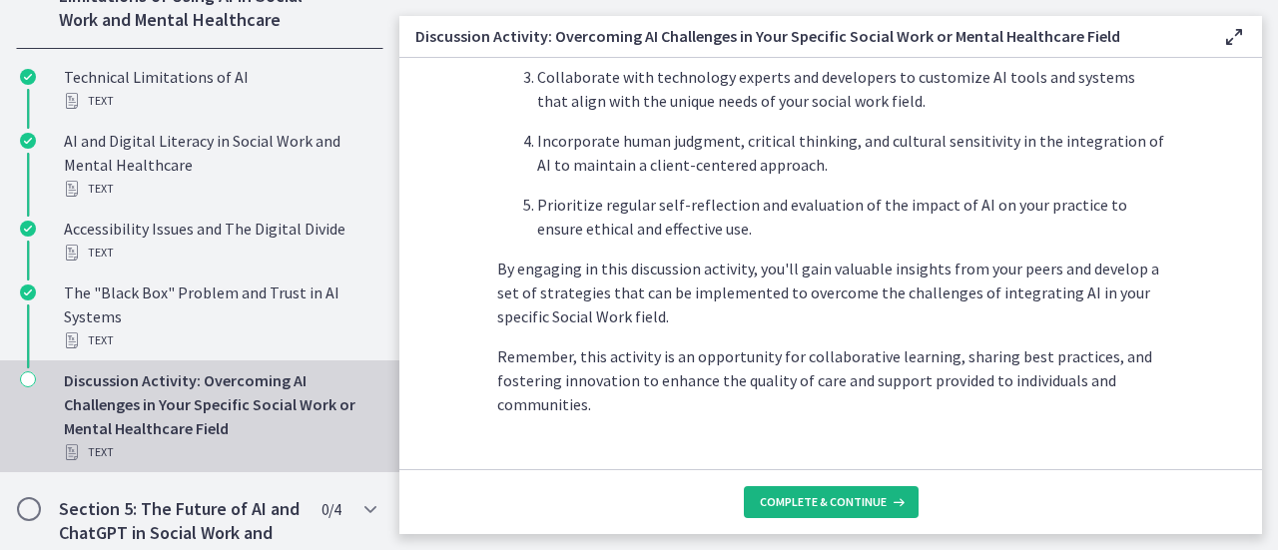
click at [900, 489] on button "Complete & continue" at bounding box center [831, 502] width 175 height 32
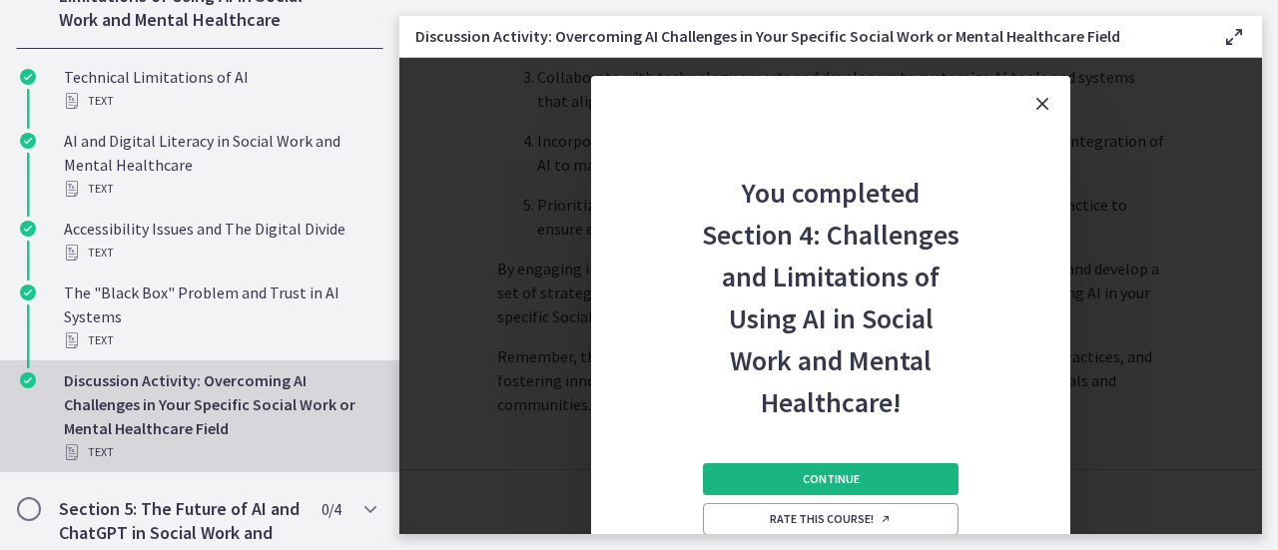
click at [900, 478] on button "Continue" at bounding box center [831, 479] width 256 height 32
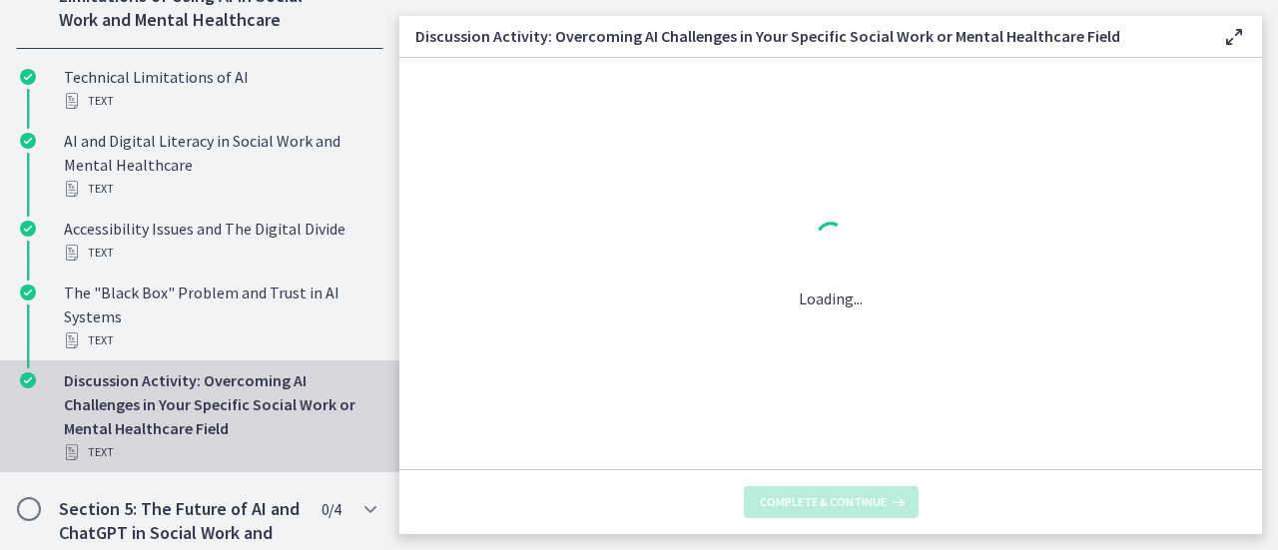
scroll to position [0, 0]
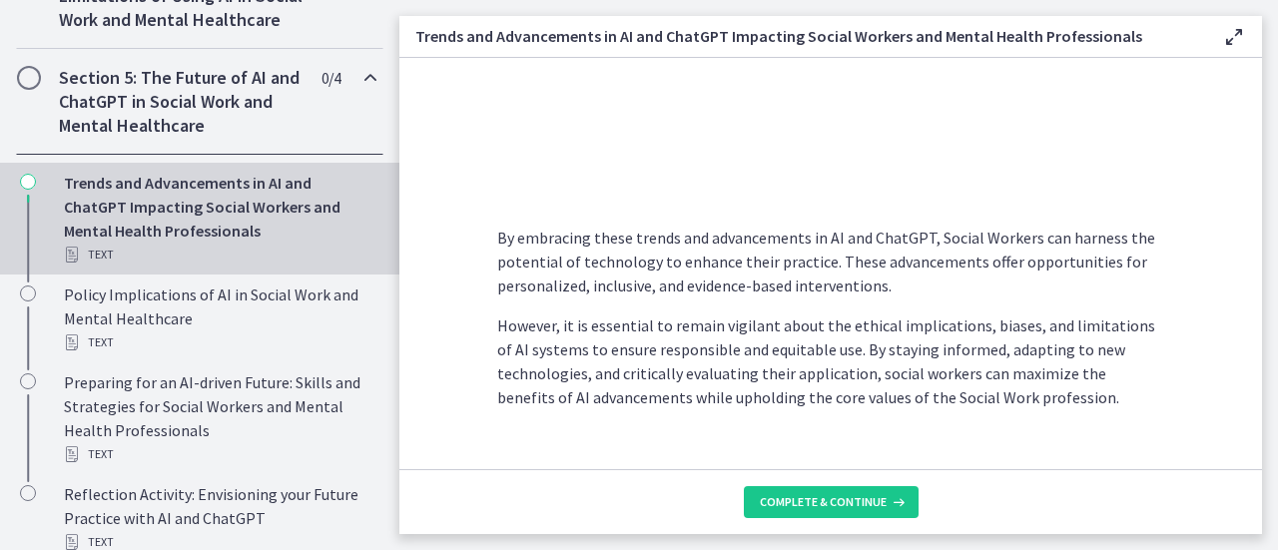
scroll to position [1799, 0]
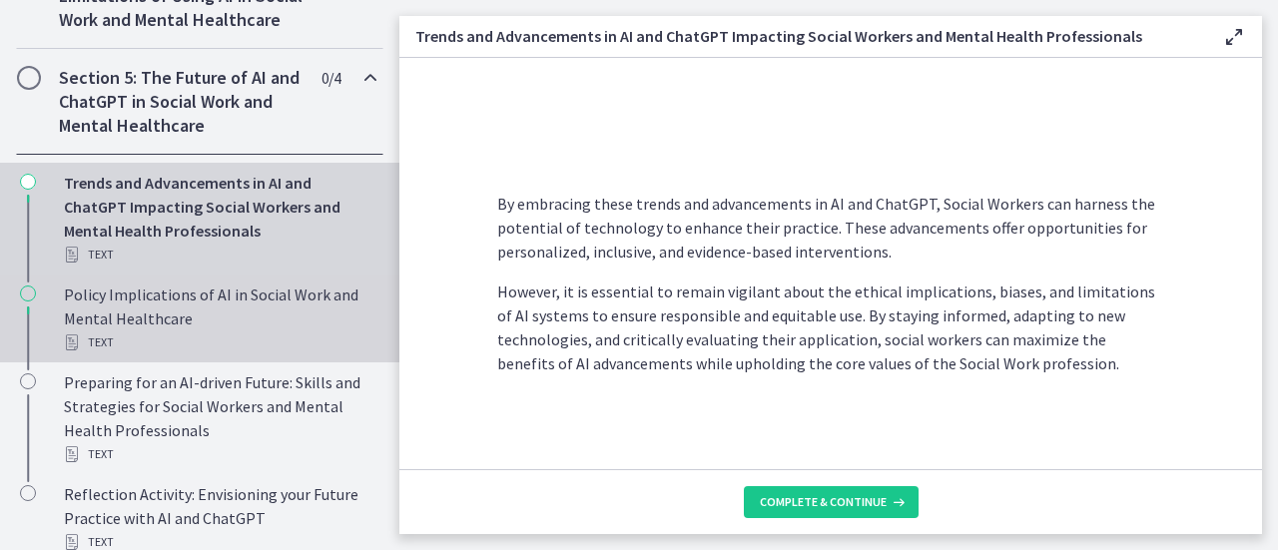
click at [322, 348] on div "Policy Implications of AI in Social Work and Mental Healthcare Text" at bounding box center [219, 319] width 311 height 72
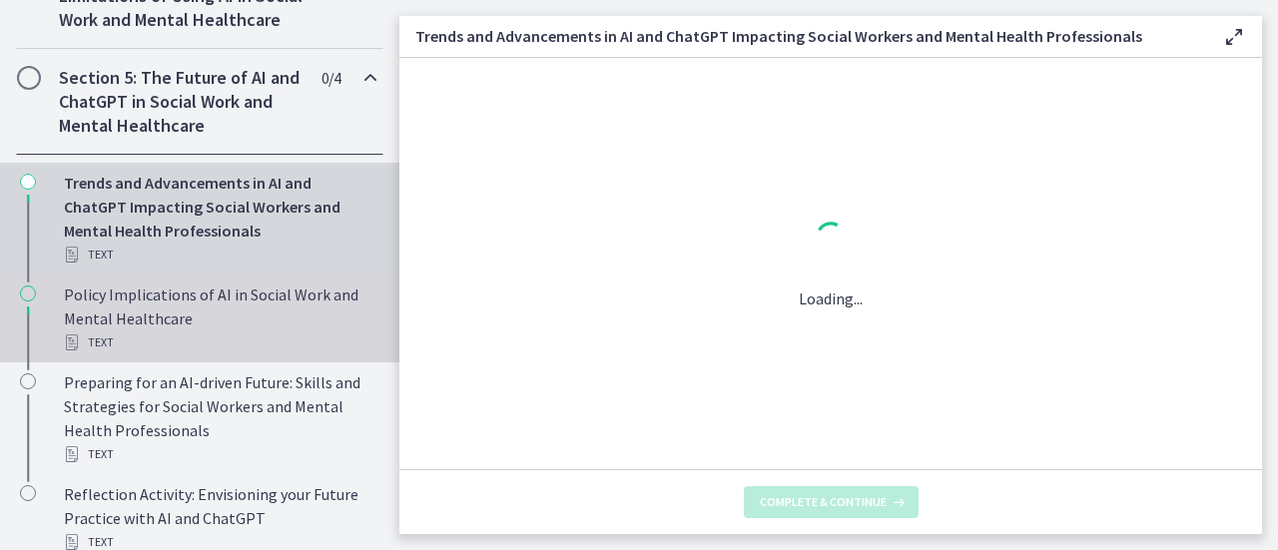
scroll to position [0, 0]
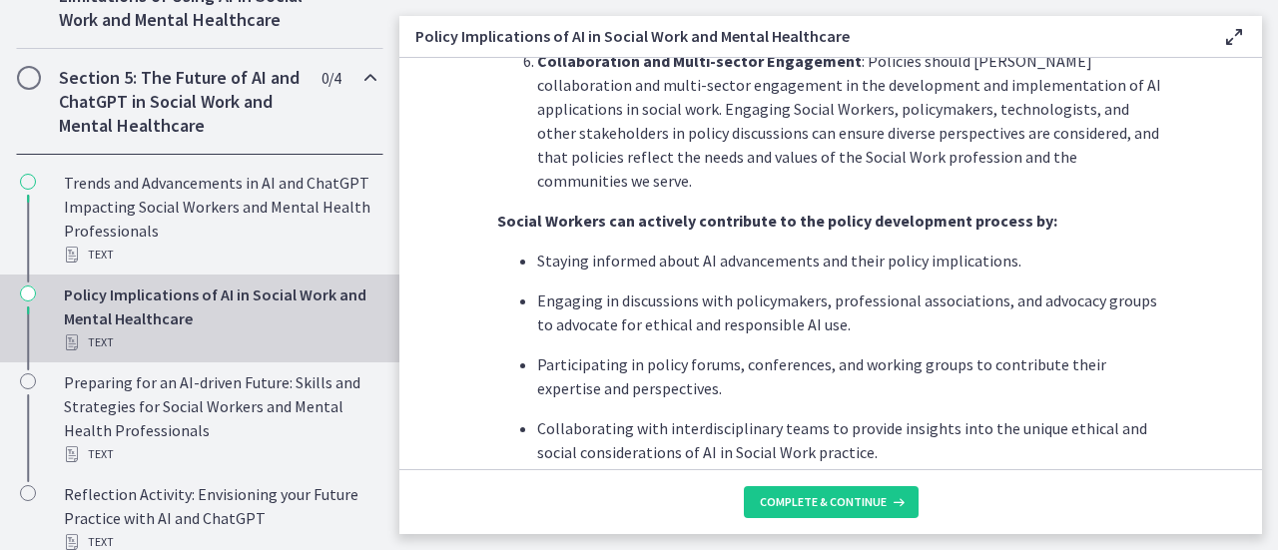
scroll to position [1239, 0]
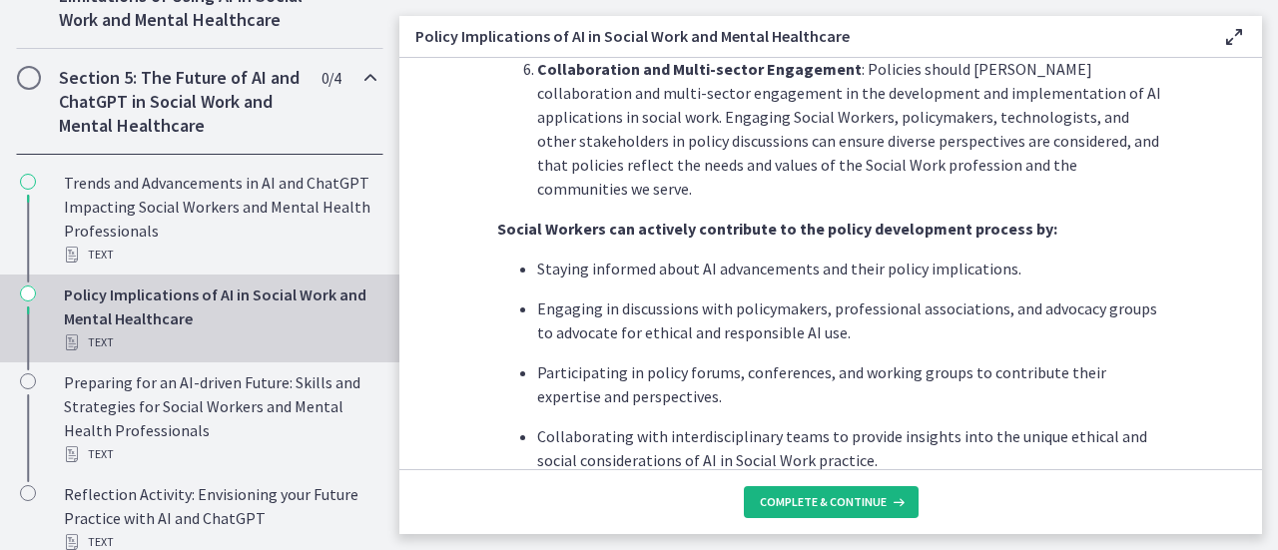
click at [835, 504] on span "Complete & continue" at bounding box center [823, 502] width 127 height 16
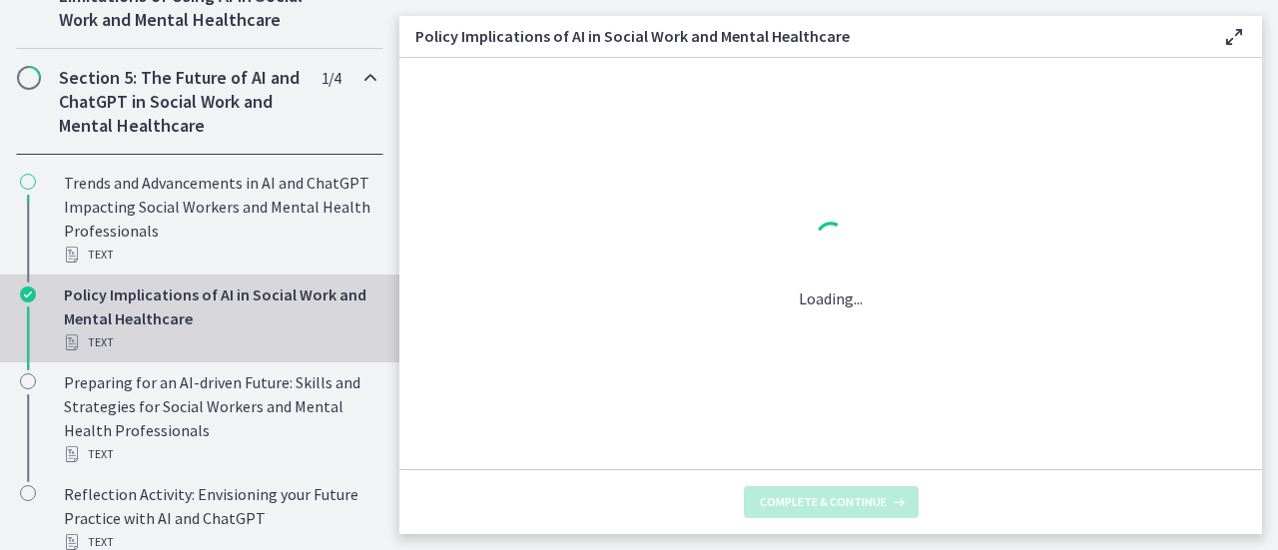
scroll to position [0, 0]
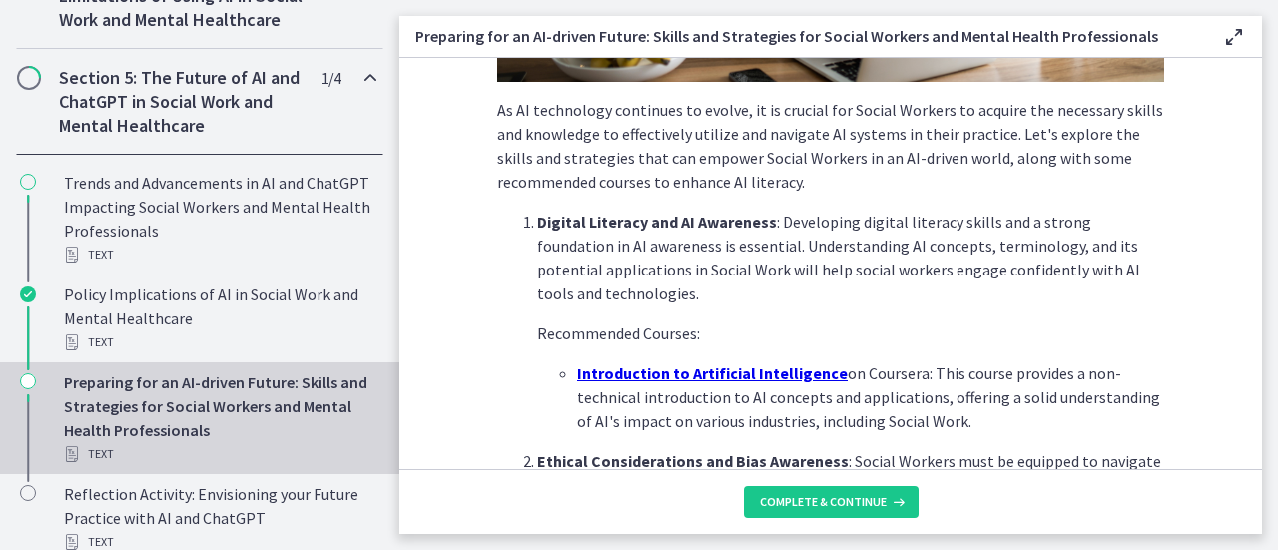
scroll to position [404, 0]
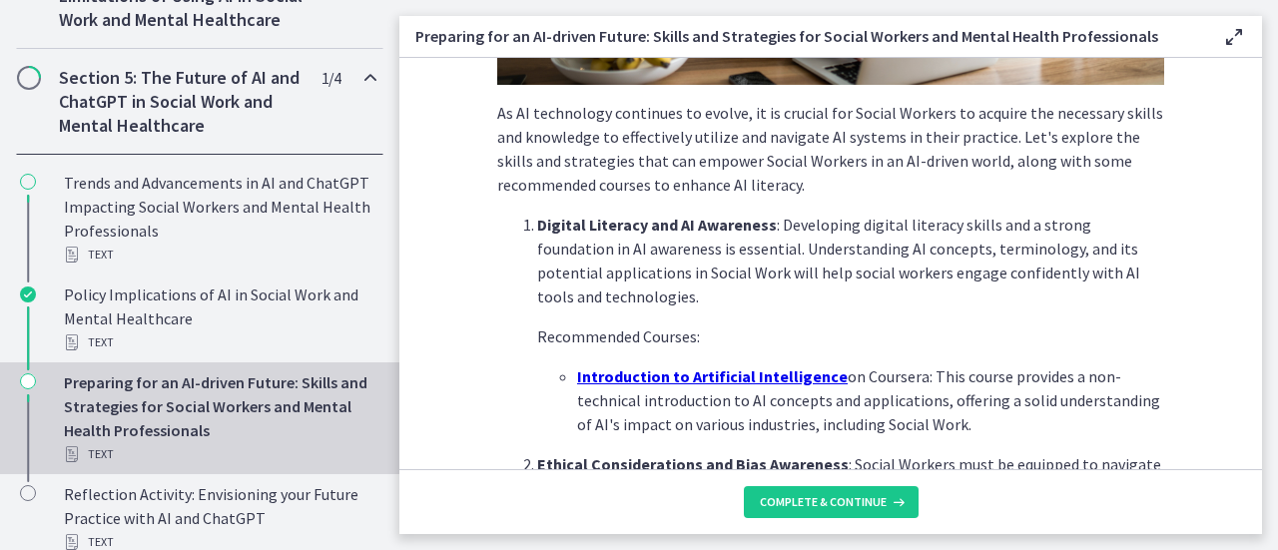
click at [785, 371] on u "Introduction to Artificial Intelligence" at bounding box center [712, 376] width 271 height 20
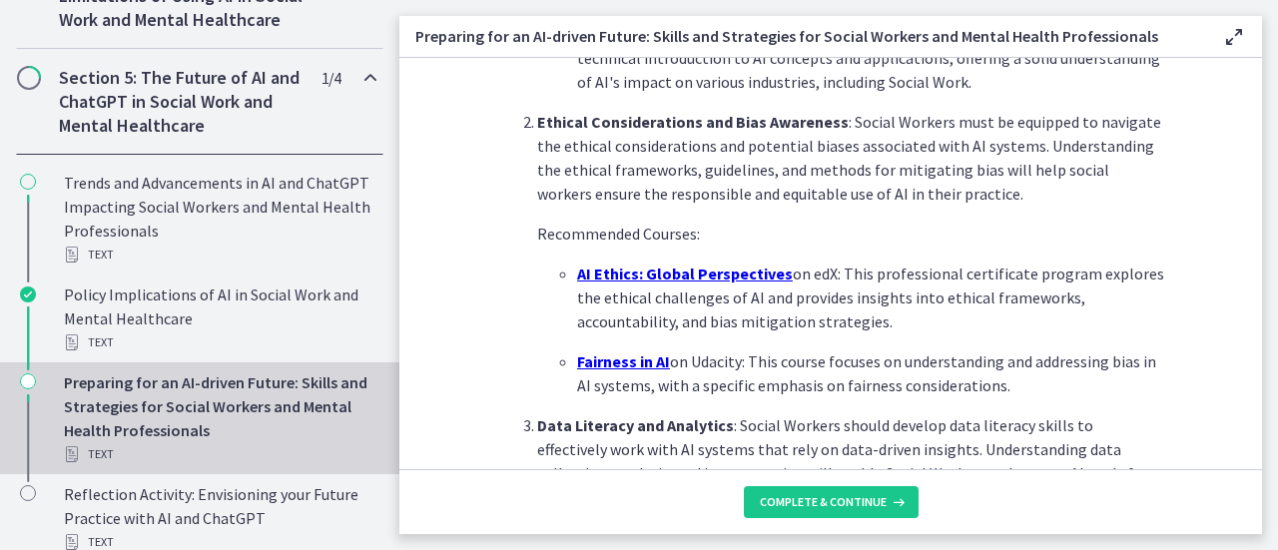
scroll to position [711, 0]
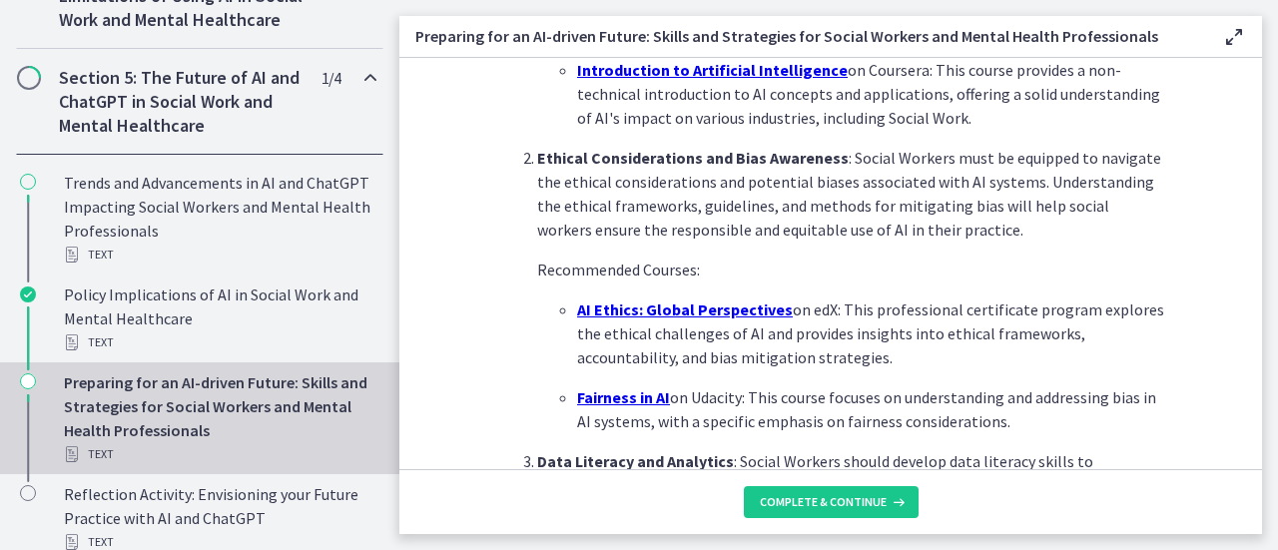
click at [1265, 251] on main "Preparing for an AI-driven Future: Skills and Strategies for Social Workers and…" at bounding box center [838, 275] width 878 height 550
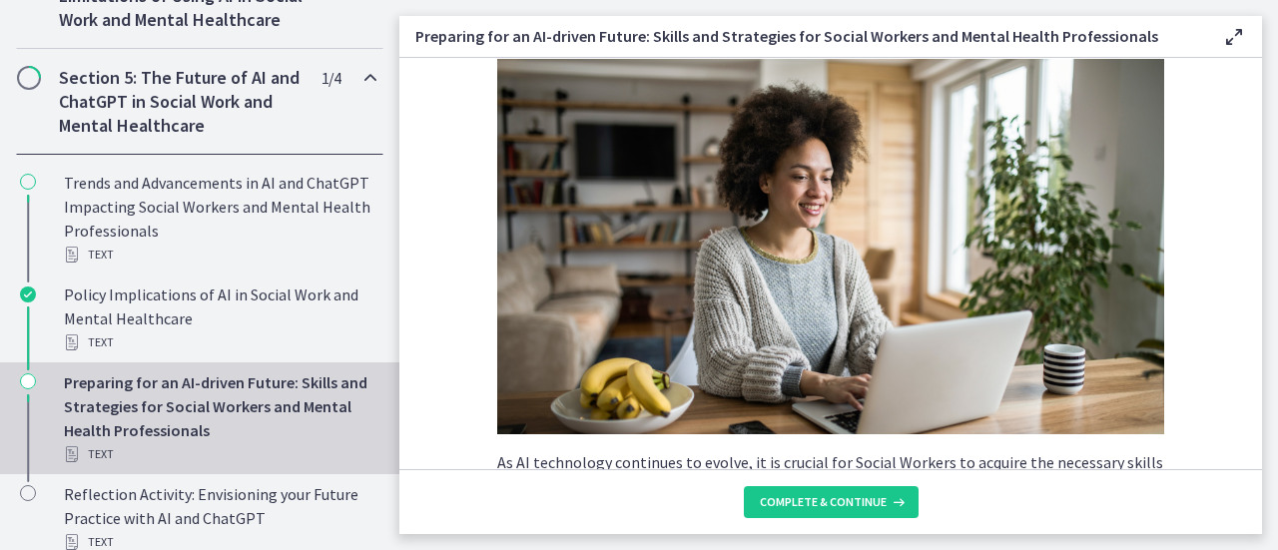
scroll to position [0, 0]
